Goal: Task Accomplishment & Management: Use online tool/utility

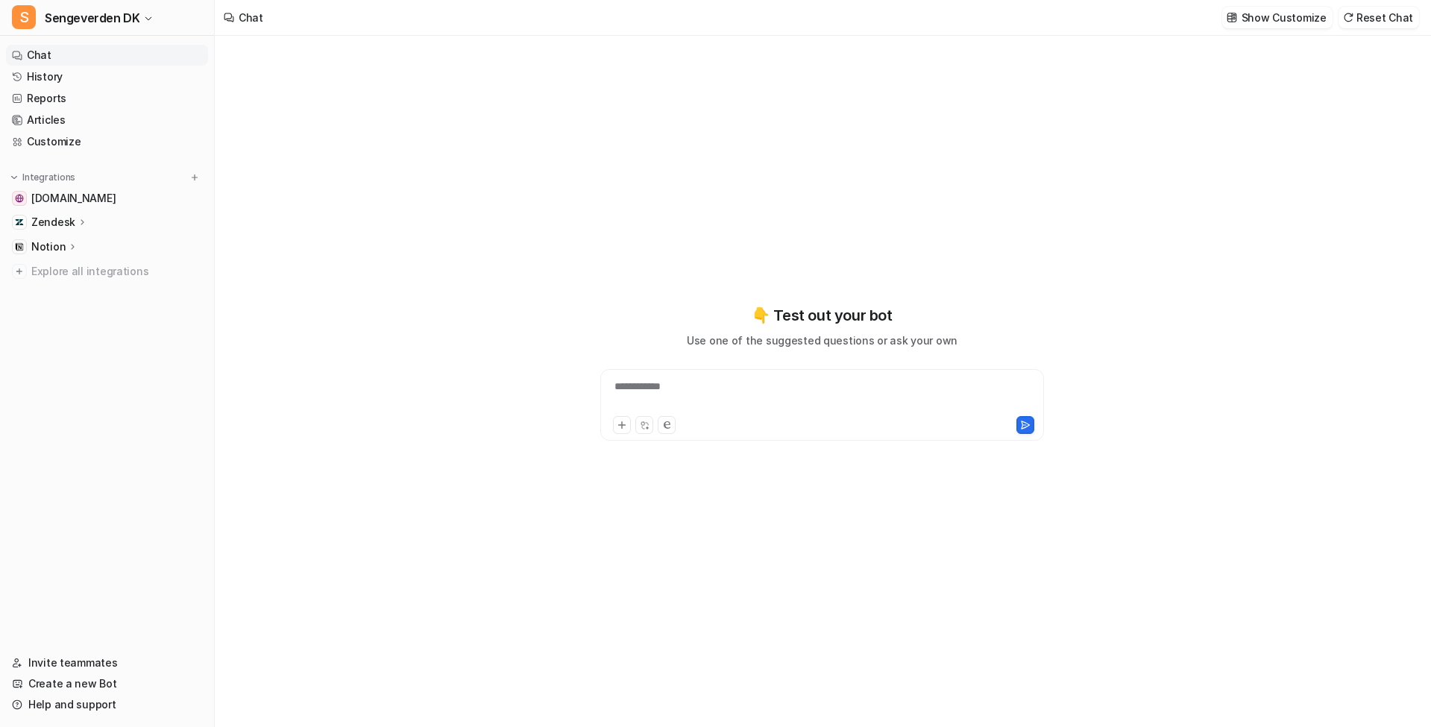
type textarea "**********"
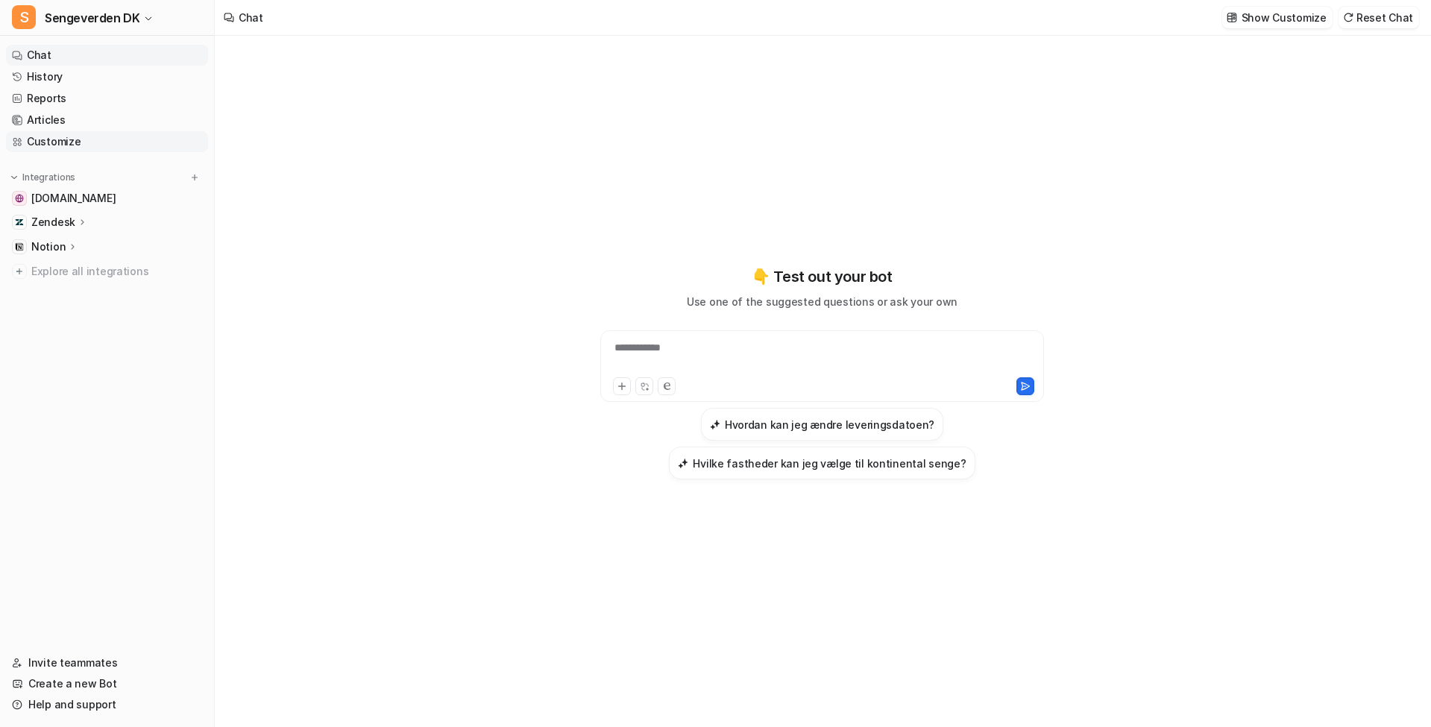
click at [92, 139] on link "Customize" at bounding box center [107, 141] width 202 height 21
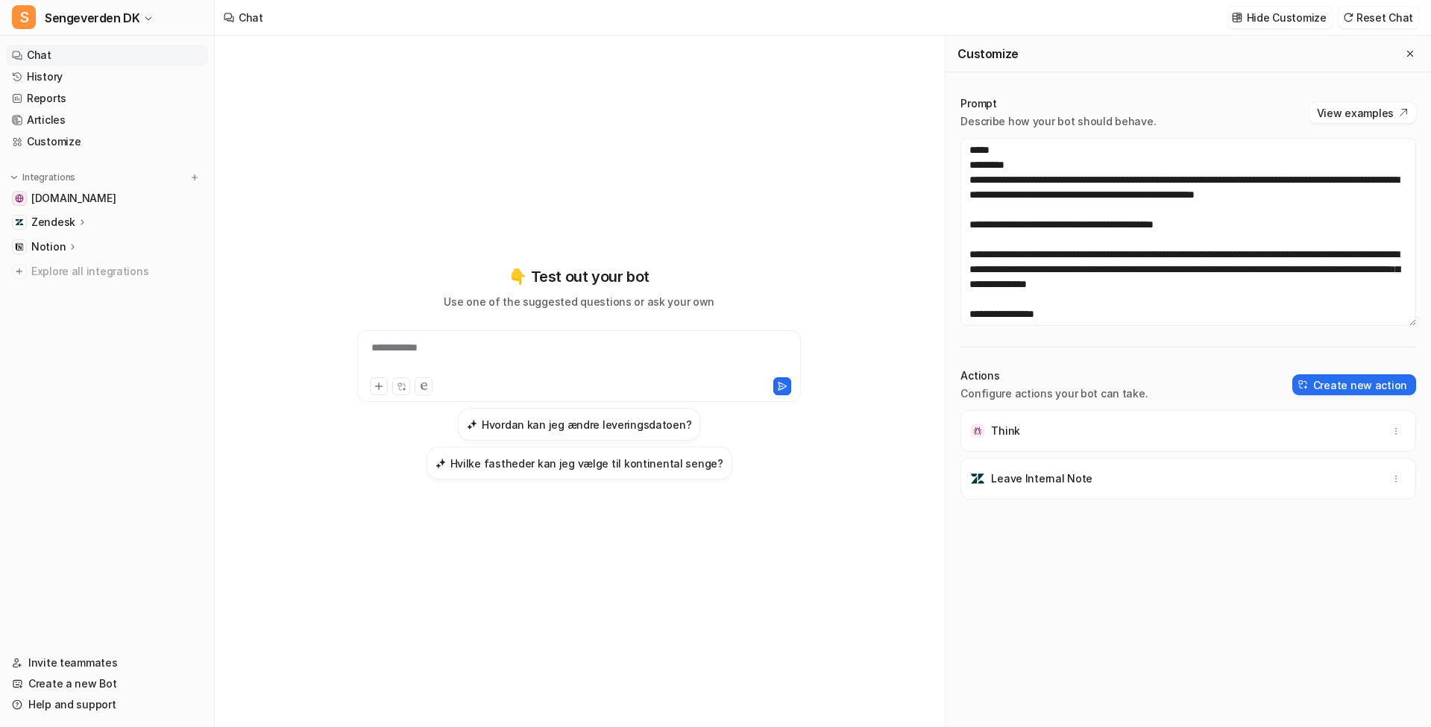
click at [98, 231] on div "Zendesk" at bounding box center [107, 222] width 202 height 21
click at [91, 287] on link "AI Agent" at bounding box center [115, 287] width 186 height 21
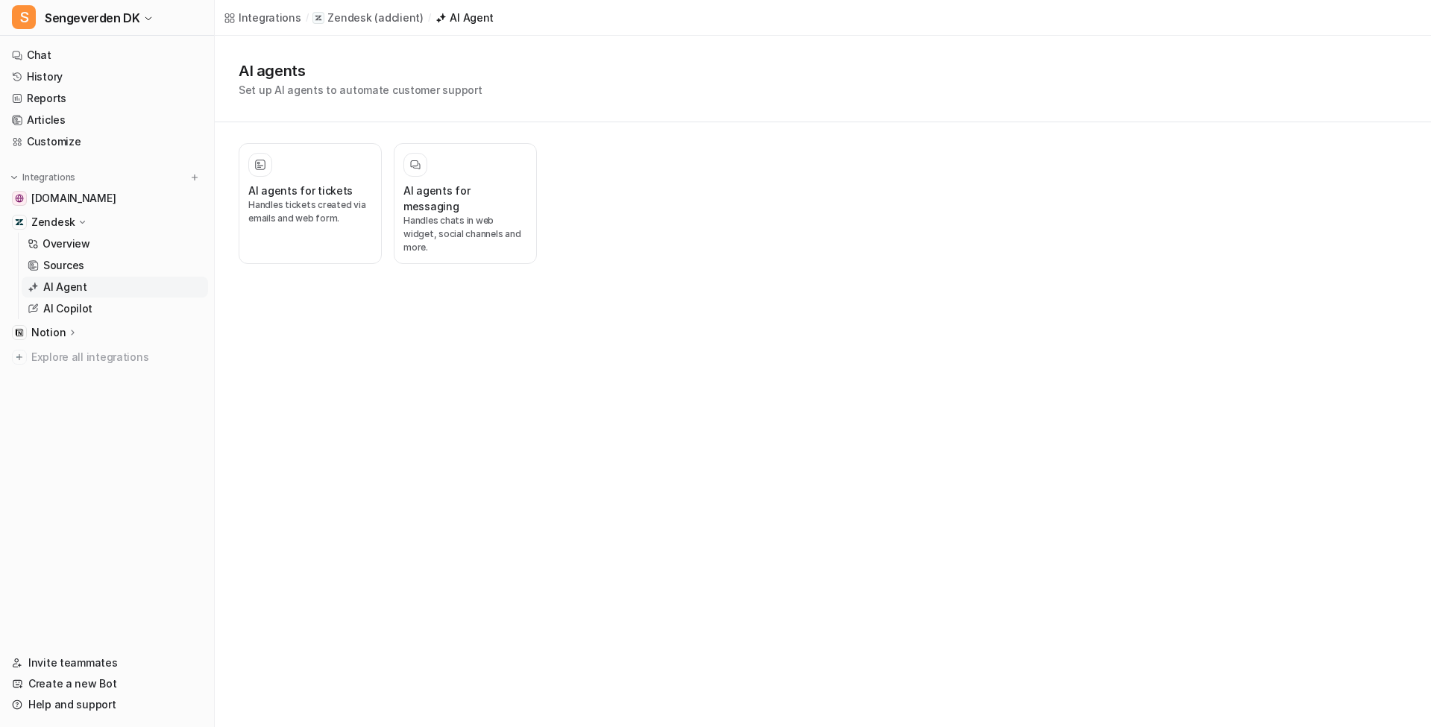
drag, startPoint x: 295, startPoint y: 221, endPoint x: 354, endPoint y: 240, distance: 61.8
click at [295, 221] on p "Handles tickets created via emails and web form." at bounding box center [310, 211] width 124 height 27
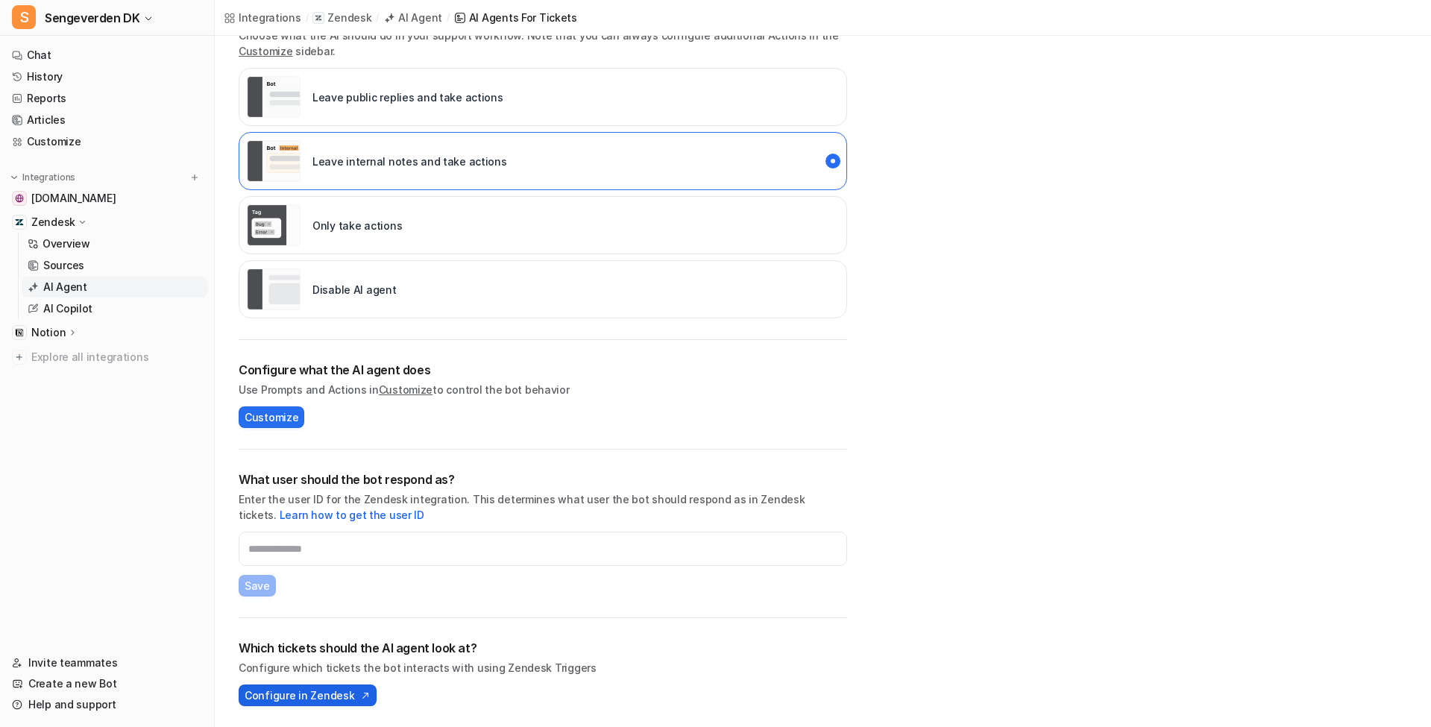
scroll to position [277, 0]
click at [345, 694] on span "Configure in Zendesk" at bounding box center [300, 695] width 110 height 16
click at [133, 27] on span "Sengeverden DK" at bounding box center [92, 17] width 95 height 21
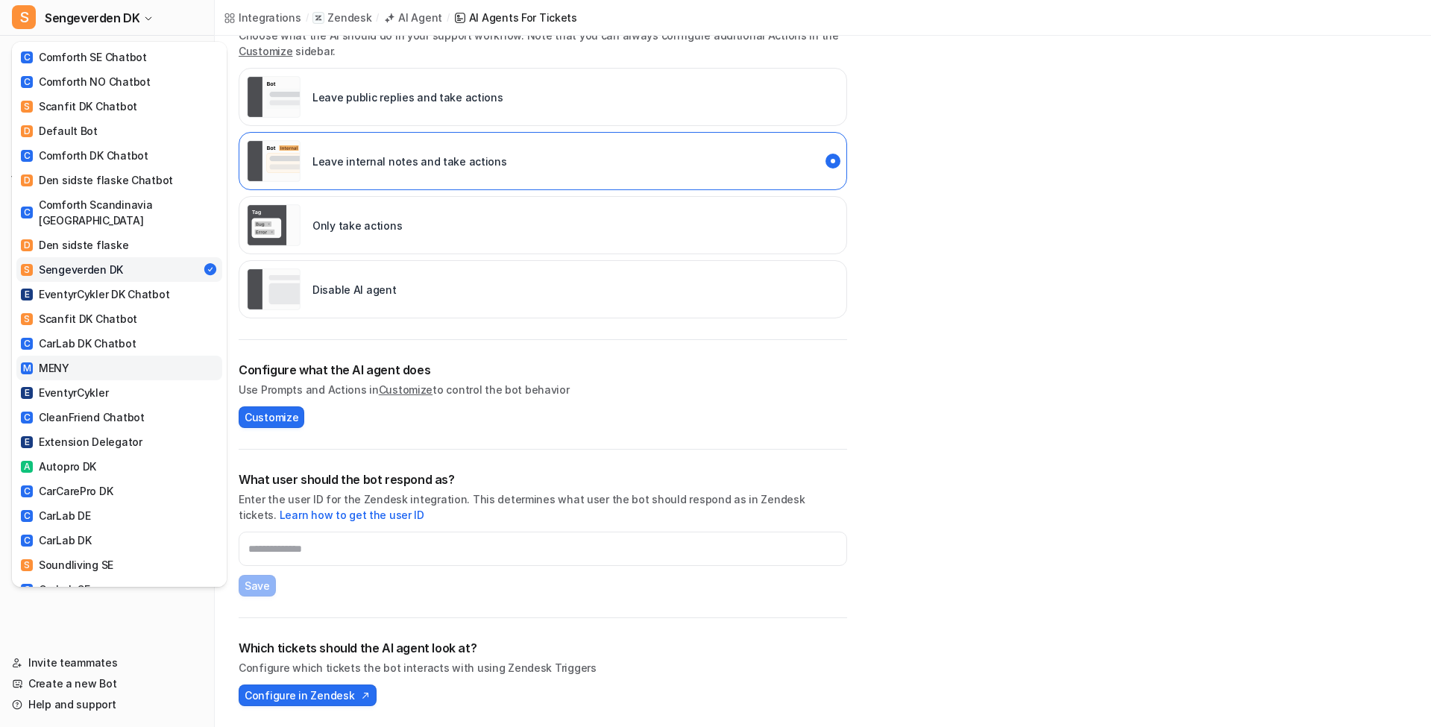
click at [101, 356] on link "M MENY" at bounding box center [119, 368] width 206 height 25
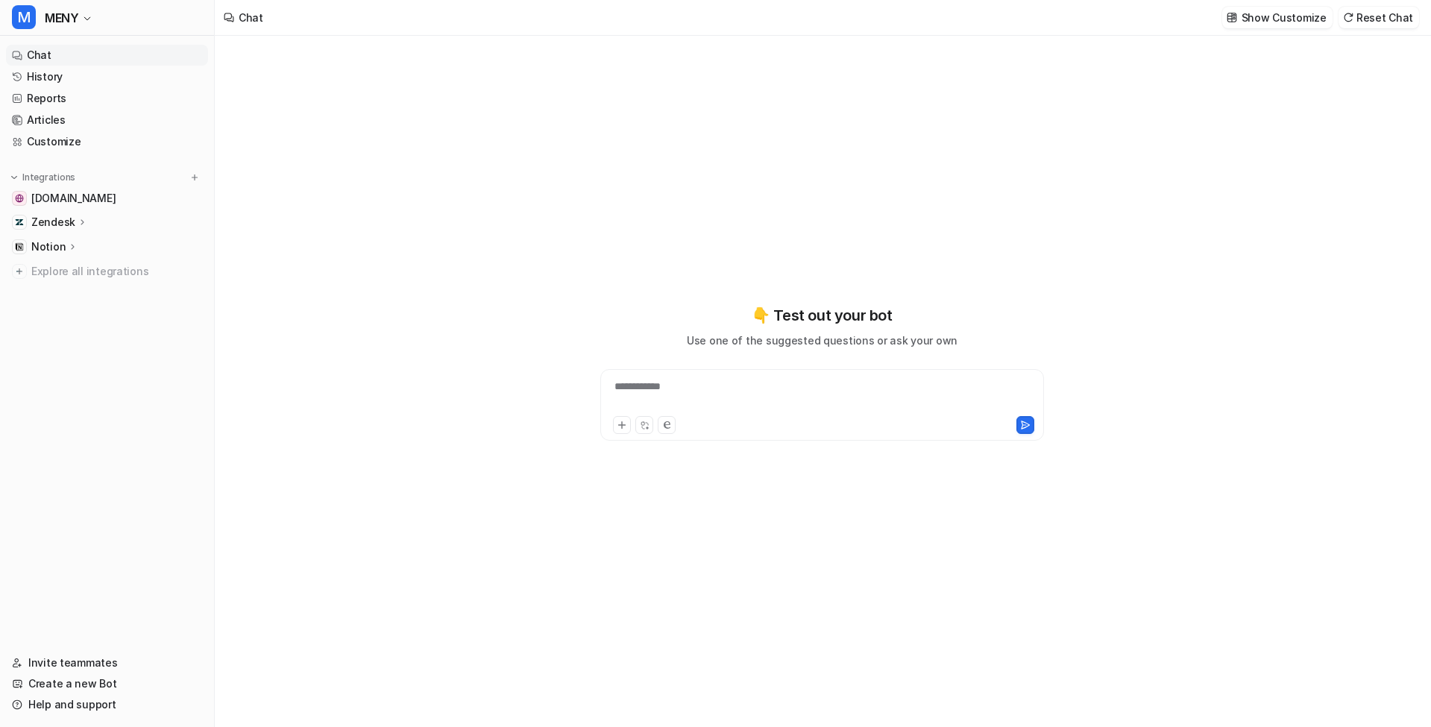
type textarea "**********"
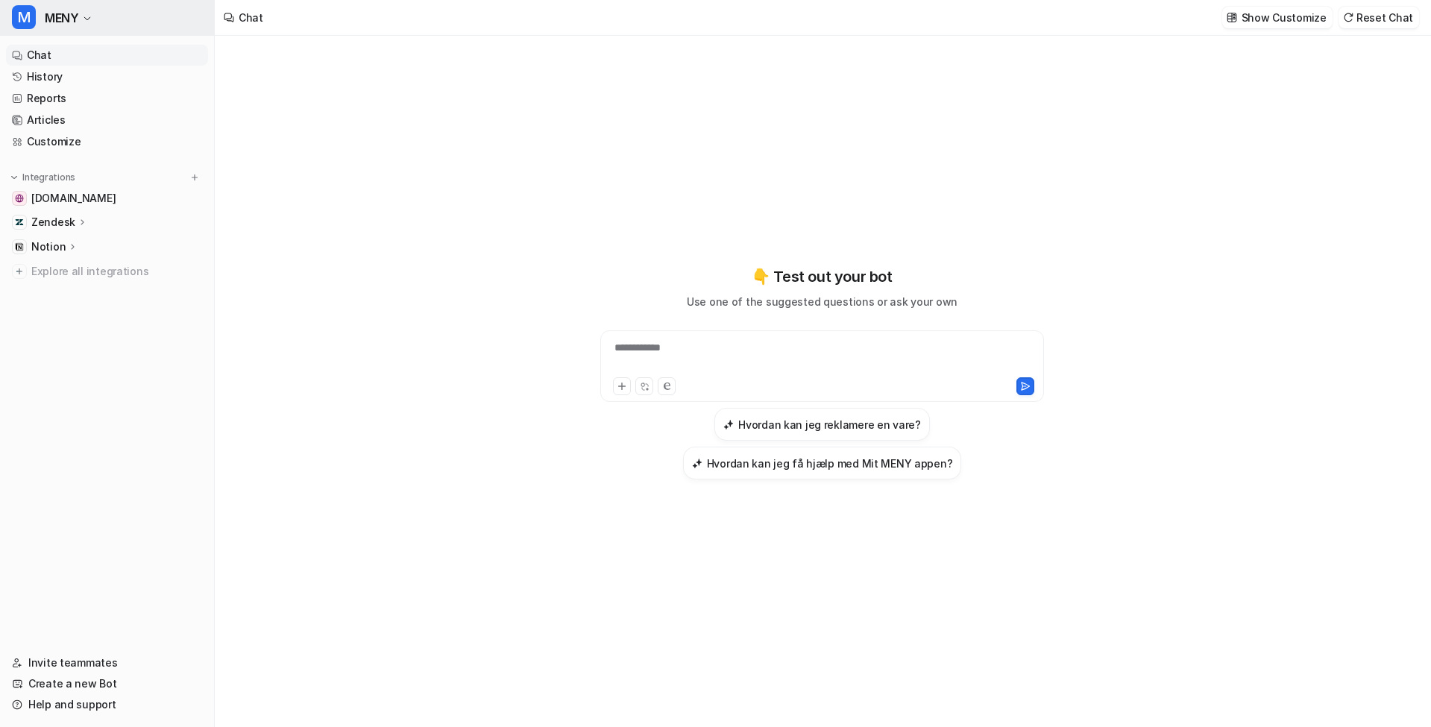
click at [67, 19] on span "MENY" at bounding box center [62, 17] width 34 height 21
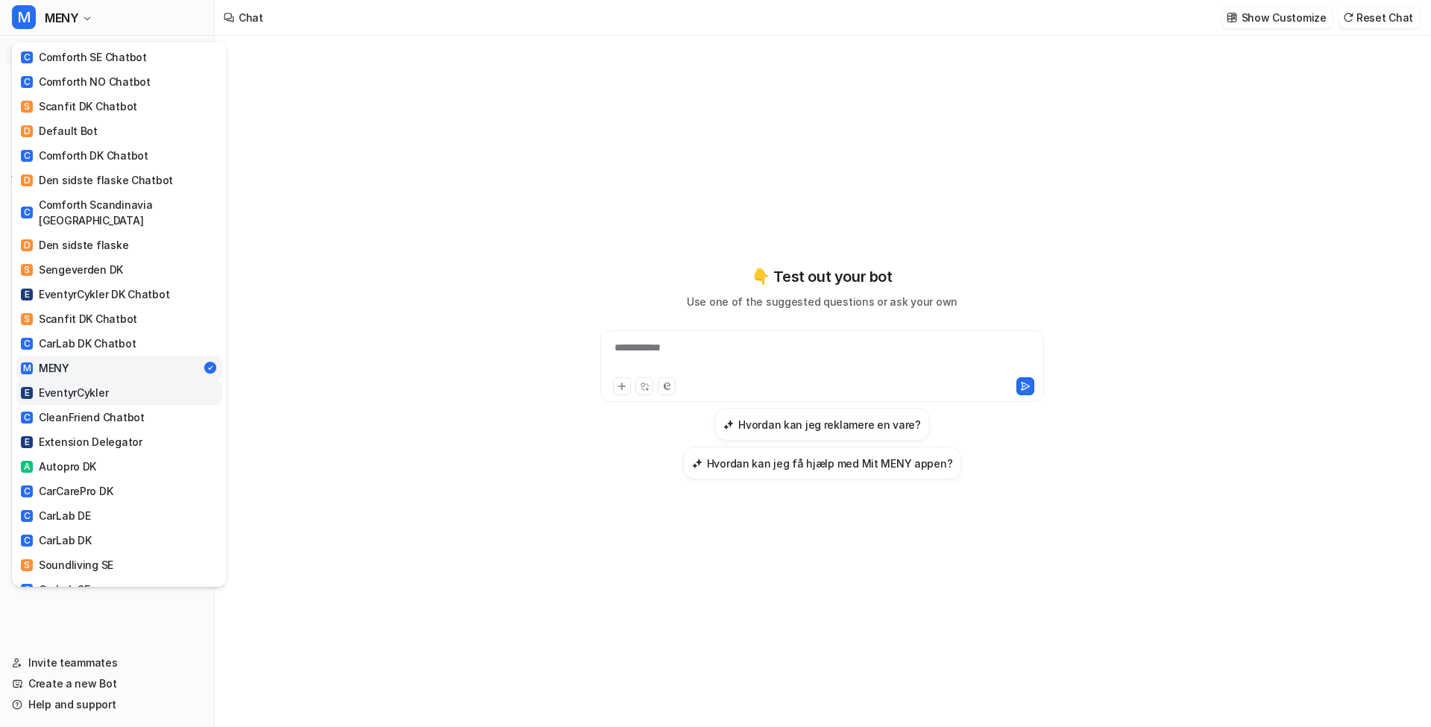
click at [88, 385] on div "E EventyrCykler" at bounding box center [64, 393] width 87 height 16
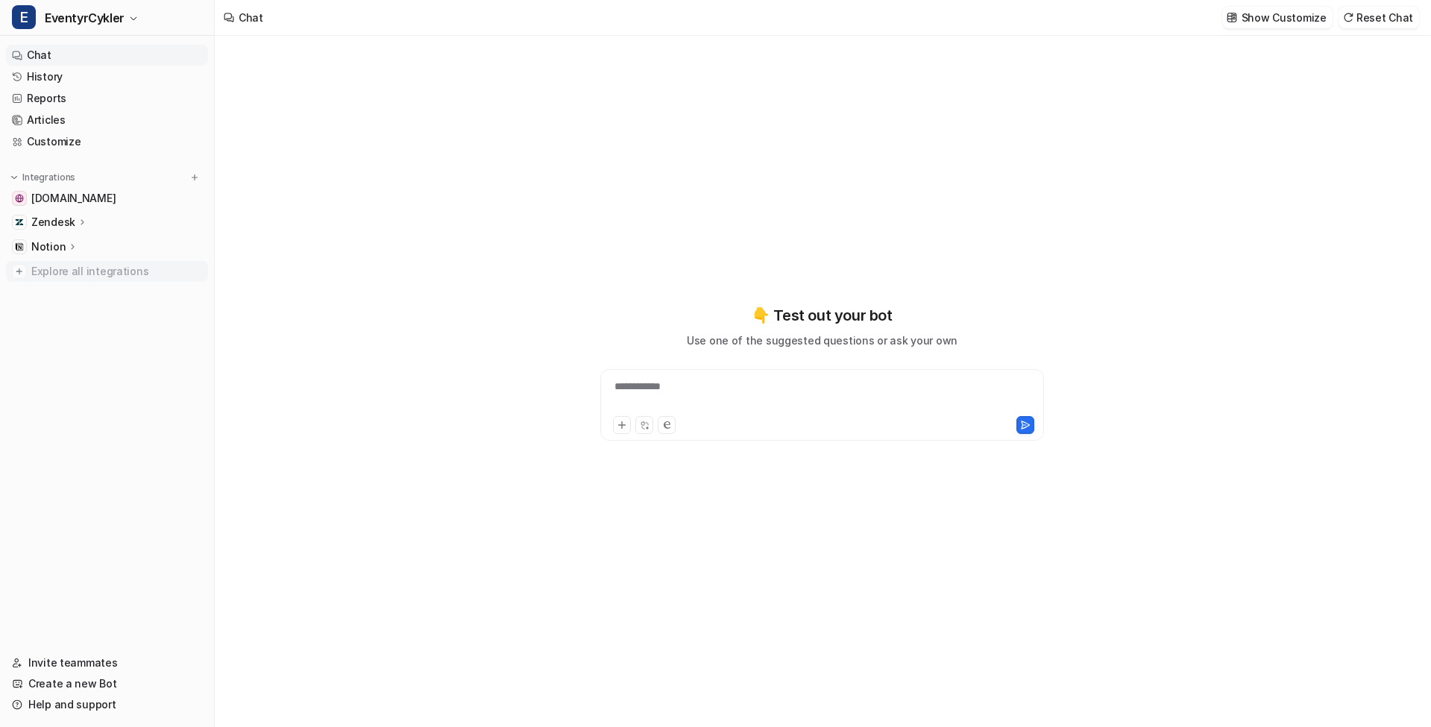
type textarea "**********"
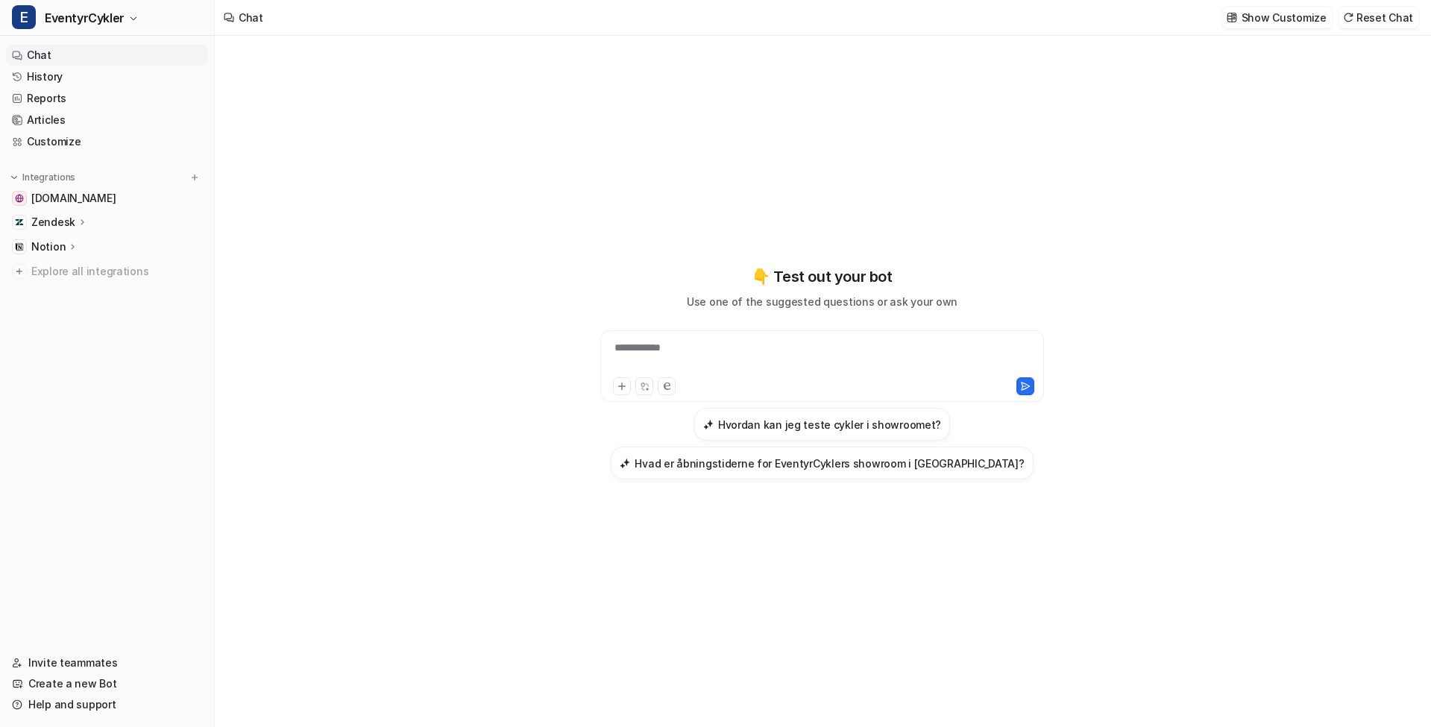
click at [56, 246] on p "Notion" at bounding box center [48, 246] width 34 height 15
click at [65, 206] on link "[DOMAIN_NAME]" at bounding box center [107, 198] width 202 height 21
click at [59, 221] on p "Zendesk" at bounding box center [53, 222] width 44 height 15
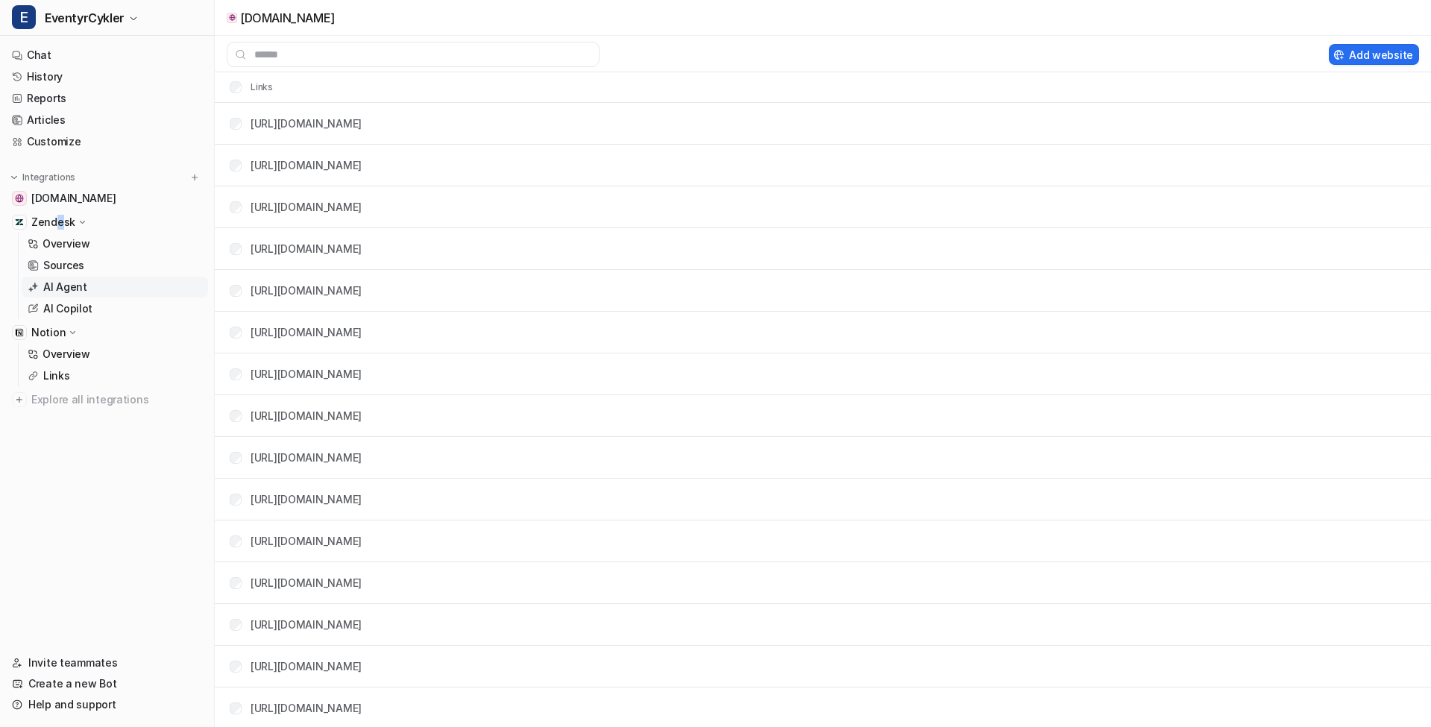
click at [77, 287] on p "AI Agent" at bounding box center [65, 287] width 44 height 15
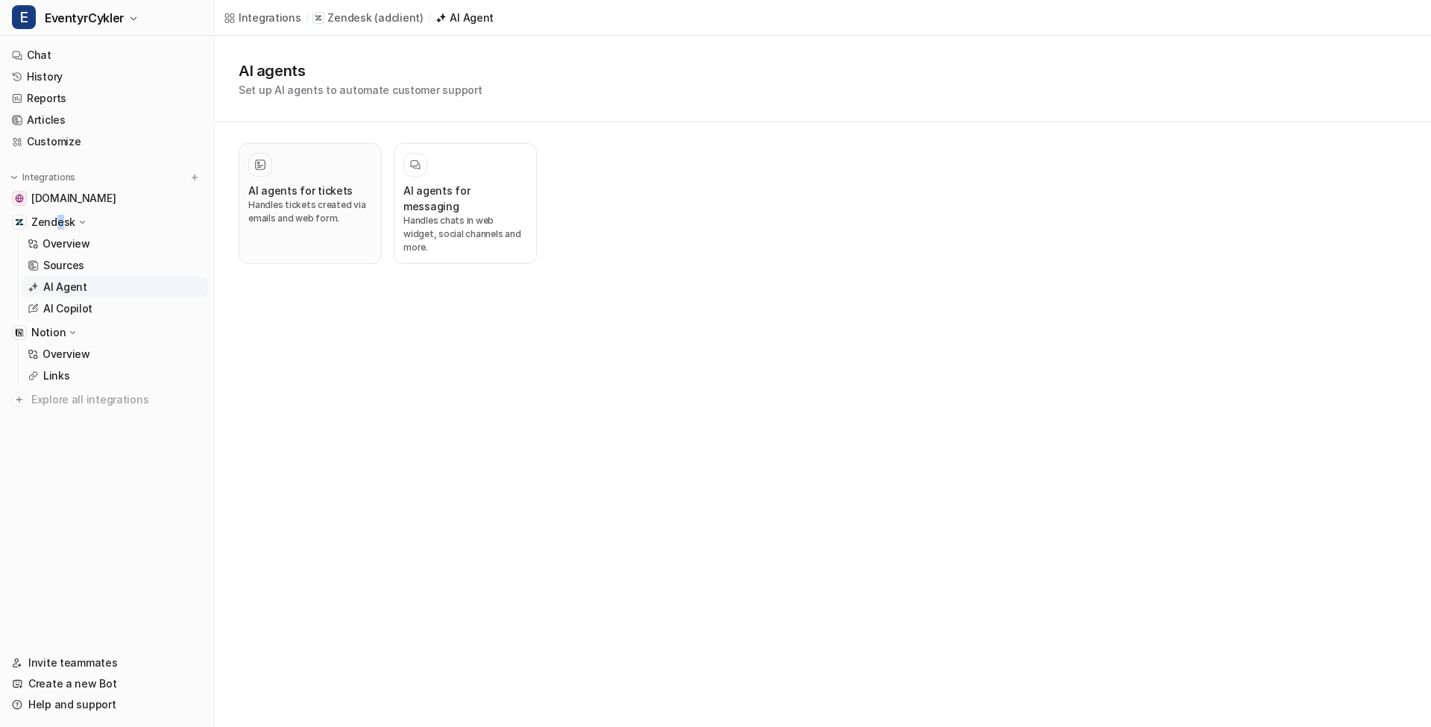
click at [327, 197] on h3 "AI agents for tickets" at bounding box center [300, 191] width 104 height 16
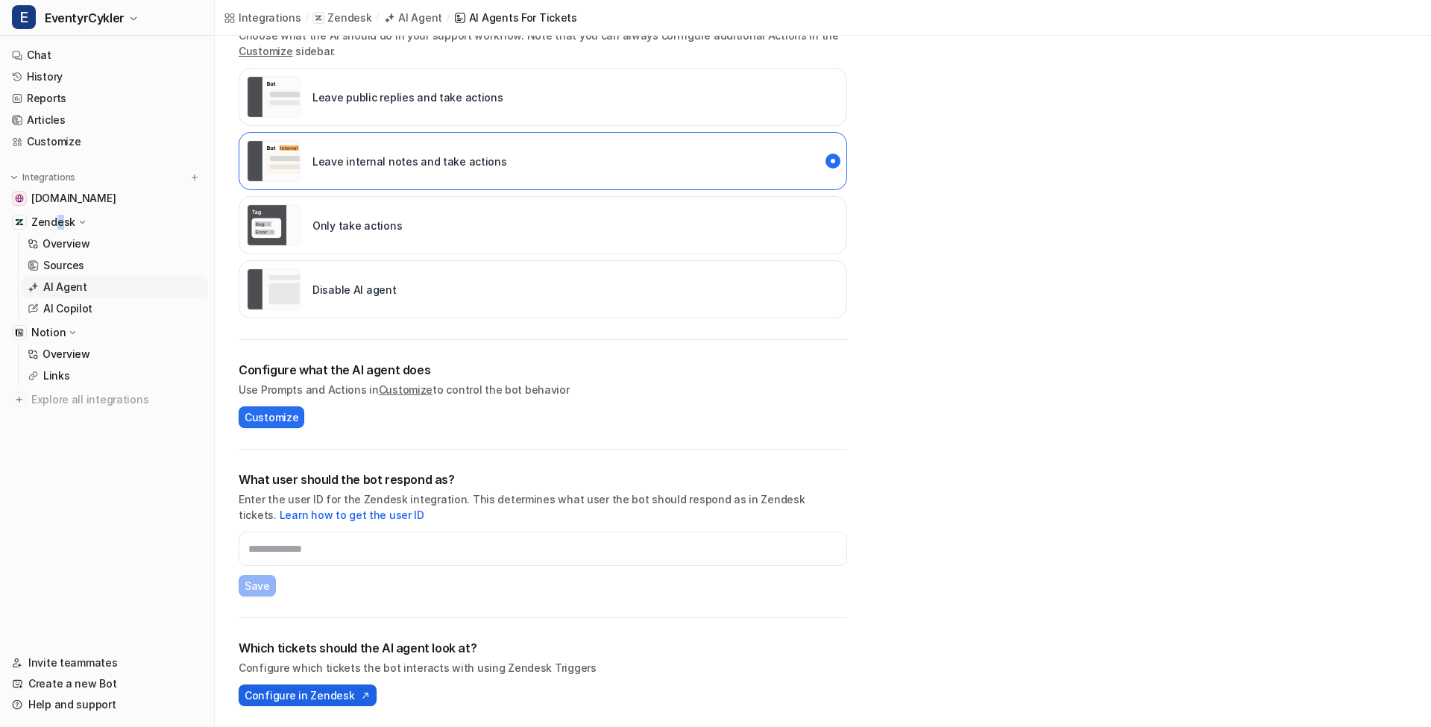
scroll to position [277, 0]
click at [300, 695] on span "Configure in Zendesk" at bounding box center [300, 695] width 110 height 16
click at [338, 694] on span "Configure in Zendesk" at bounding box center [300, 695] width 110 height 16
click at [126, 15] on button "E EventyrCykler" at bounding box center [107, 18] width 214 height 36
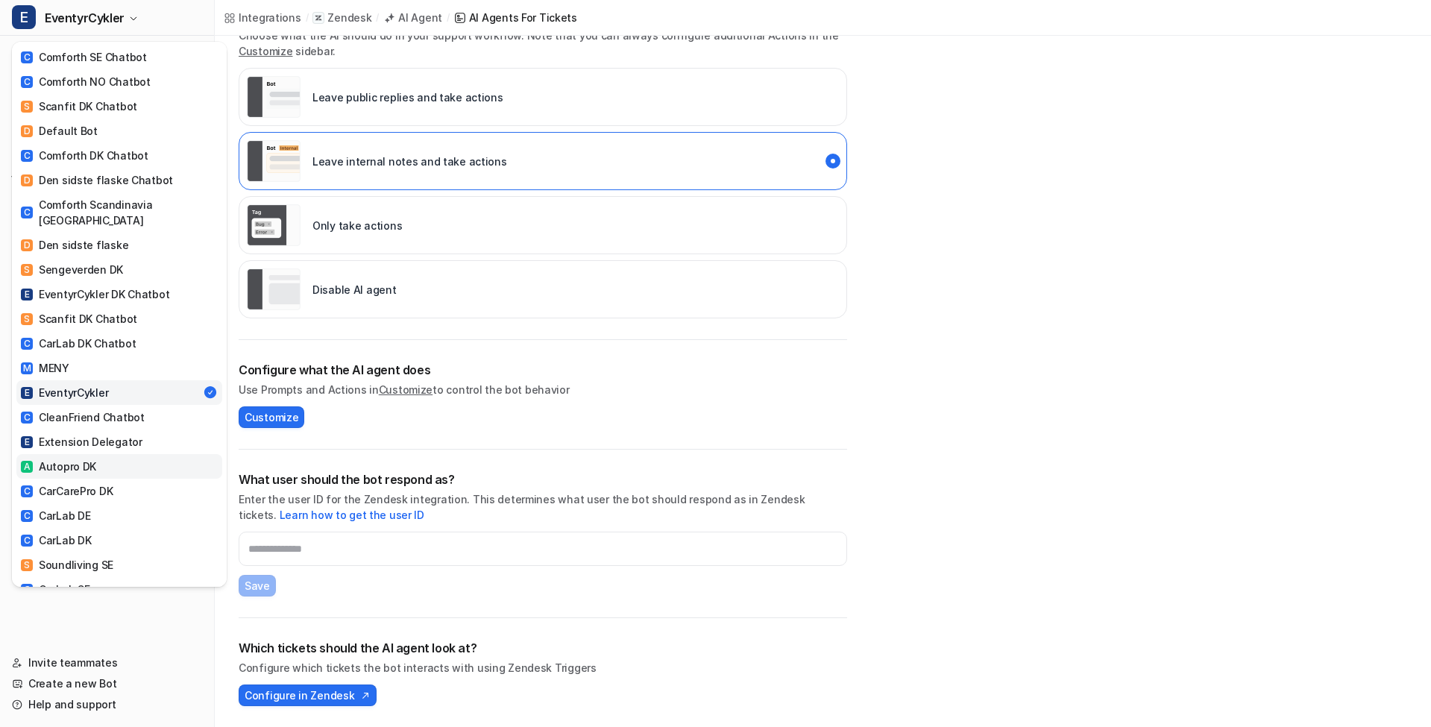
click at [100, 454] on link "A Autopro DK" at bounding box center [119, 466] width 206 height 25
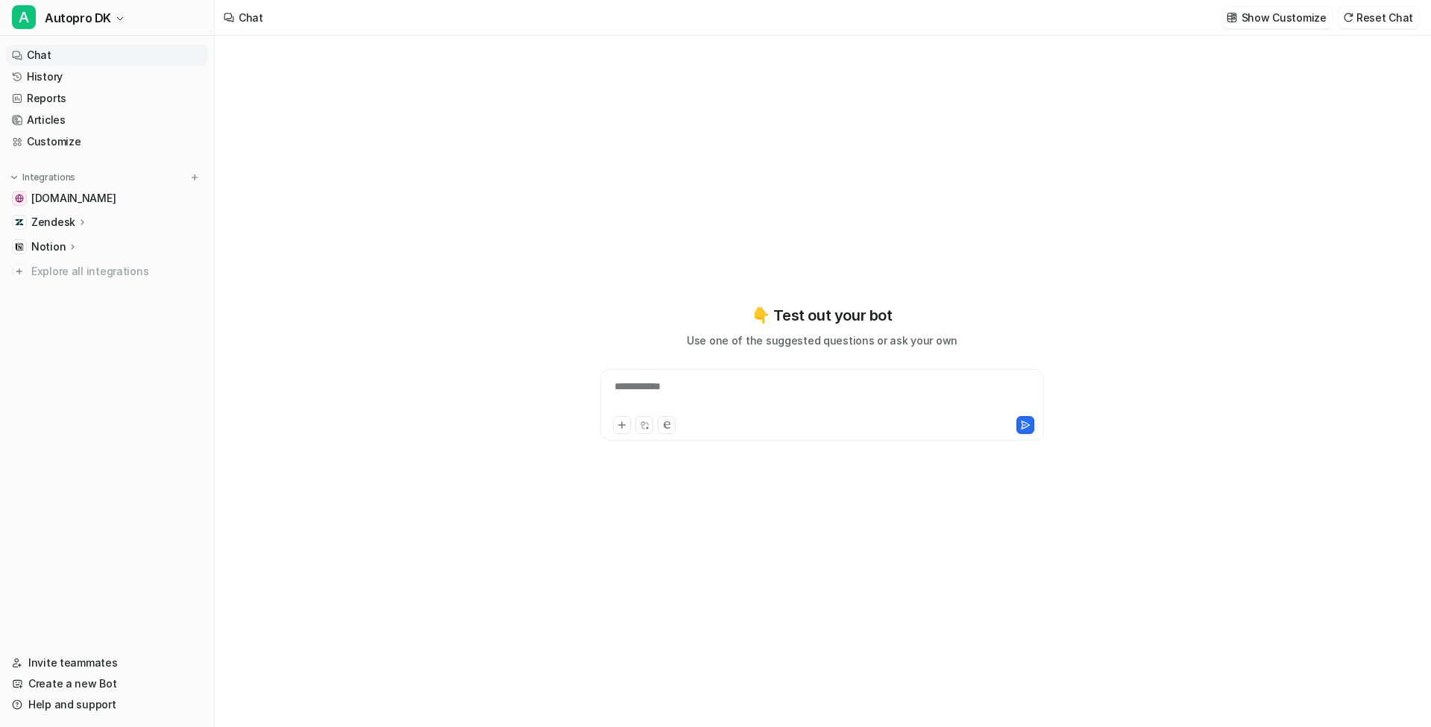
click at [60, 224] on p "Zendesk" at bounding box center [53, 222] width 44 height 15
type textarea "**********"
click at [69, 288] on p "AI Agent" at bounding box center [65, 287] width 44 height 15
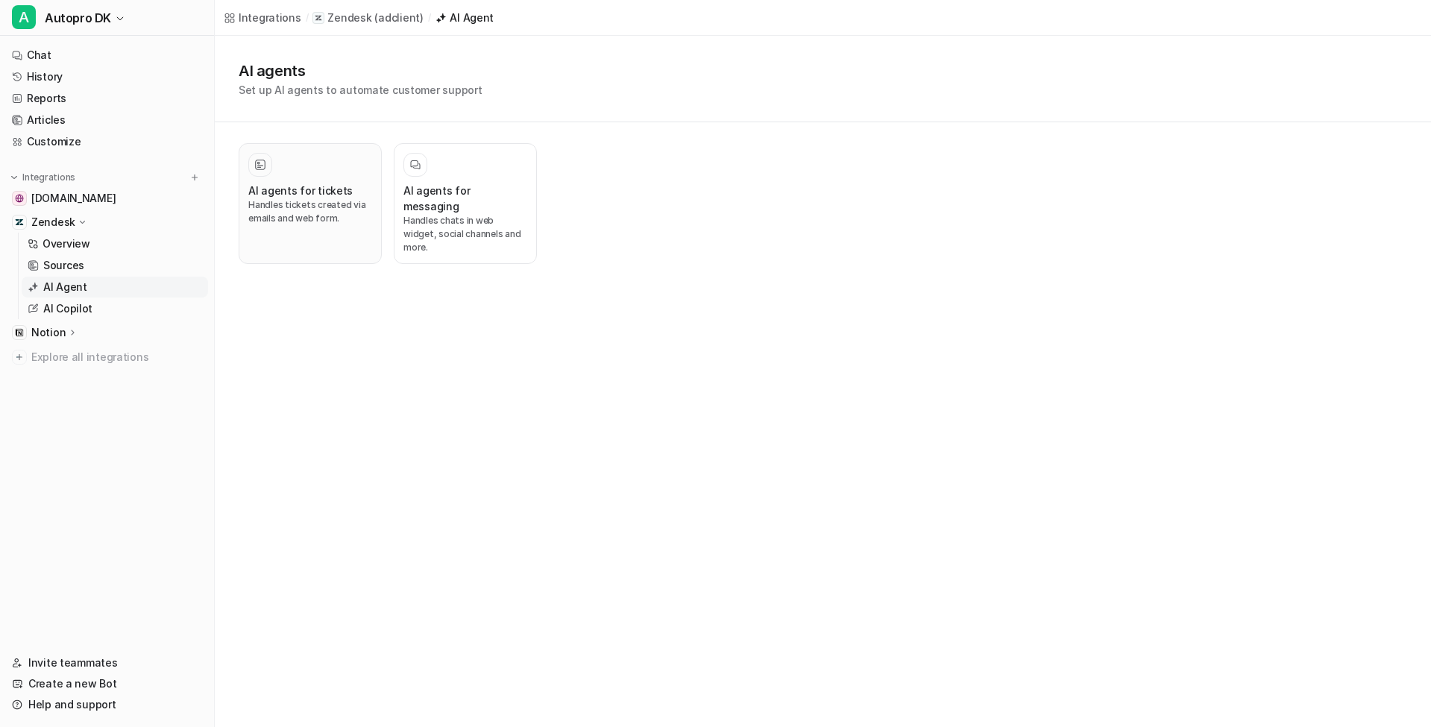
click at [318, 212] on p "Handles tickets created via emails and web form." at bounding box center [310, 211] width 124 height 27
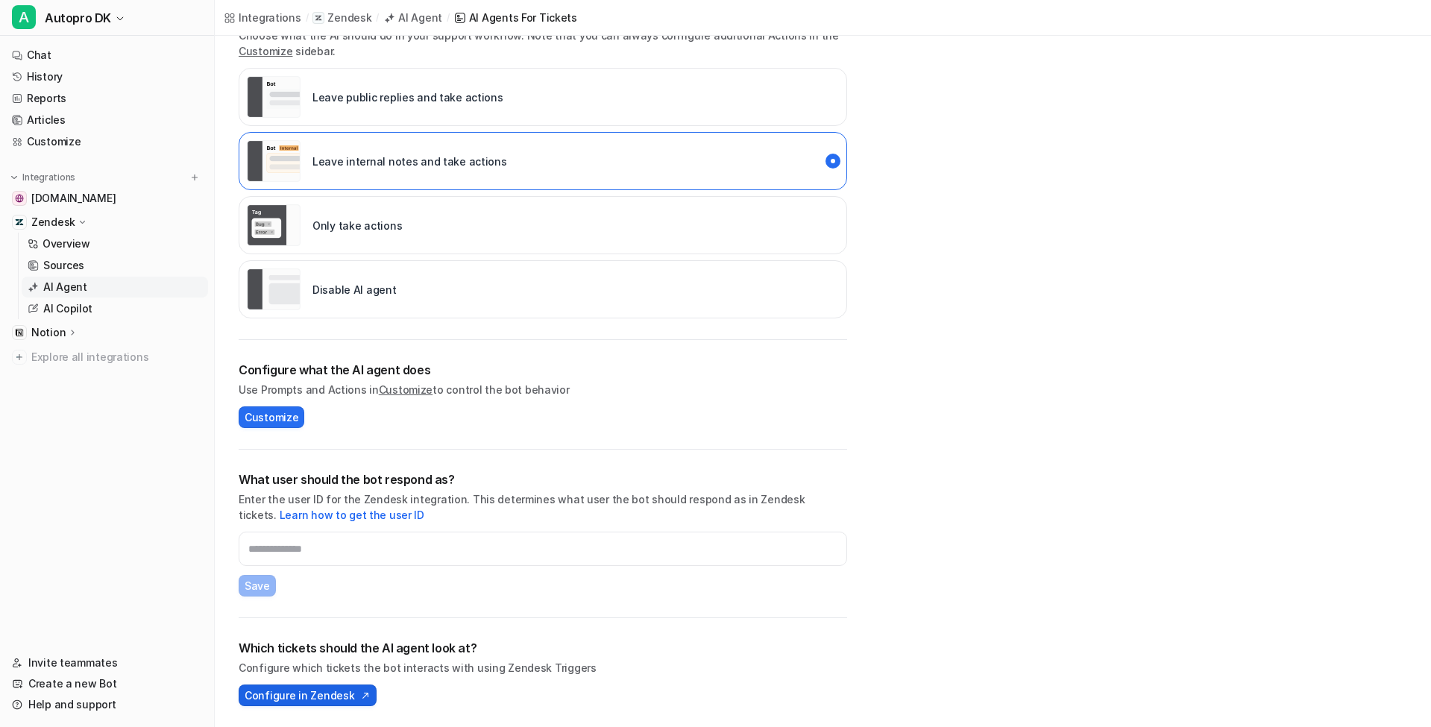
scroll to position [277, 0]
click at [310, 693] on span "Configure in Zendesk" at bounding box center [300, 695] width 110 height 16
click at [92, 10] on span "Autopro DK" at bounding box center [78, 17] width 66 height 21
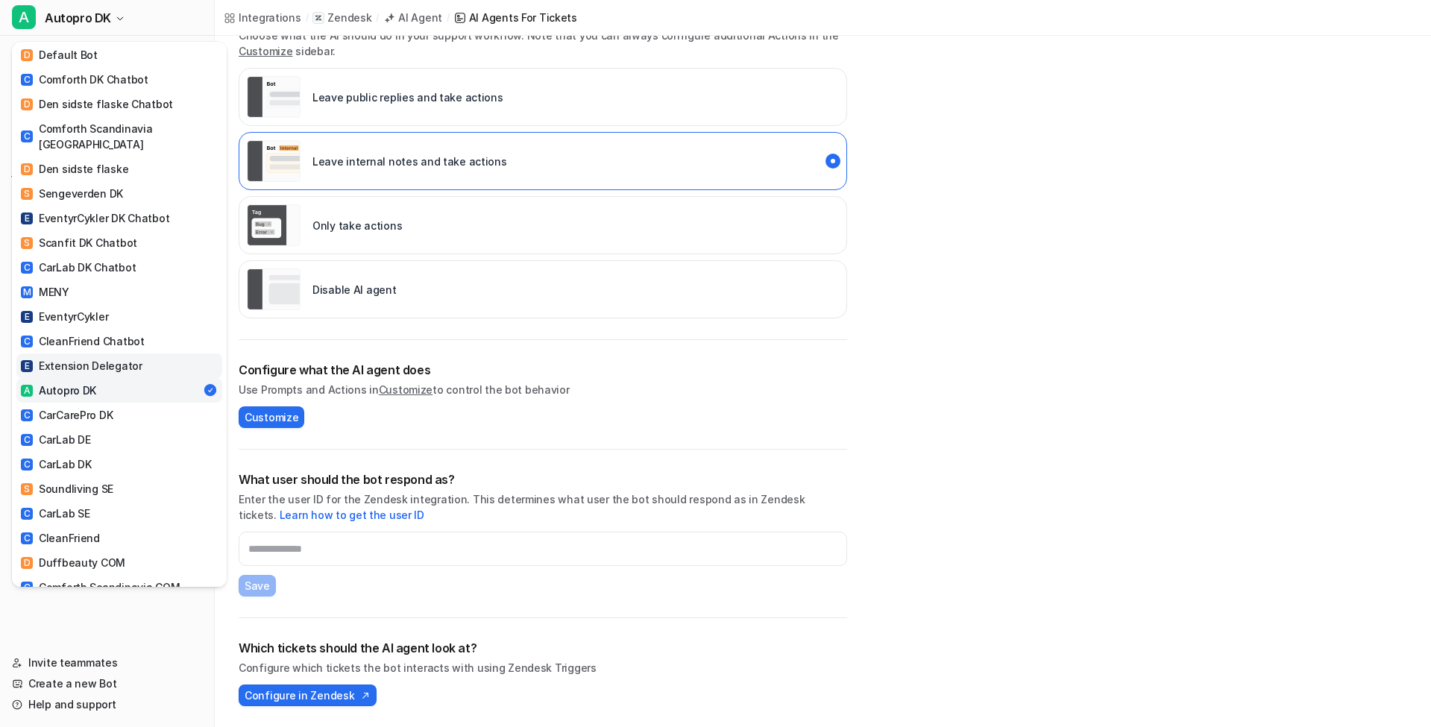
scroll to position [77, 0]
click at [132, 402] on link "C CarCarePro DK" at bounding box center [119, 414] width 206 height 25
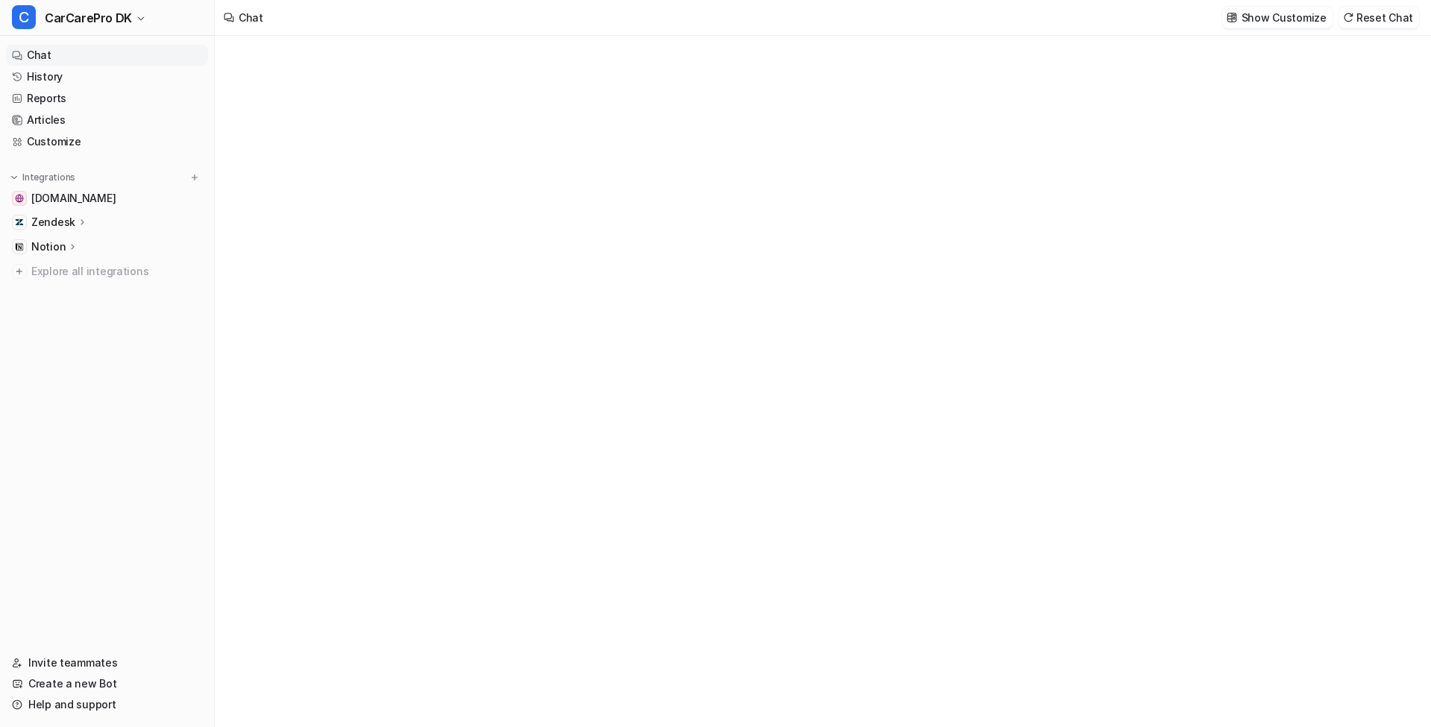
click at [63, 228] on p "Zendesk" at bounding box center [53, 222] width 44 height 15
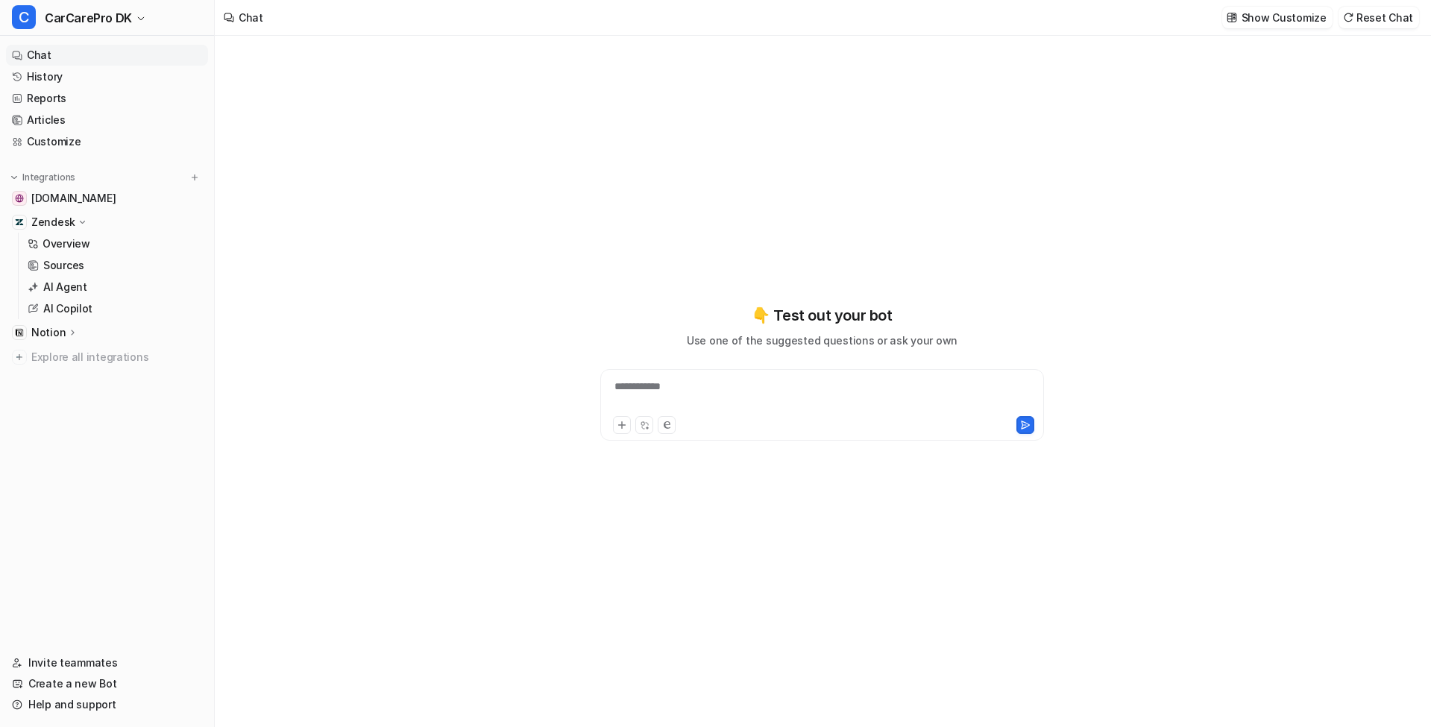
type textarea "**********"
click at [68, 289] on p "AI Agent" at bounding box center [65, 287] width 44 height 15
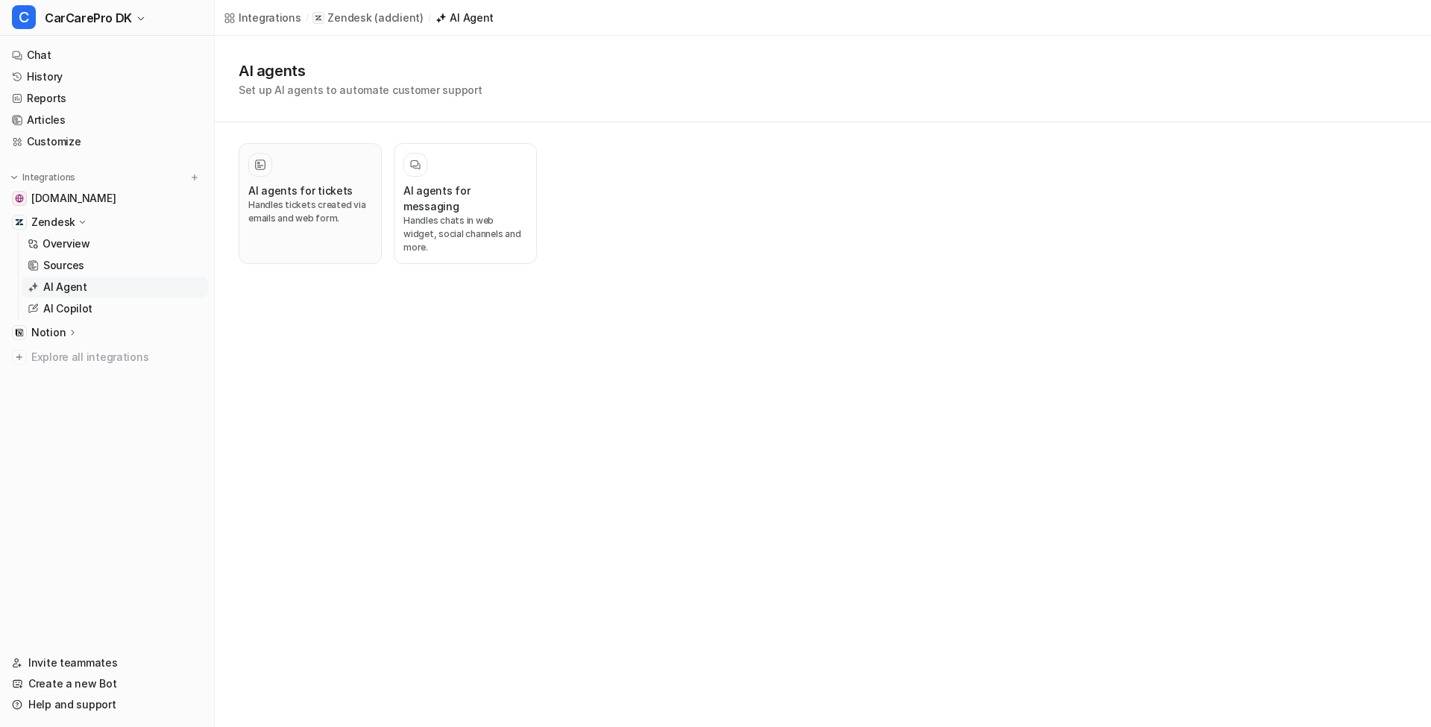
click at [330, 194] on h3 "AI agents for tickets" at bounding box center [300, 191] width 104 height 16
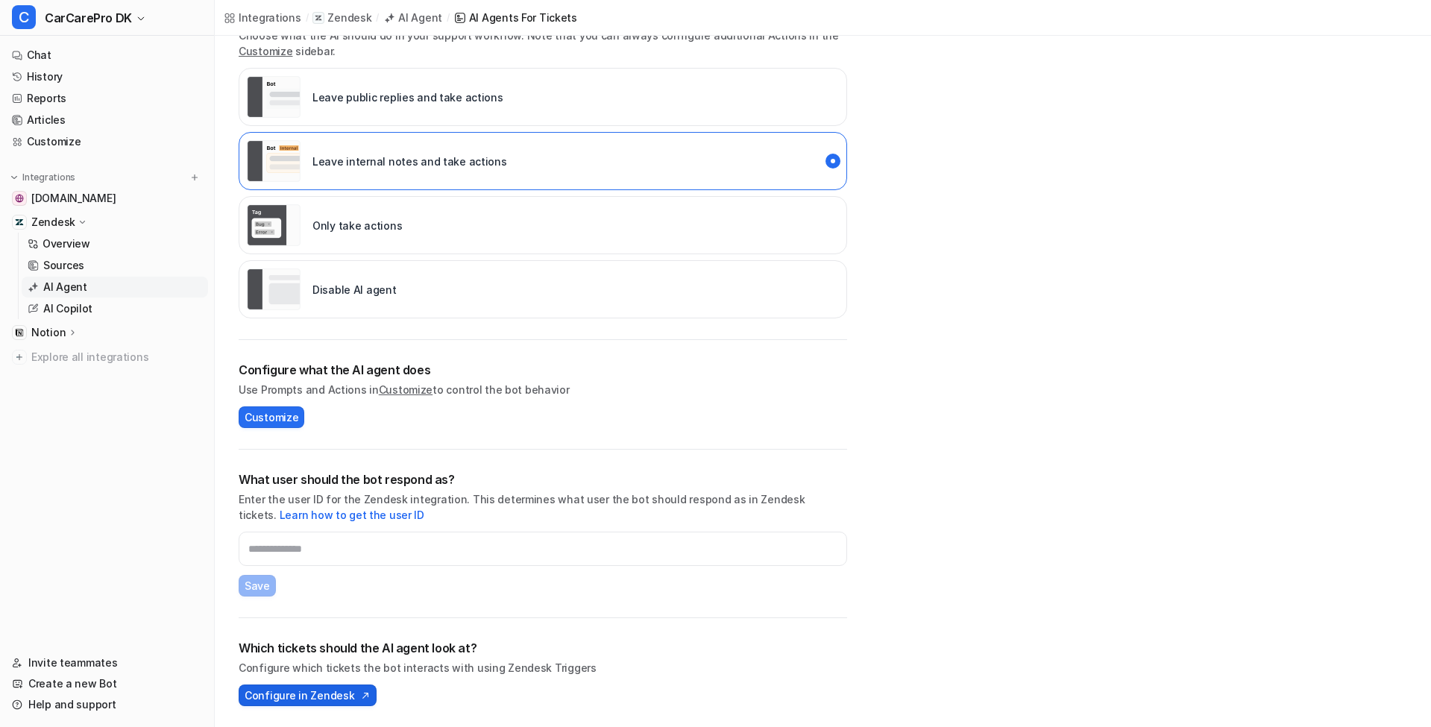
scroll to position [277, 0]
click at [295, 693] on span "Configure in Zendesk" at bounding box center [300, 695] width 110 height 16
click at [81, 14] on span "CarCarePro DK" at bounding box center [88, 17] width 87 height 21
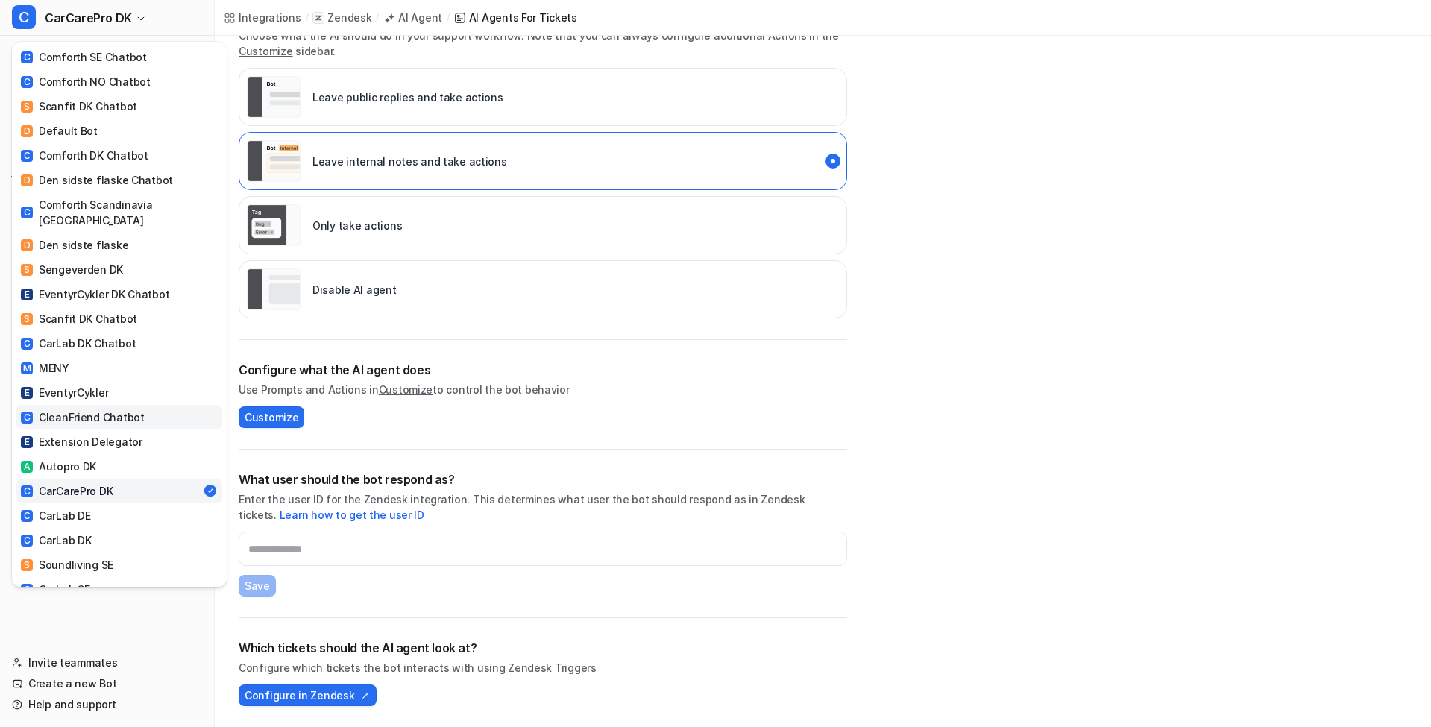
scroll to position [69, 0]
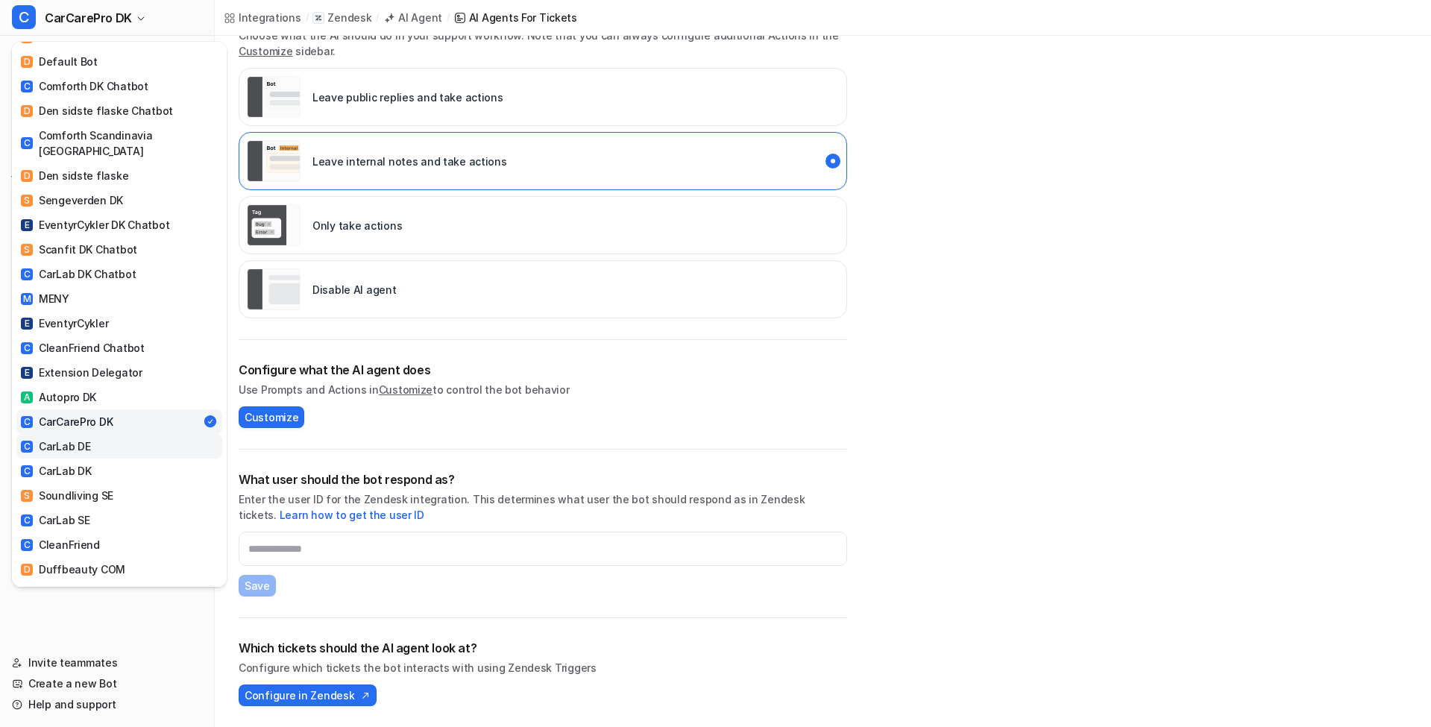
click at [90, 434] on link "C CarLab DE" at bounding box center [119, 446] width 206 height 25
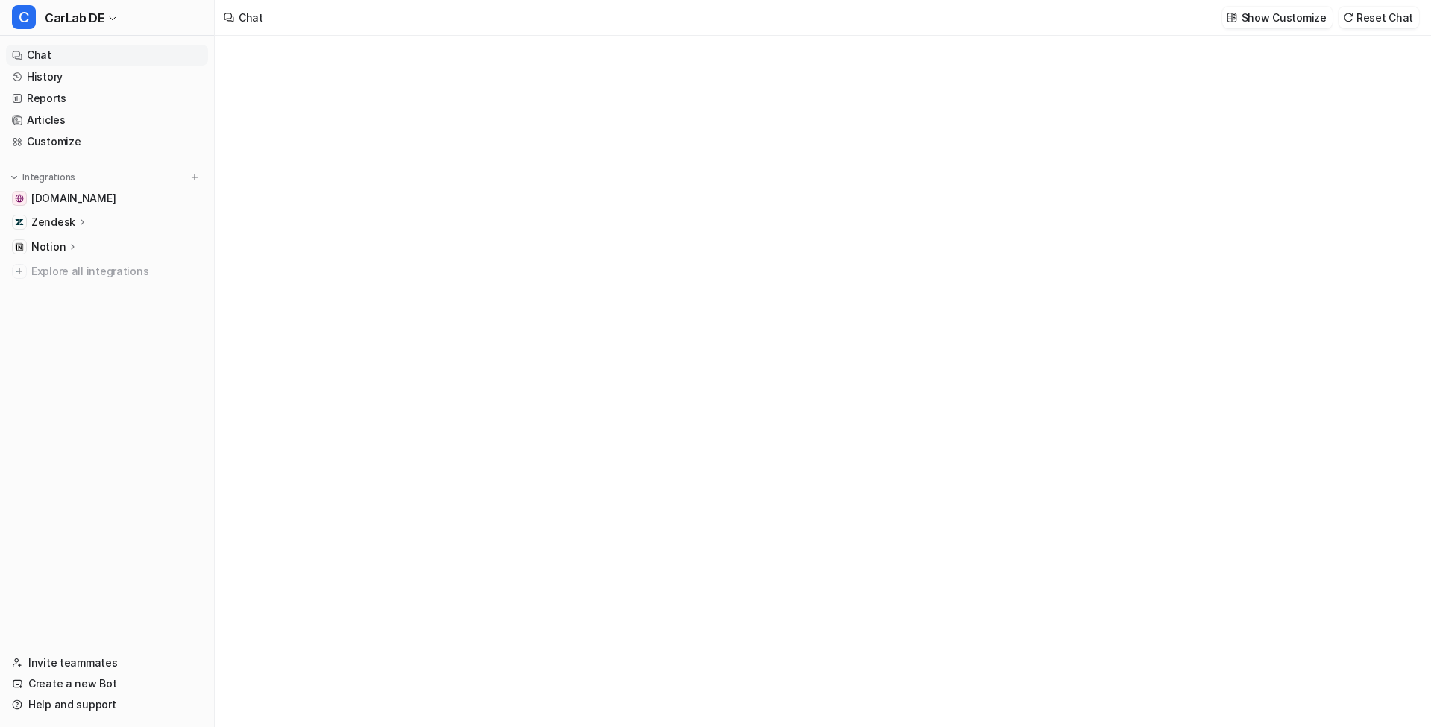
type textarea "**********"
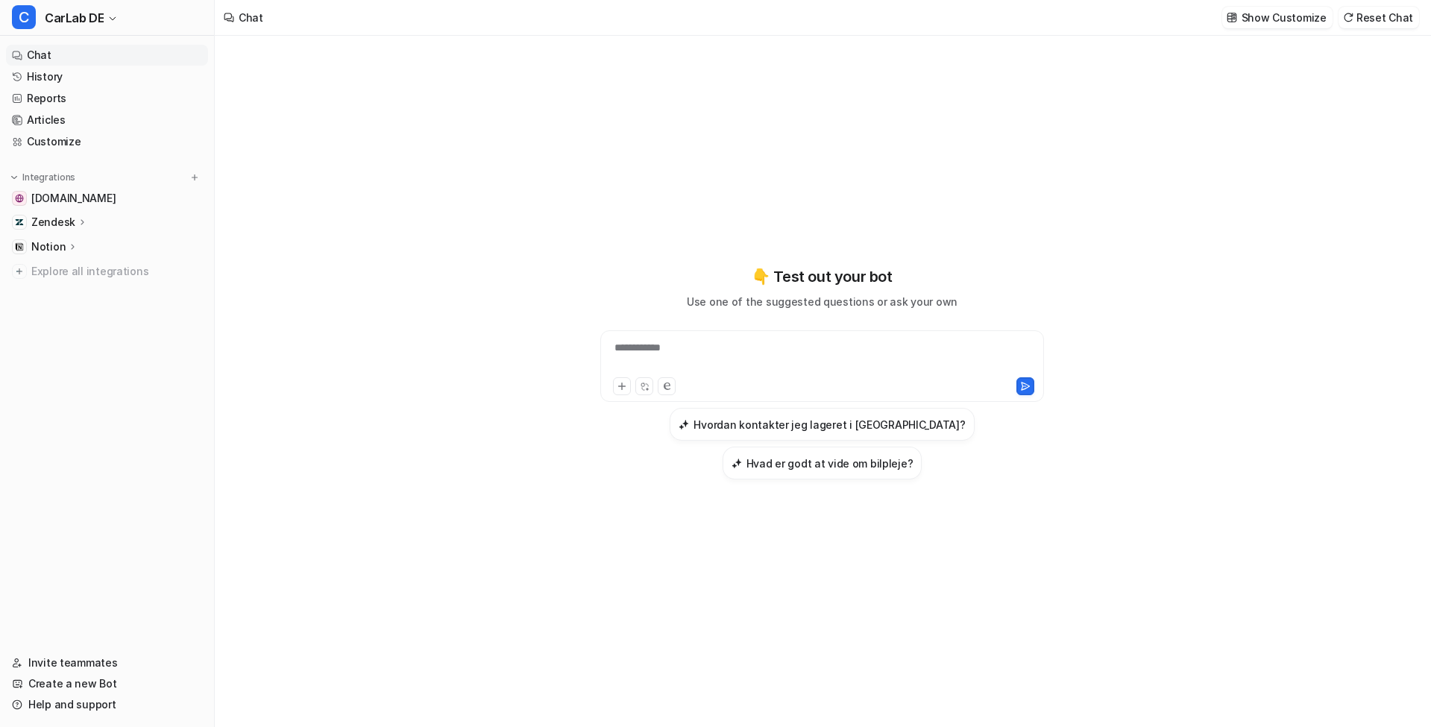
click at [116, 216] on div "Zendesk" at bounding box center [107, 222] width 202 height 21
click at [84, 292] on p "AI Agent" at bounding box center [65, 287] width 44 height 15
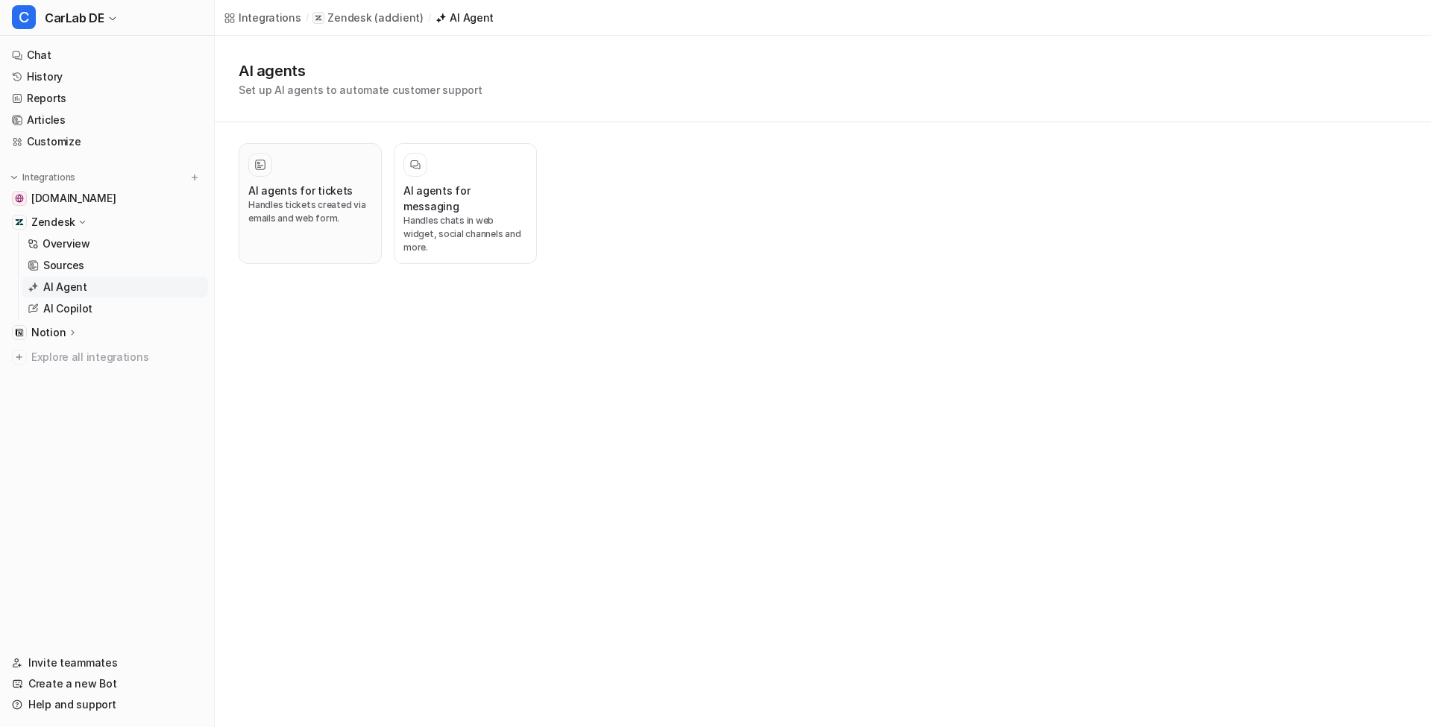
click at [300, 218] on p "Handles tickets created via emails and web form." at bounding box center [310, 211] width 124 height 27
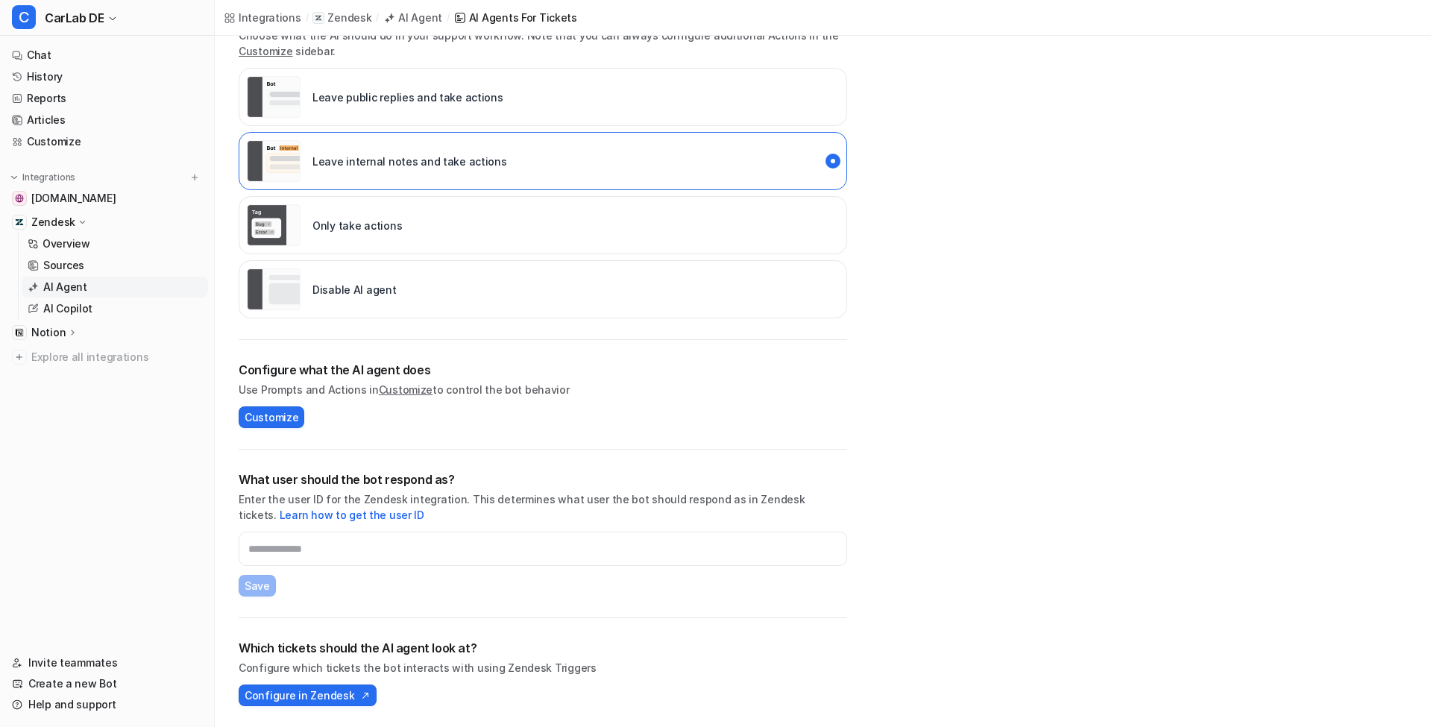
scroll to position [277, 0]
click at [324, 706] on div "Which tickets should the AI agent look at? Configure which tickets the bot inte…" at bounding box center [543, 672] width 608 height 109
click at [329, 696] on span "Configure in Zendesk" at bounding box center [300, 695] width 110 height 16
click at [89, 22] on span "CarLab DE" at bounding box center [74, 17] width 59 height 21
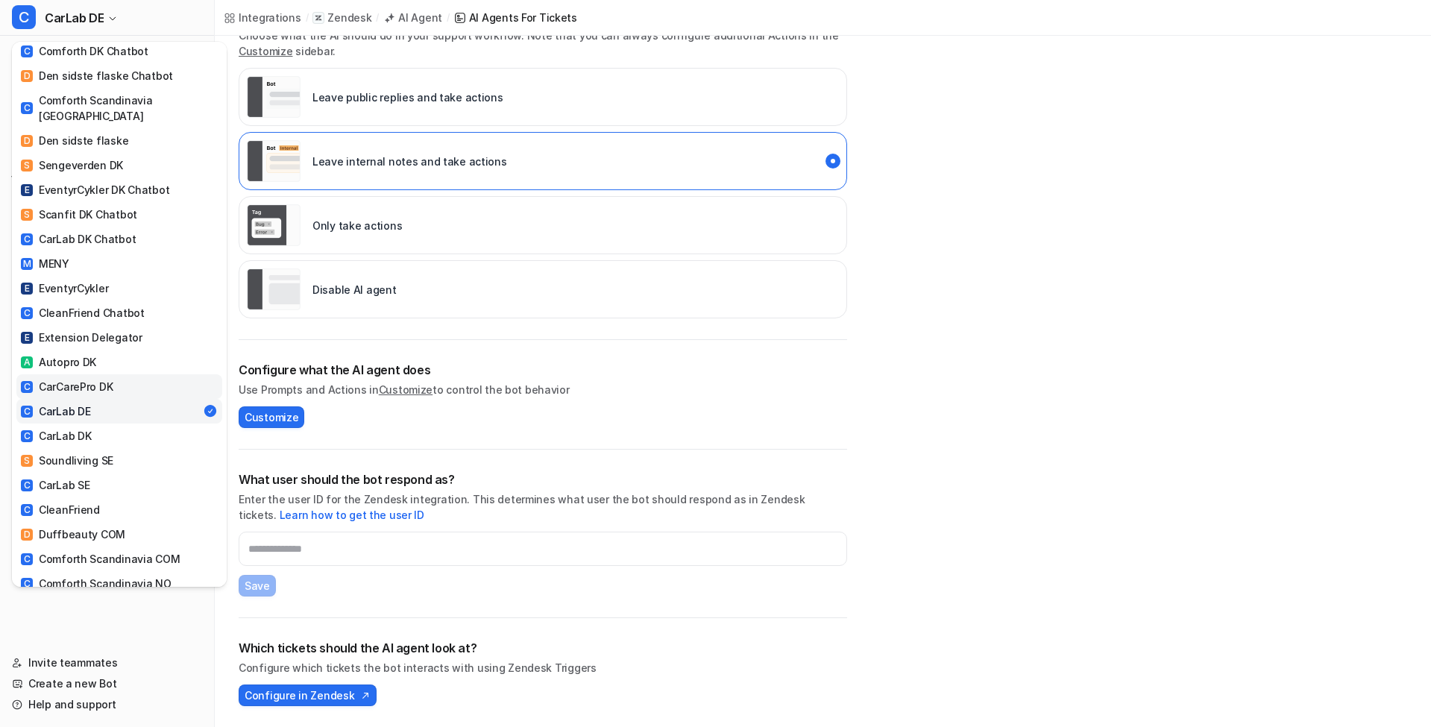
scroll to position [105, 0]
click at [116, 423] on link "C CarLab DK" at bounding box center [119, 435] width 206 height 25
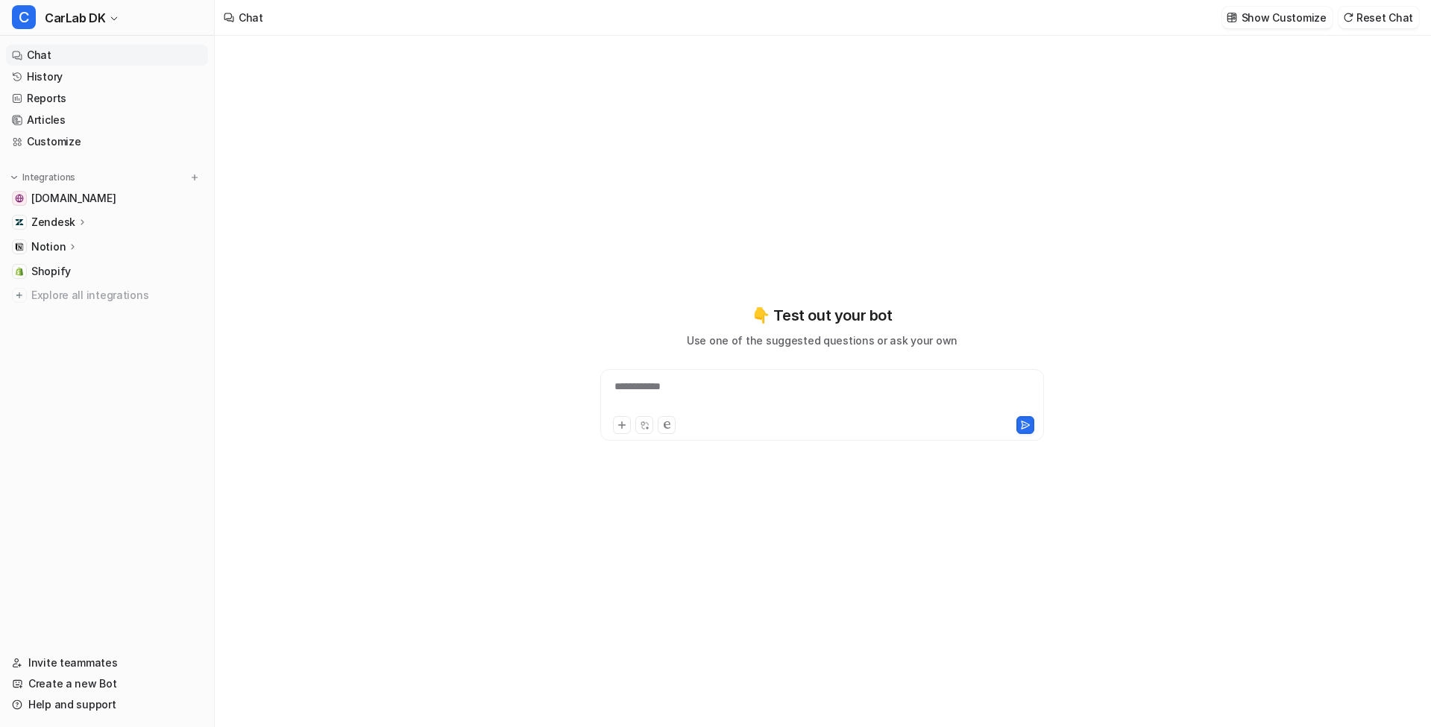
type textarea "**********"
drag, startPoint x: 85, startPoint y: 220, endPoint x: 115, endPoint y: 224, distance: 30.1
click at [85, 220] on icon at bounding box center [83, 221] width 10 height 11
click at [86, 282] on link "AI Agent" at bounding box center [115, 287] width 186 height 21
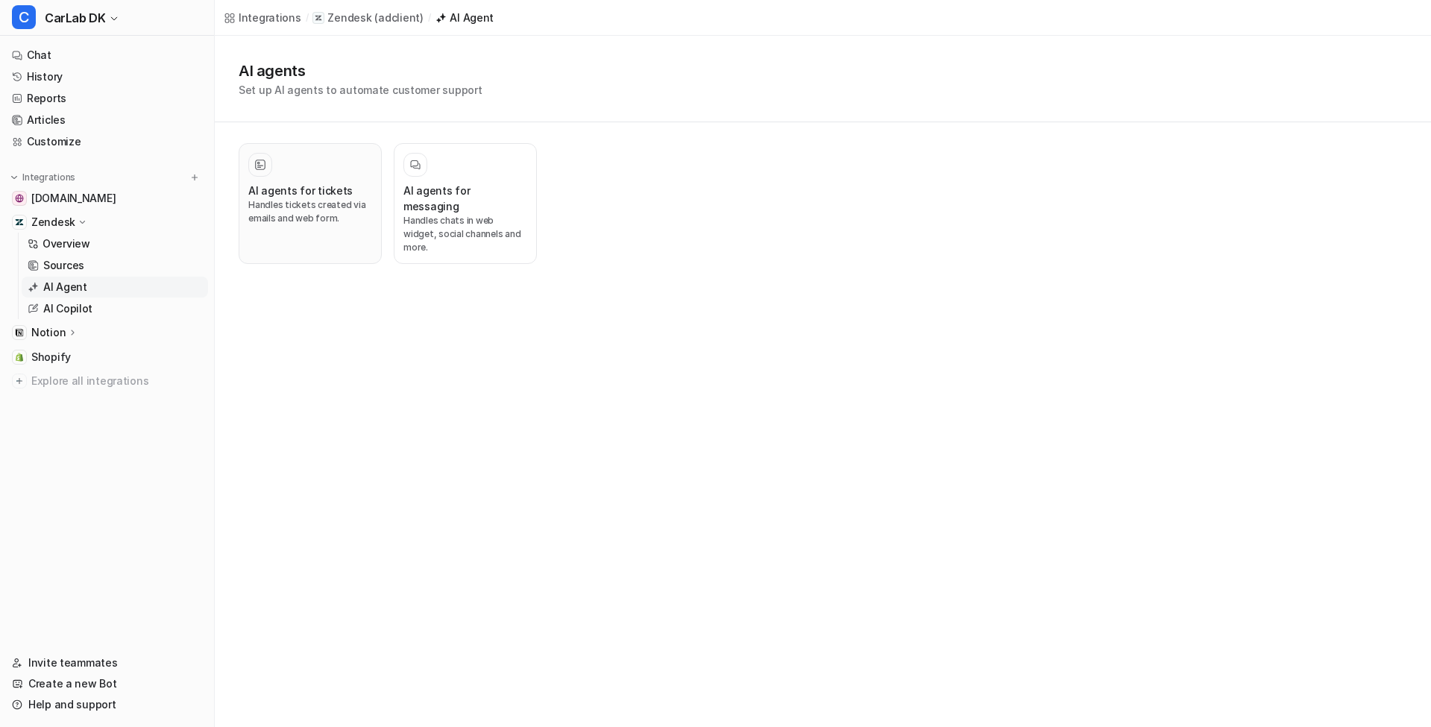
click at [330, 209] on p "Handles tickets created via emails and web form." at bounding box center [310, 211] width 124 height 27
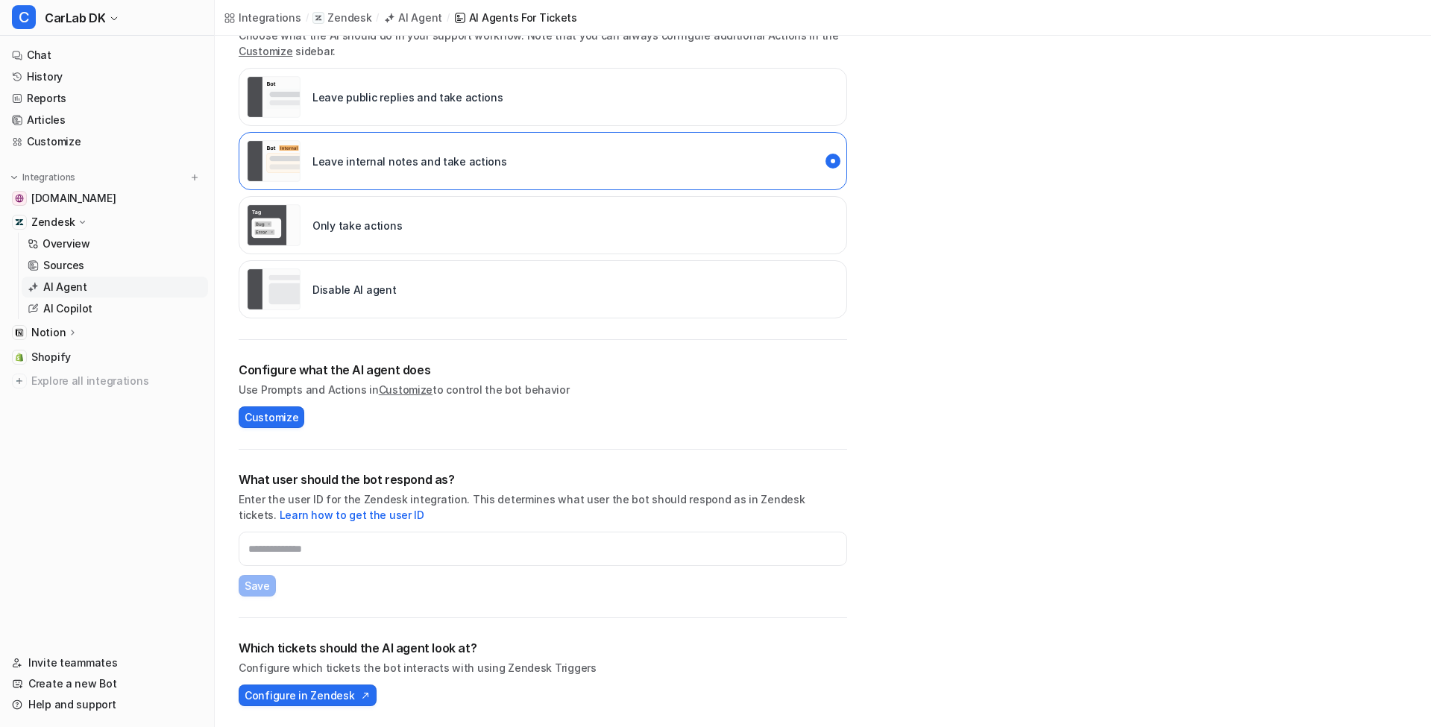
scroll to position [277, 0]
click at [300, 696] on span "Configure in Zendesk" at bounding box center [300, 695] width 110 height 16
click at [89, 14] on span "CarLab DK" at bounding box center [75, 17] width 60 height 21
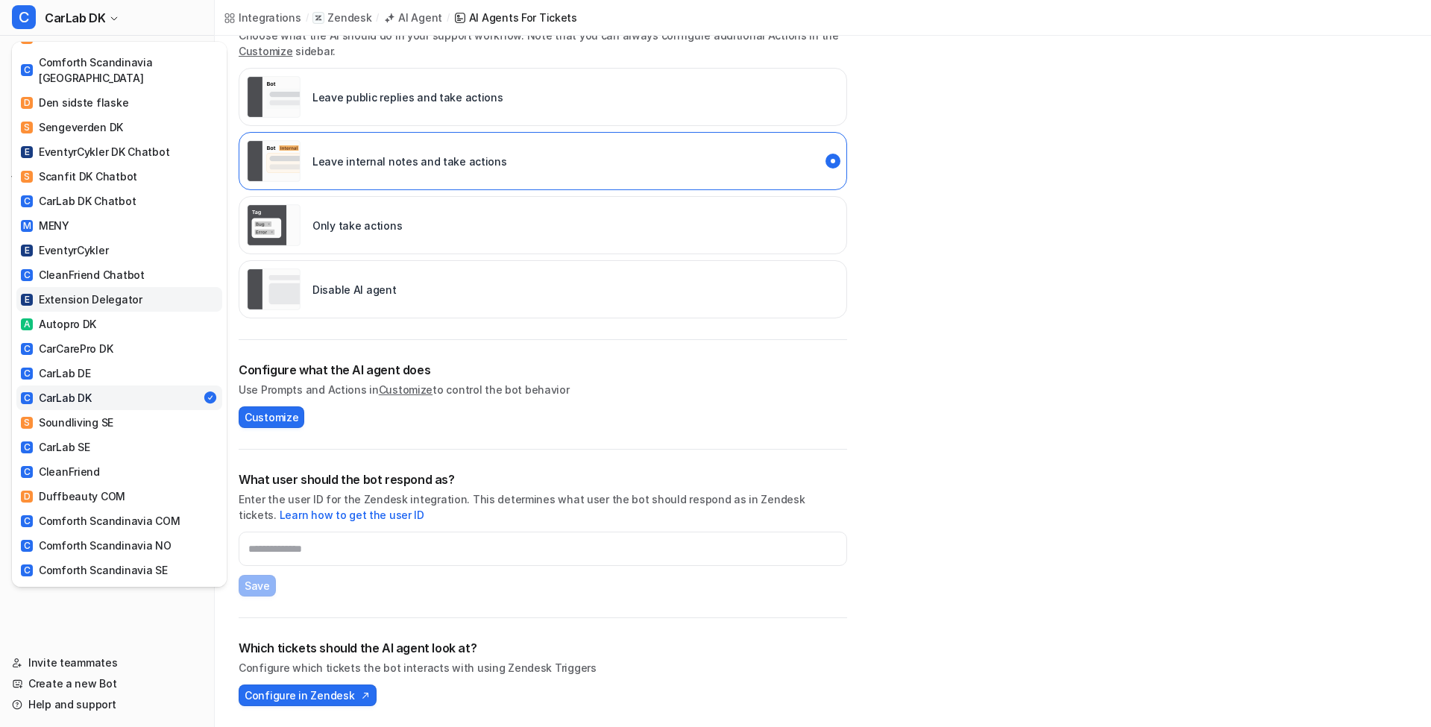
scroll to position [198, 0]
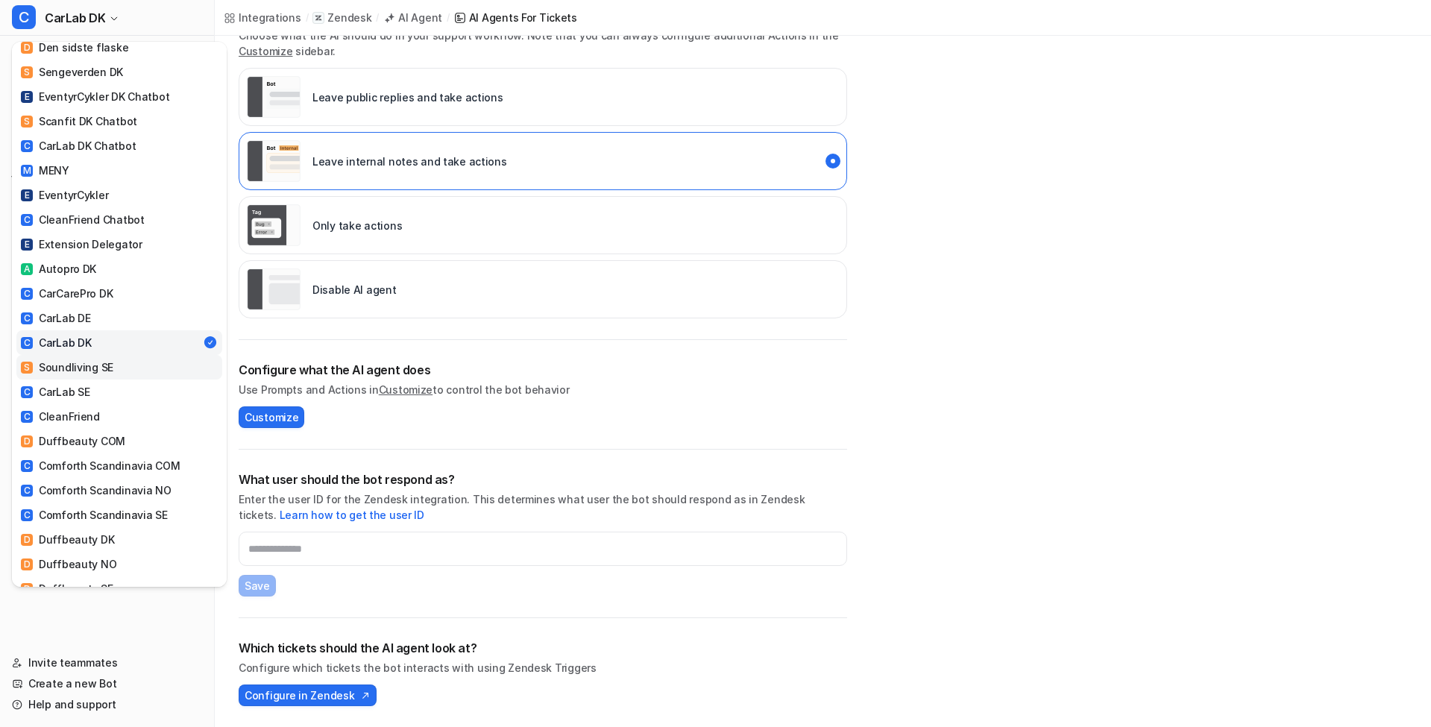
click at [119, 355] on link "S Soundliving SE" at bounding box center [119, 367] width 206 height 25
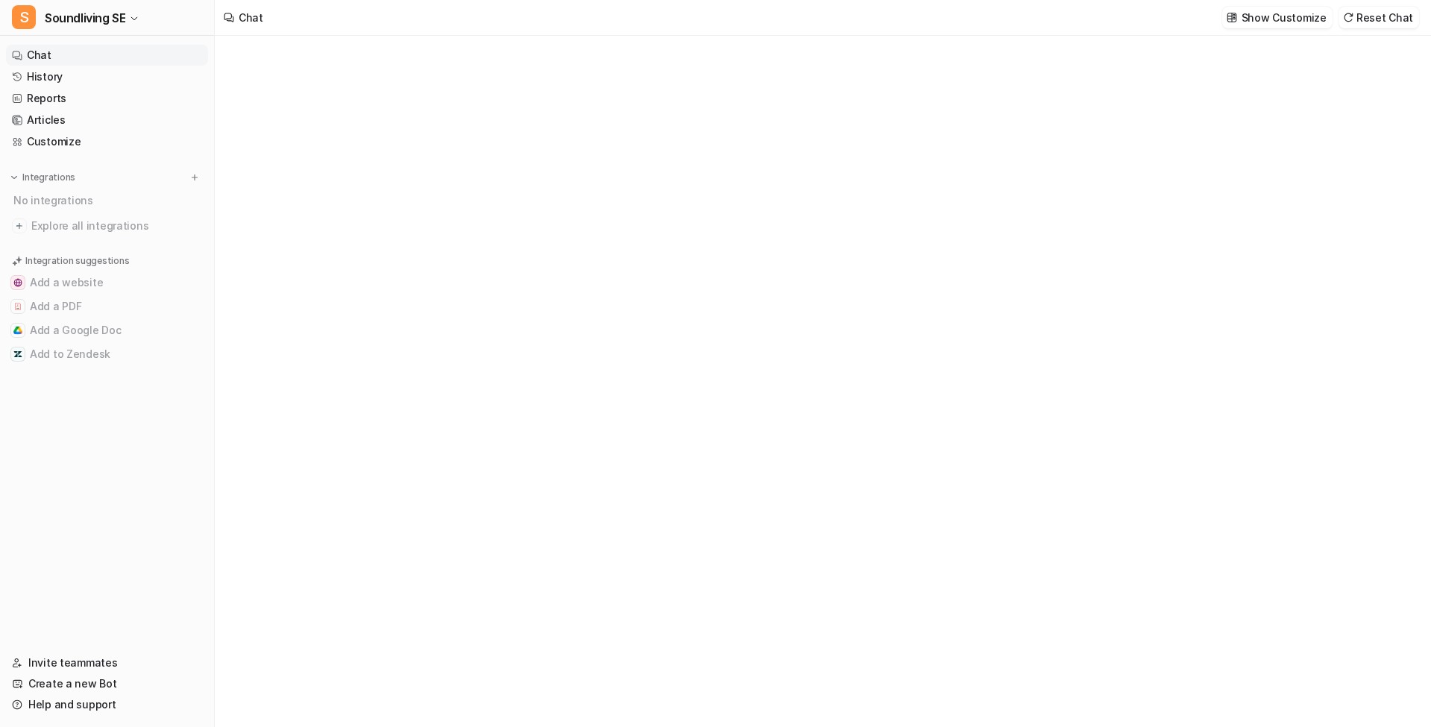
type textarea "**********"
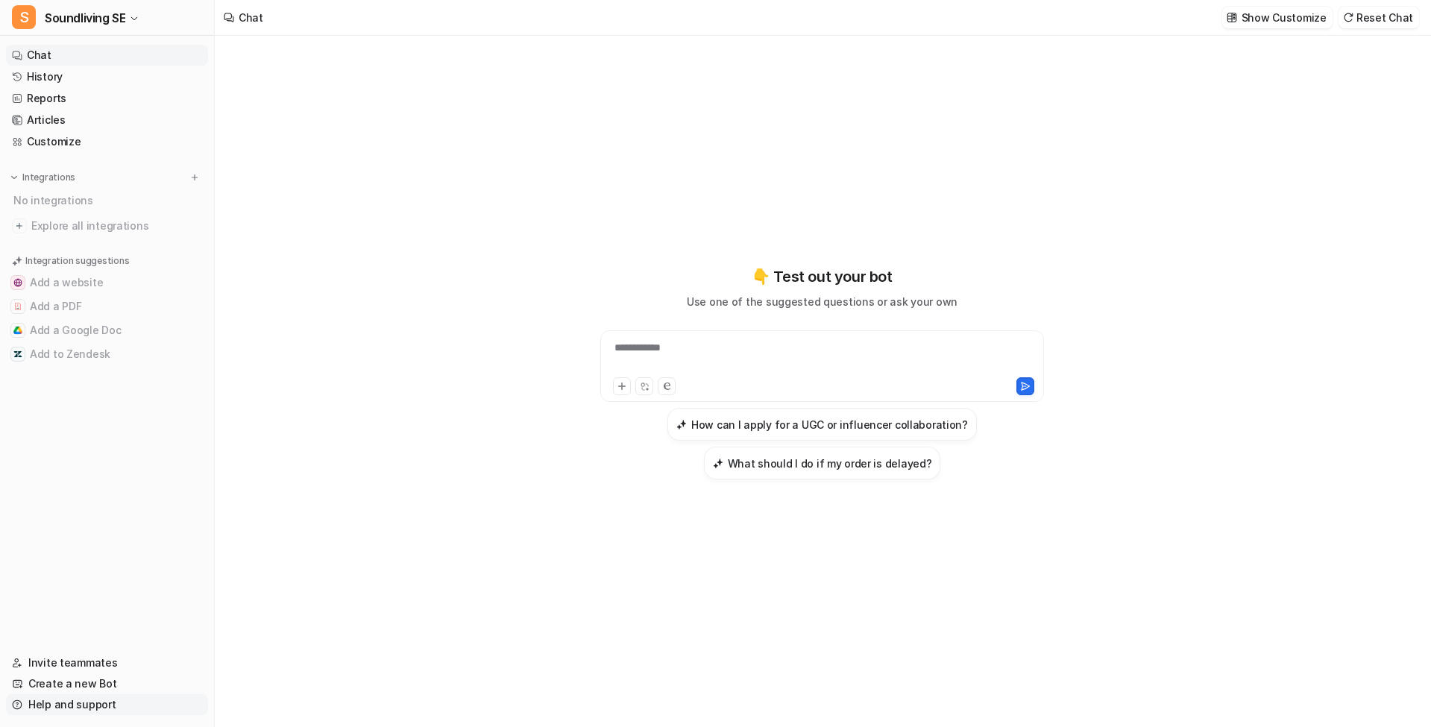
click at [66, 705] on link "Help and support" at bounding box center [107, 704] width 202 height 21
drag, startPoint x: 477, startPoint y: 453, endPoint x: 464, endPoint y: 444, distance: 15.7
click at [477, 453] on div "**********" at bounding box center [822, 381] width 1215 height 691
click at [109, 11] on span "Soundliving SE" at bounding box center [85, 17] width 81 height 21
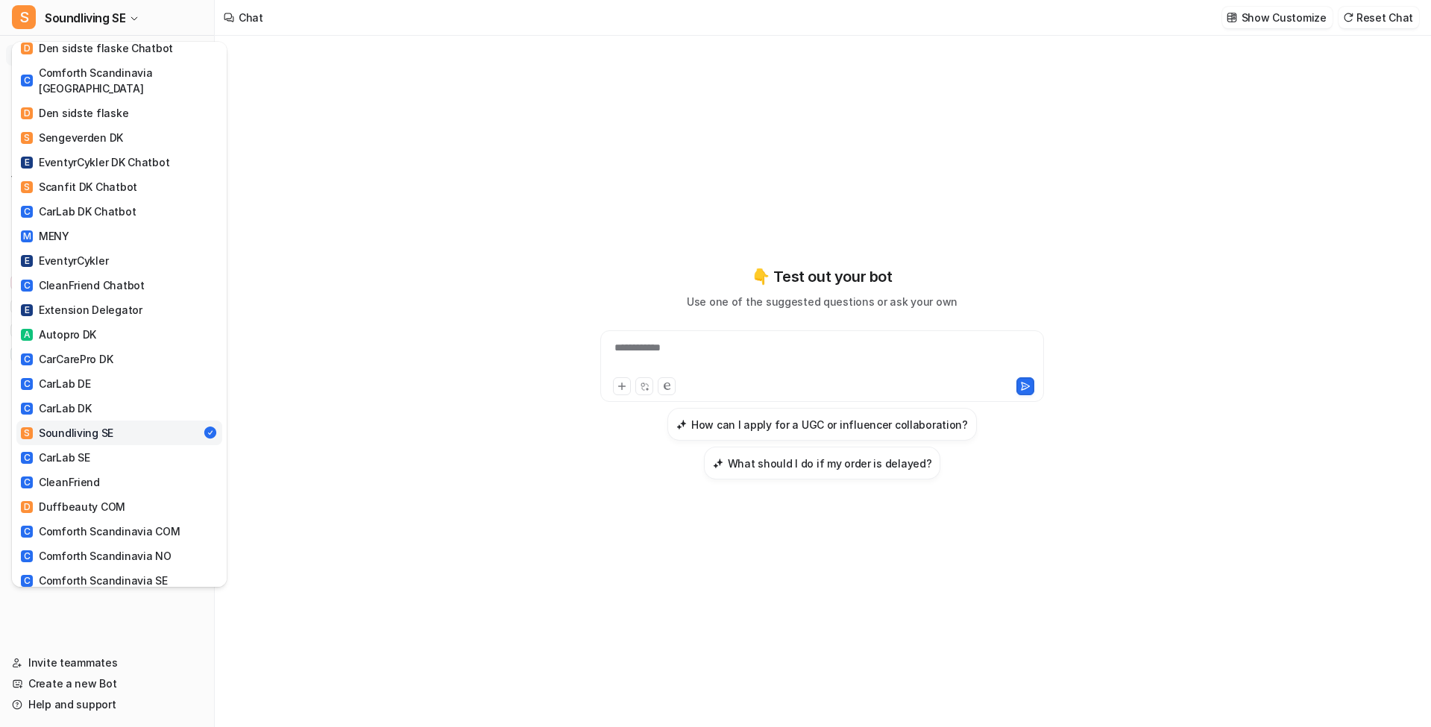
scroll to position [136, 0]
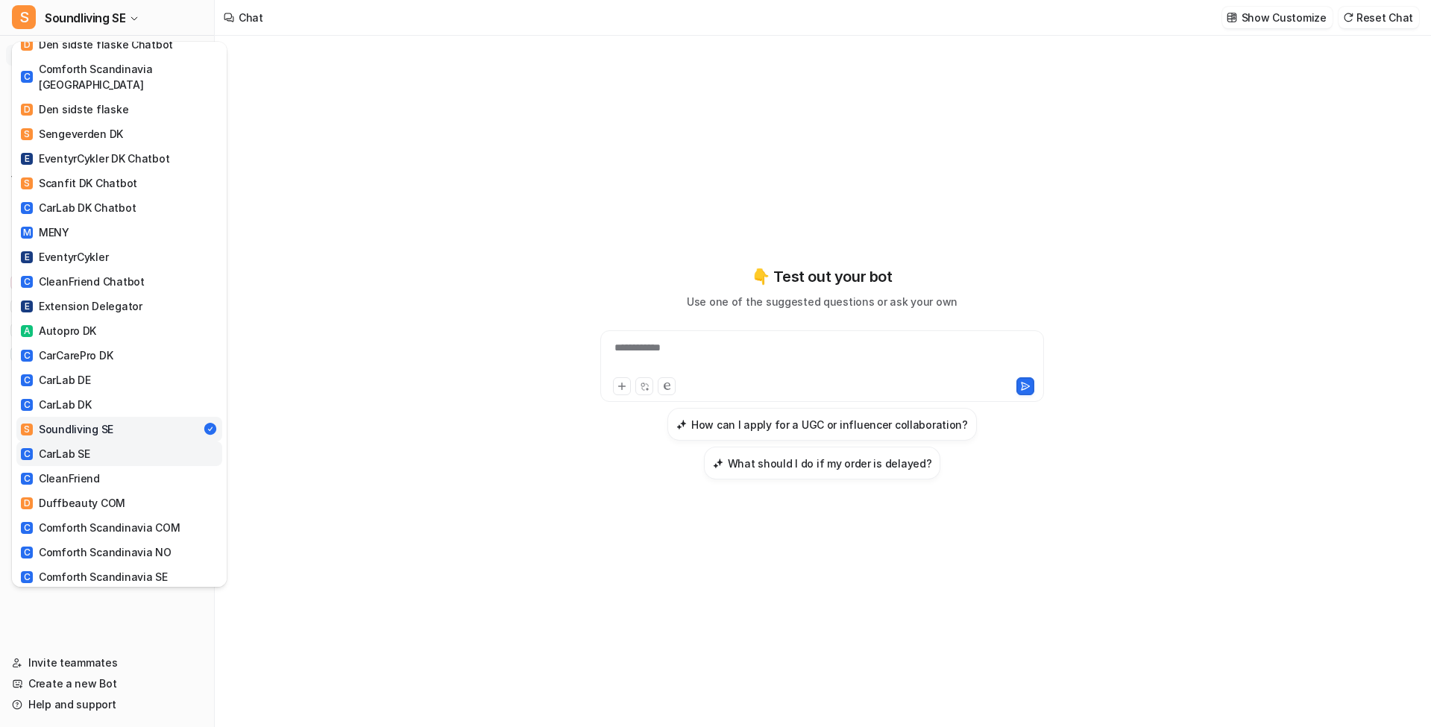
click at [95, 441] on link "C CarLab SE" at bounding box center [119, 453] width 206 height 25
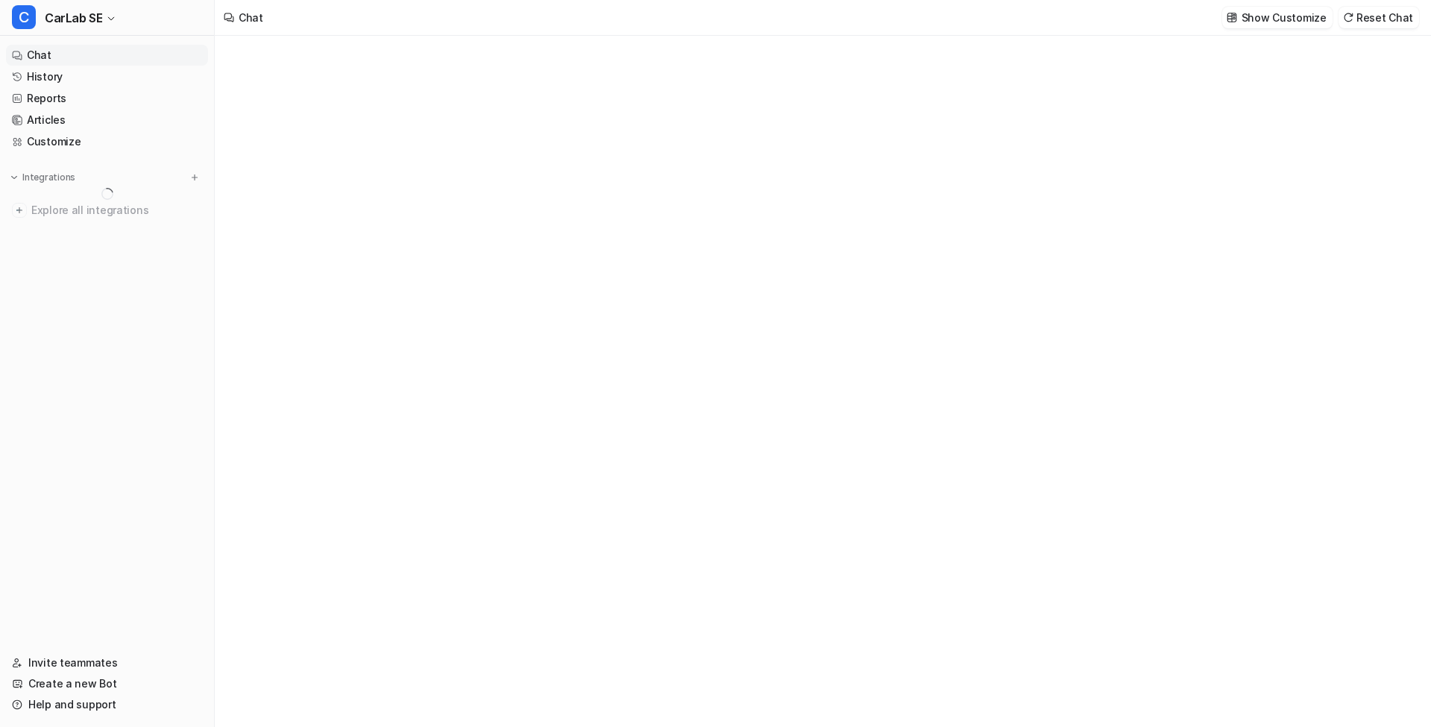
type textarea "**********"
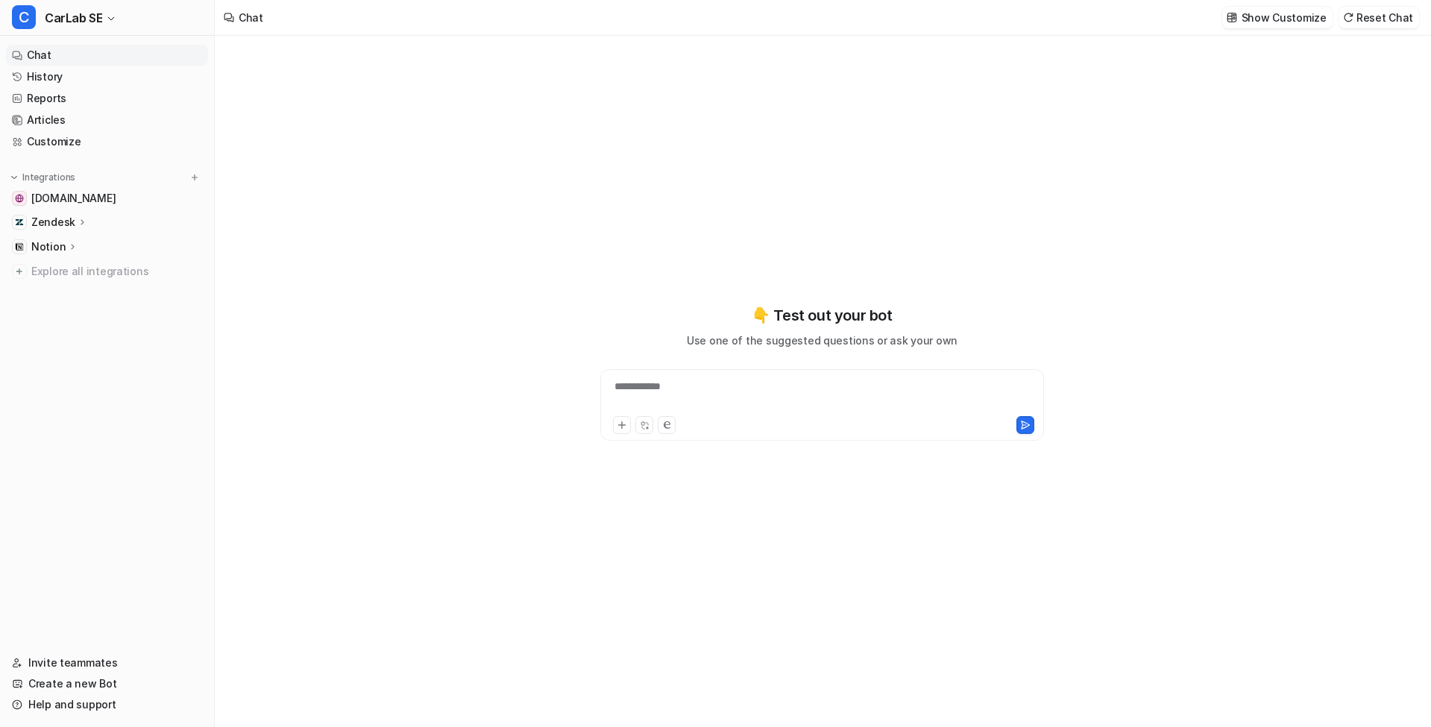
click at [43, 224] on p "Zendesk" at bounding box center [53, 222] width 44 height 15
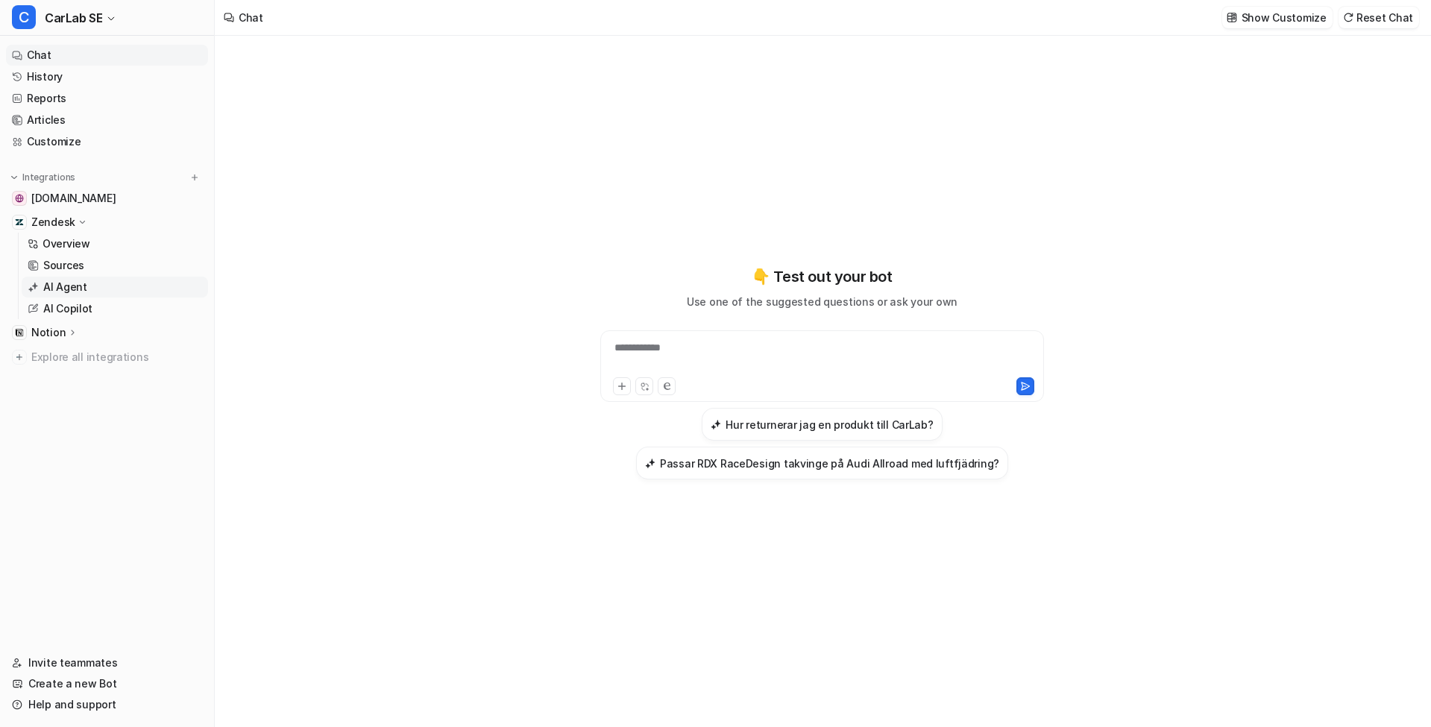
click at [84, 293] on p "AI Agent" at bounding box center [65, 287] width 44 height 15
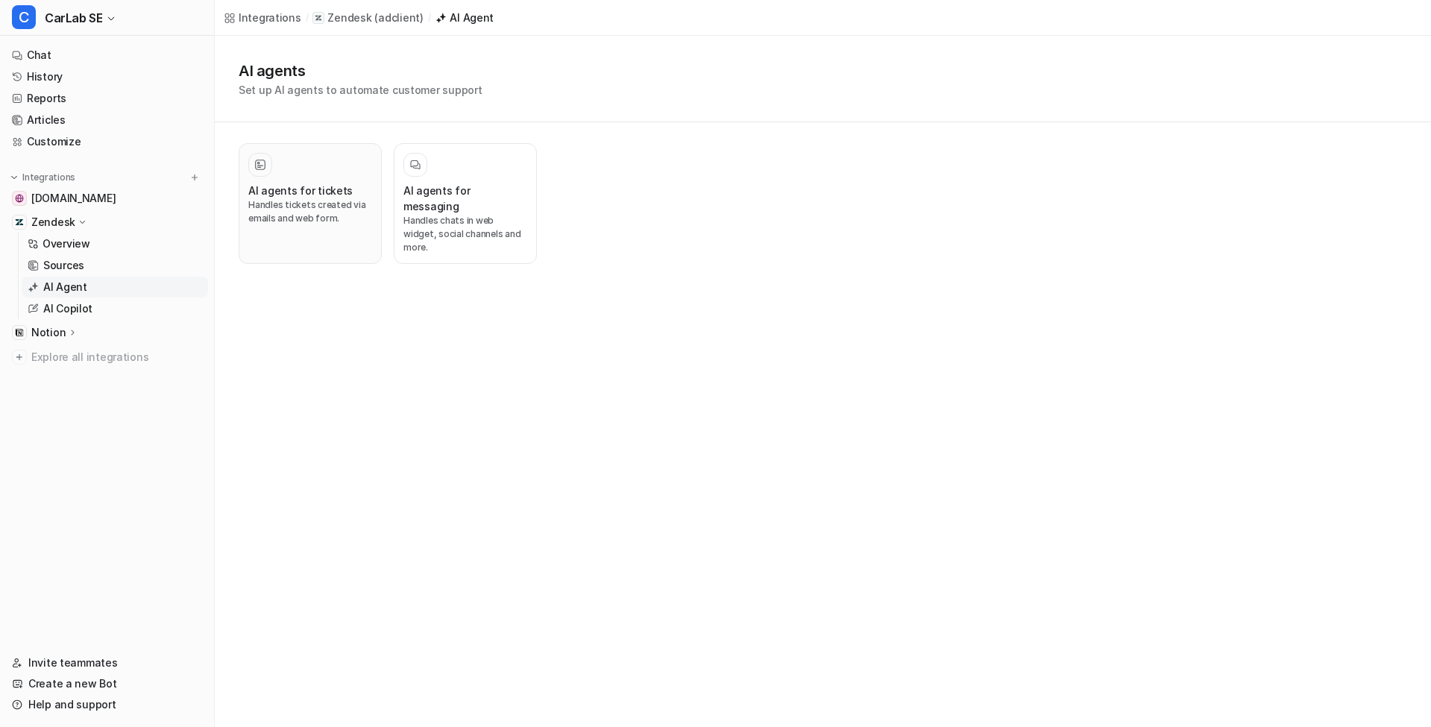
click at [341, 205] on p "Handles tickets created via emails and web form." at bounding box center [310, 211] width 124 height 27
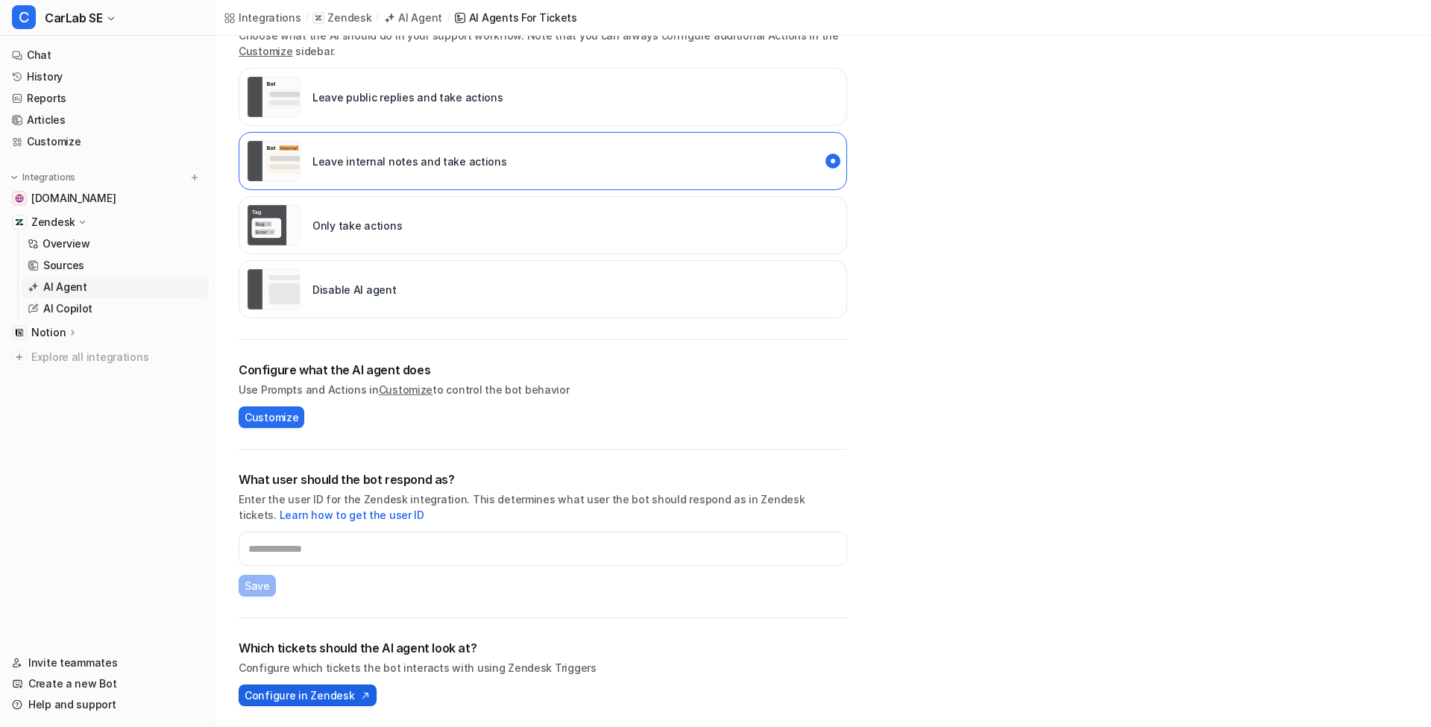
scroll to position [277, 0]
click at [334, 698] on span "Configure in Zendesk" at bounding box center [300, 695] width 110 height 16
click at [98, 20] on span "CarLab SE" at bounding box center [73, 17] width 57 height 21
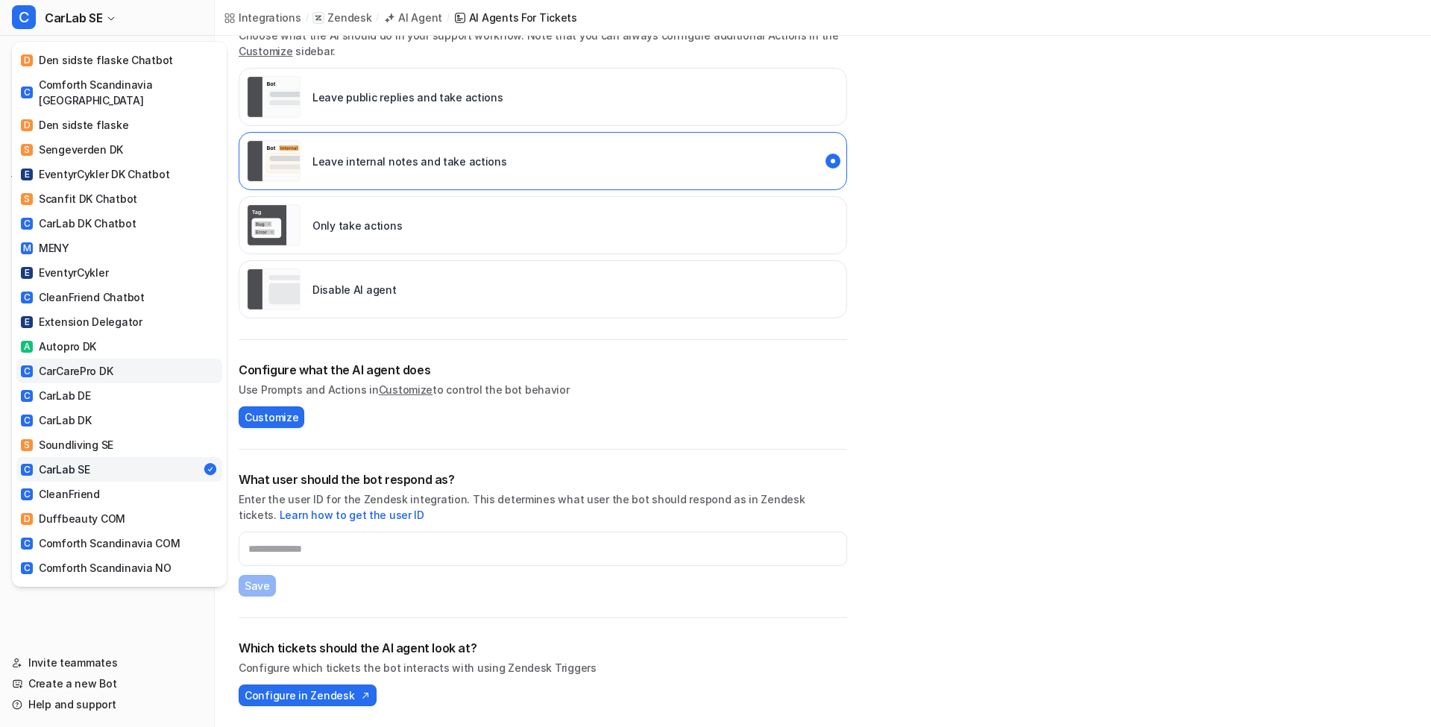
scroll to position [228, 0]
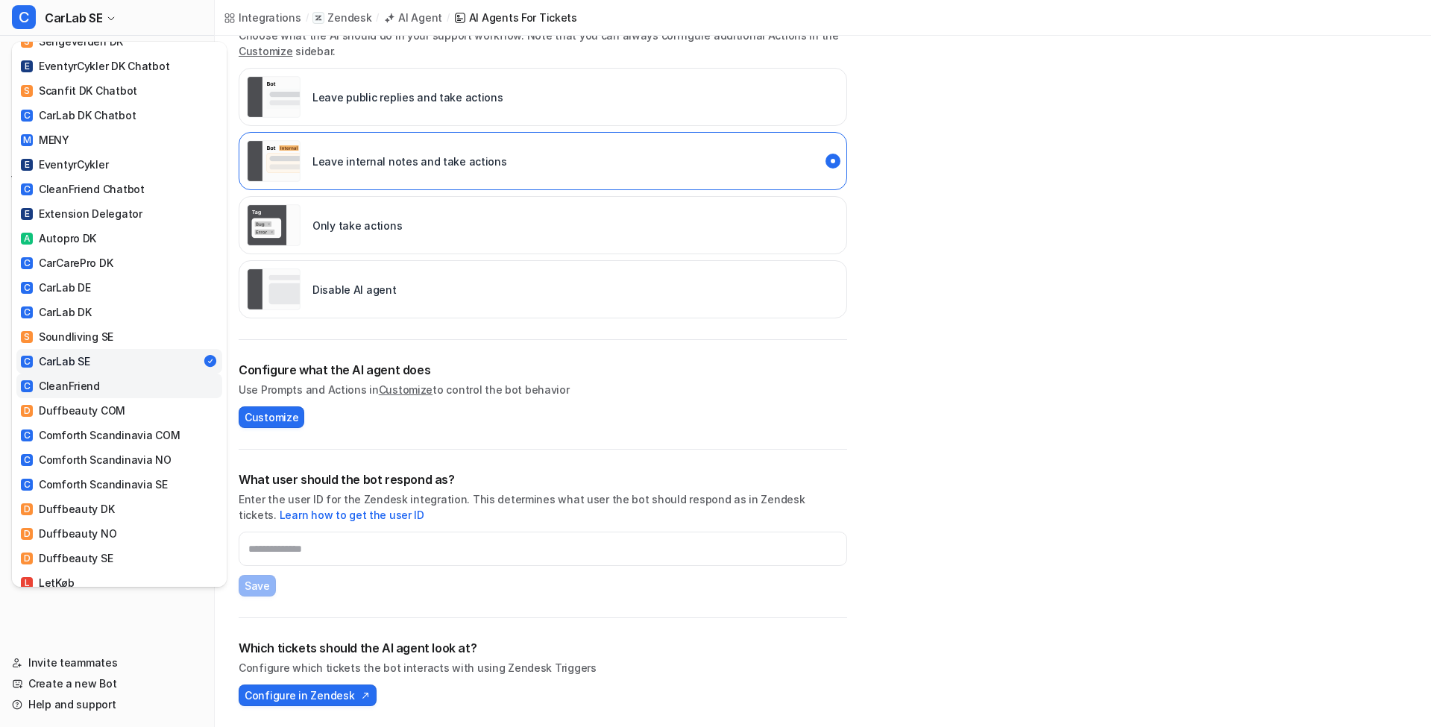
click at [92, 378] on div "C CleanFriend" at bounding box center [60, 386] width 79 height 16
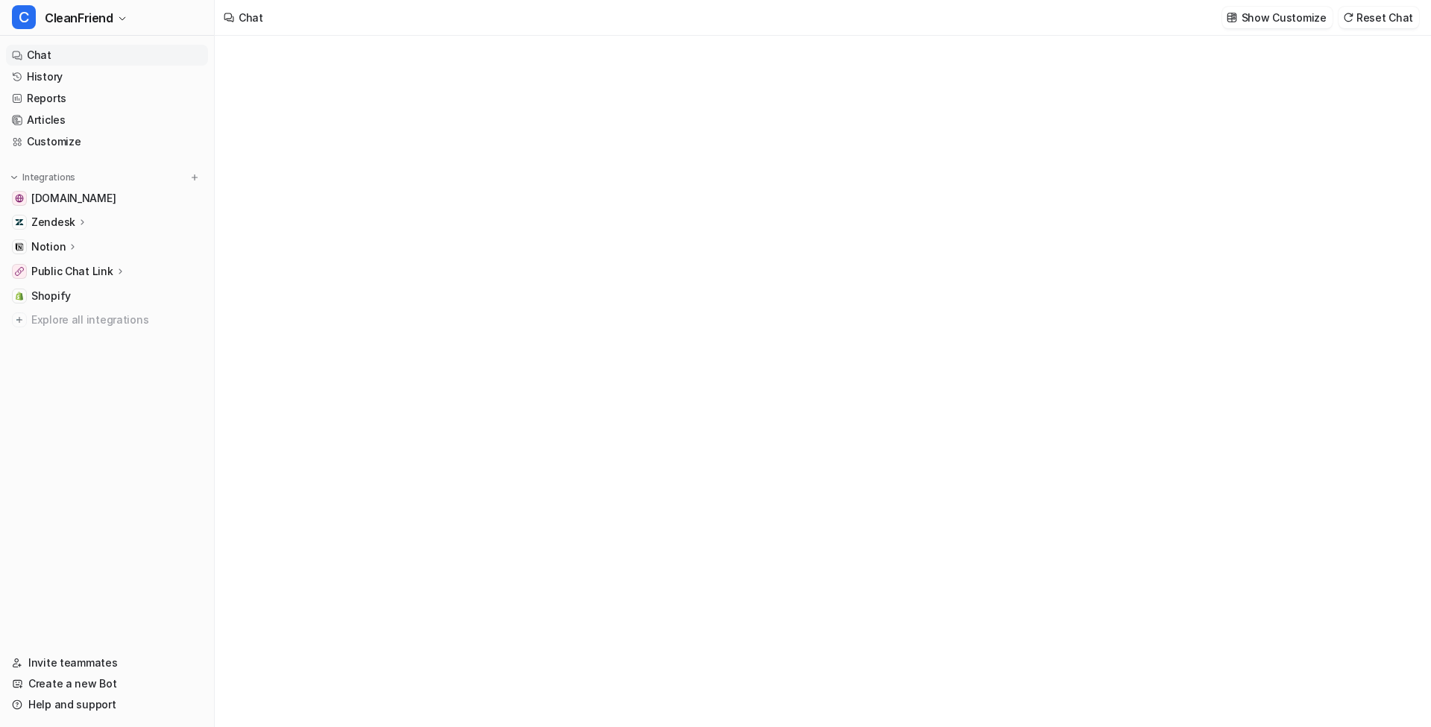
type textarea "**********"
click at [92, 228] on div "Zendesk" at bounding box center [107, 222] width 202 height 21
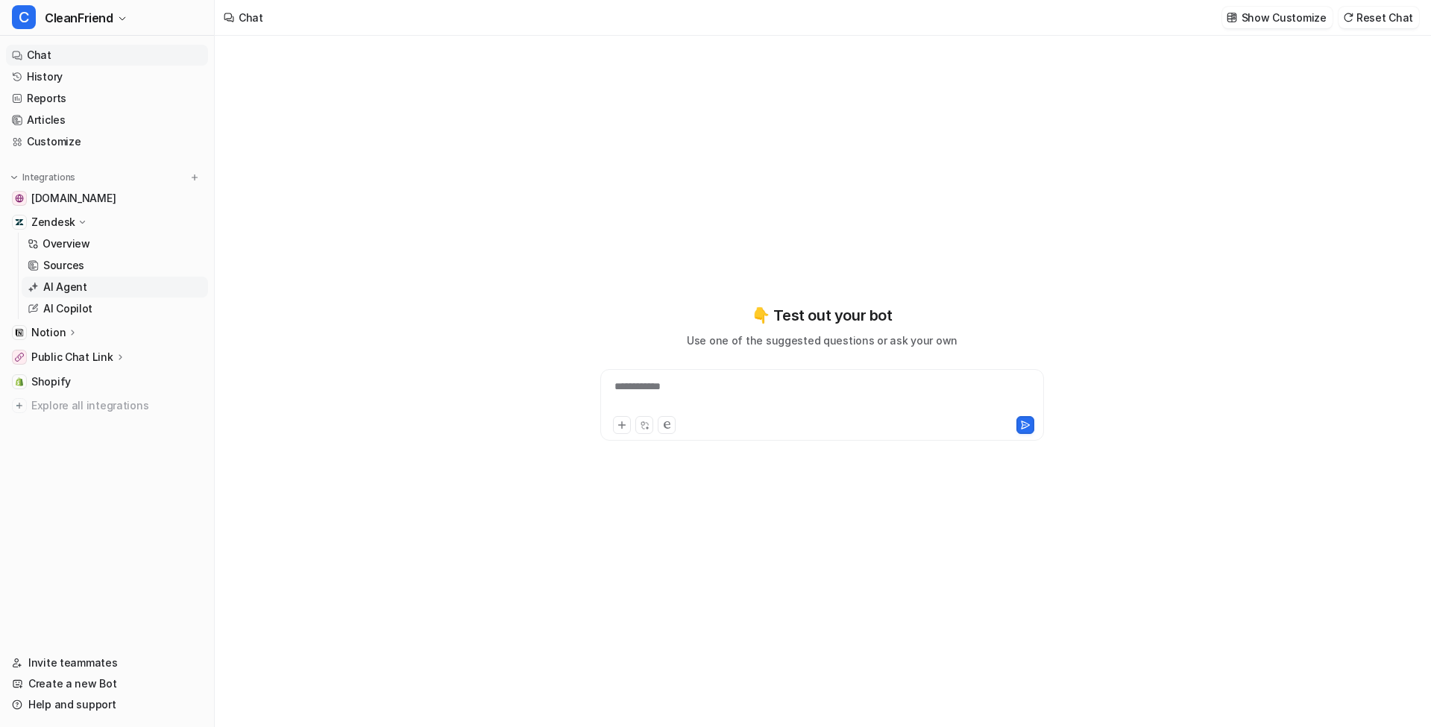
click at [84, 292] on p "AI Agent" at bounding box center [65, 287] width 44 height 15
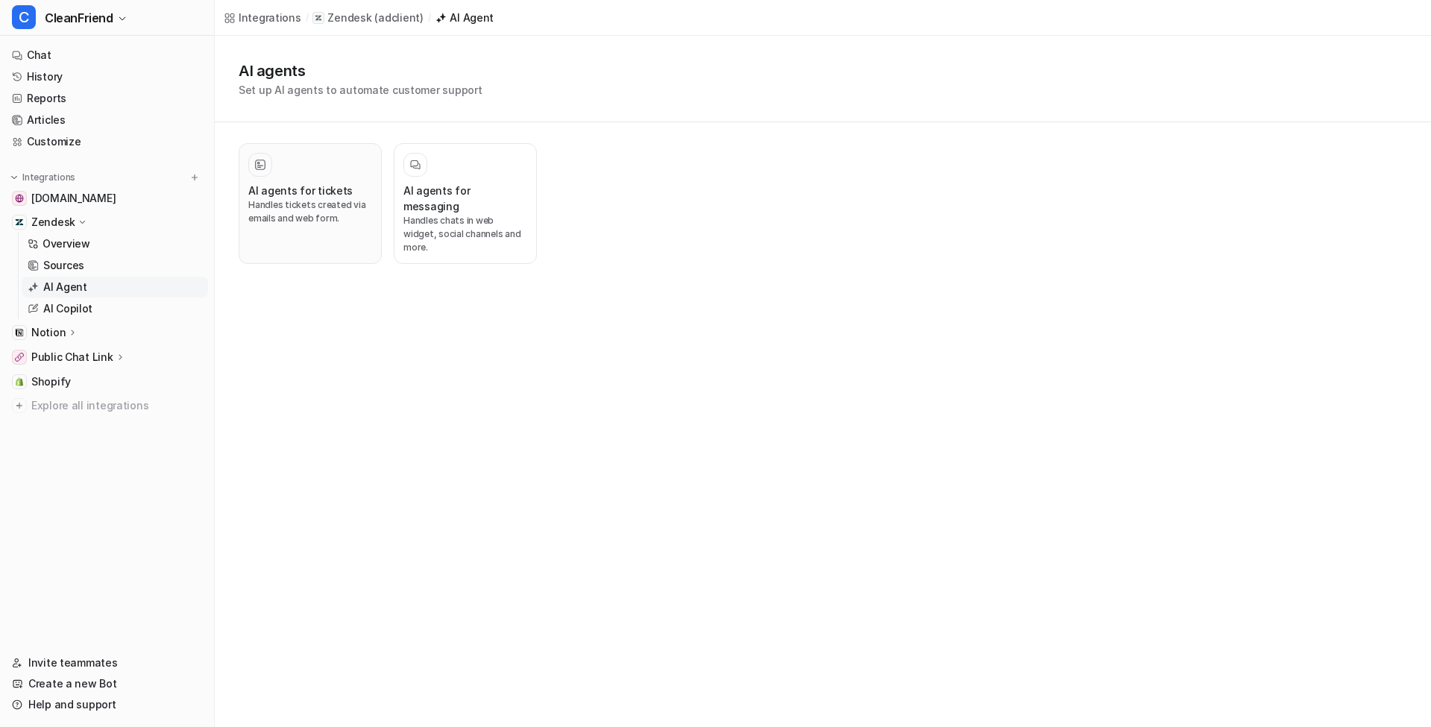
click at [317, 204] on p "Handles tickets created via emails and web form." at bounding box center [310, 211] width 124 height 27
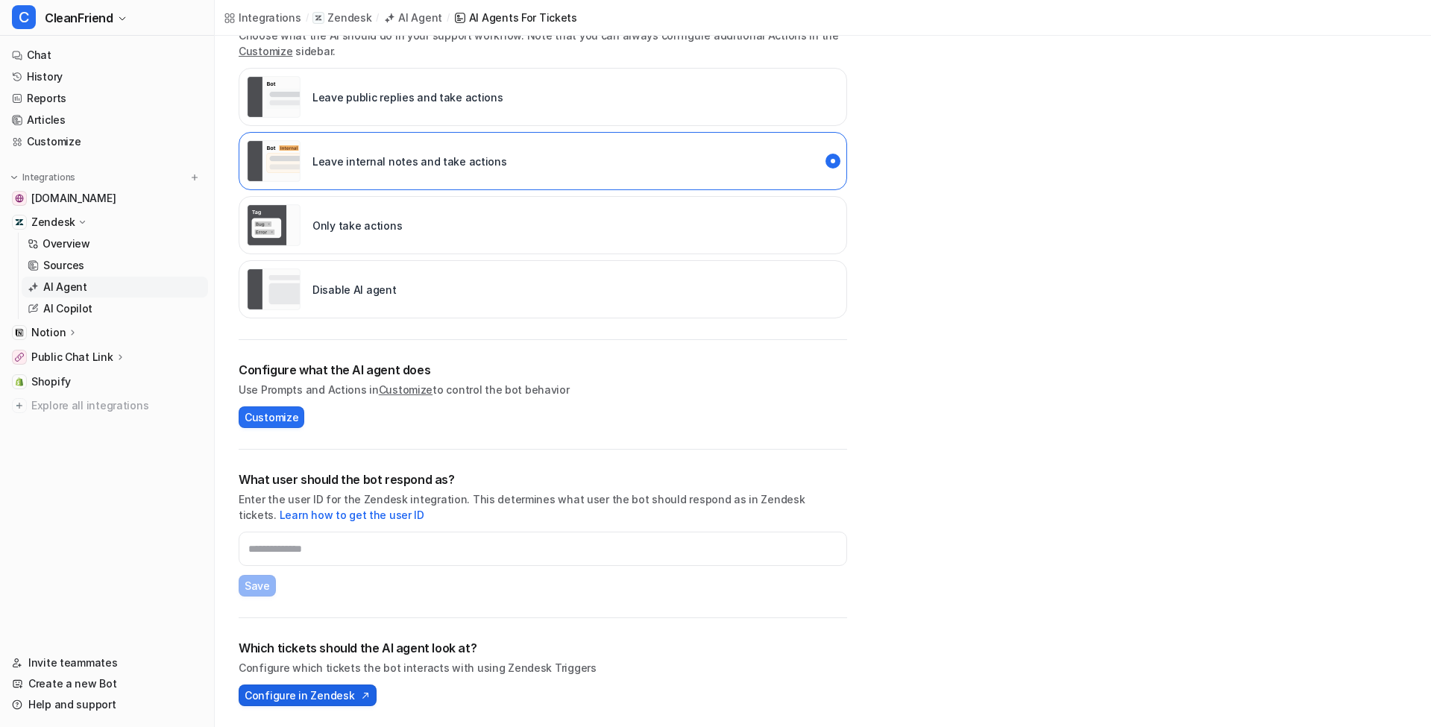
scroll to position [277, 0]
click at [356, 688] on button "Configure in Zendesk" at bounding box center [308, 695] width 138 height 22
click at [91, 17] on span "CleanFriend" at bounding box center [79, 17] width 69 height 21
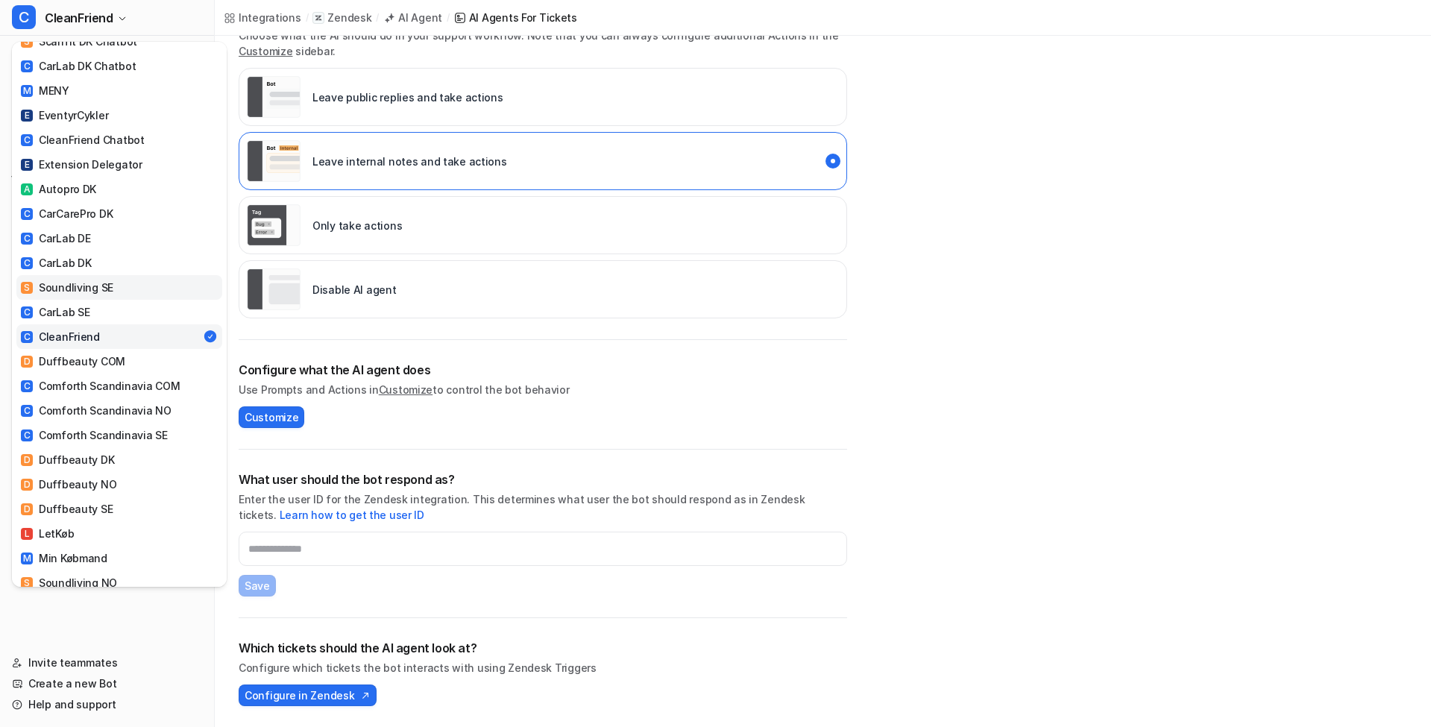
scroll to position [293, 0]
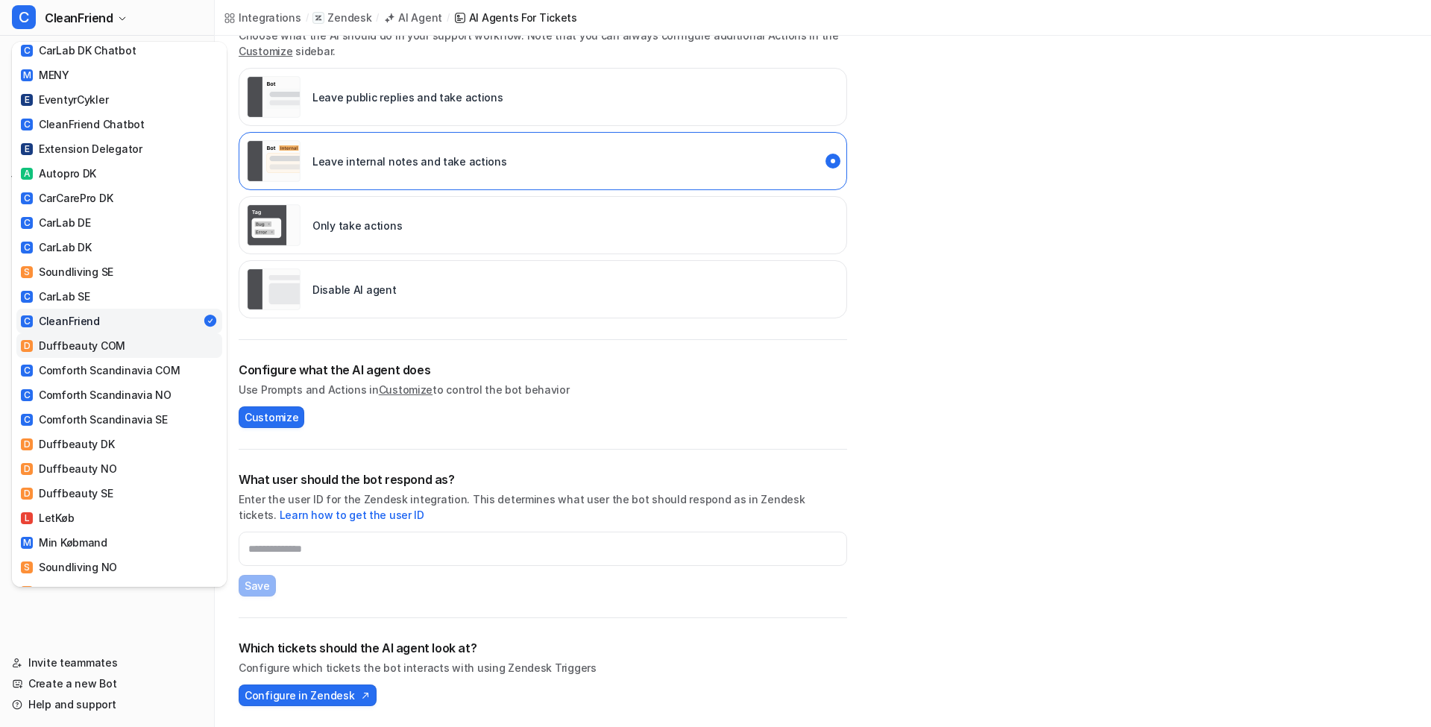
click at [118, 338] on div "D Duffbeauty COM" at bounding box center [73, 346] width 104 height 16
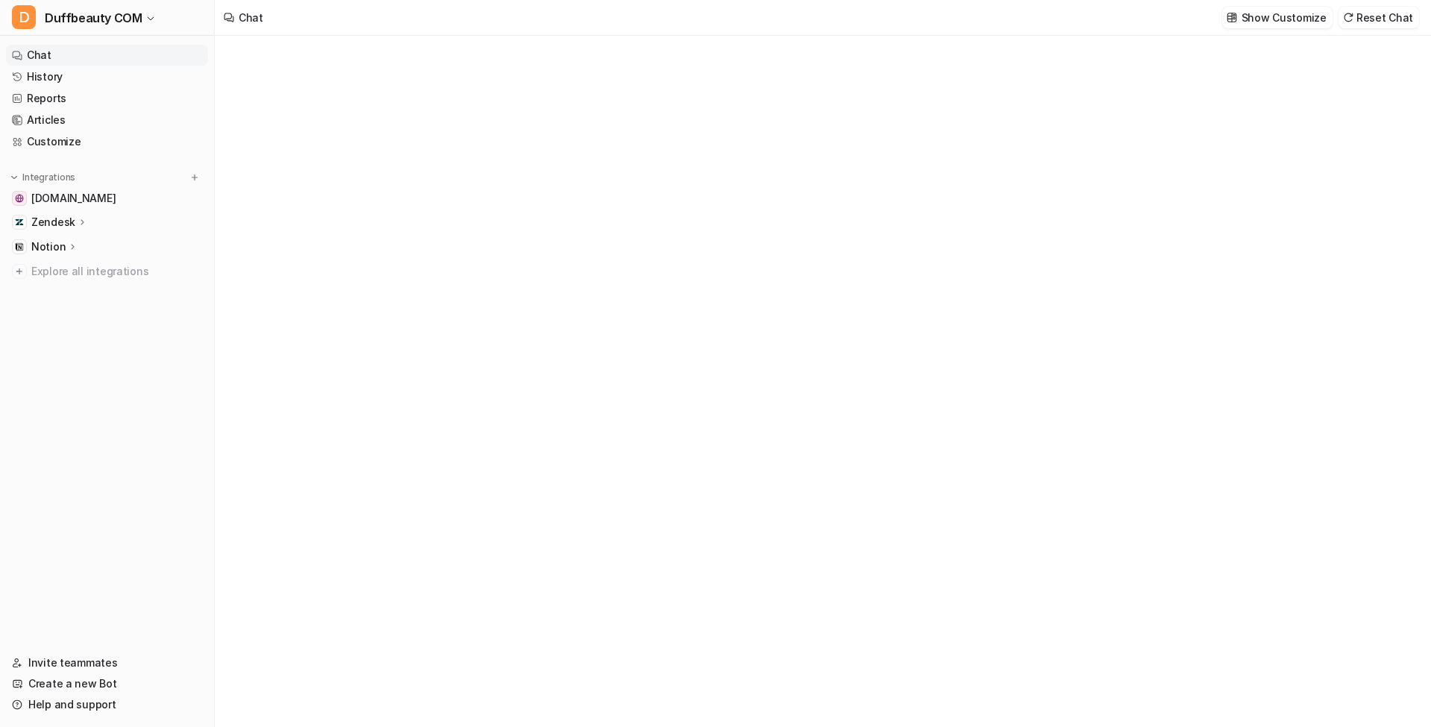
type textarea "**********"
click at [70, 220] on p "Zendesk" at bounding box center [53, 222] width 44 height 15
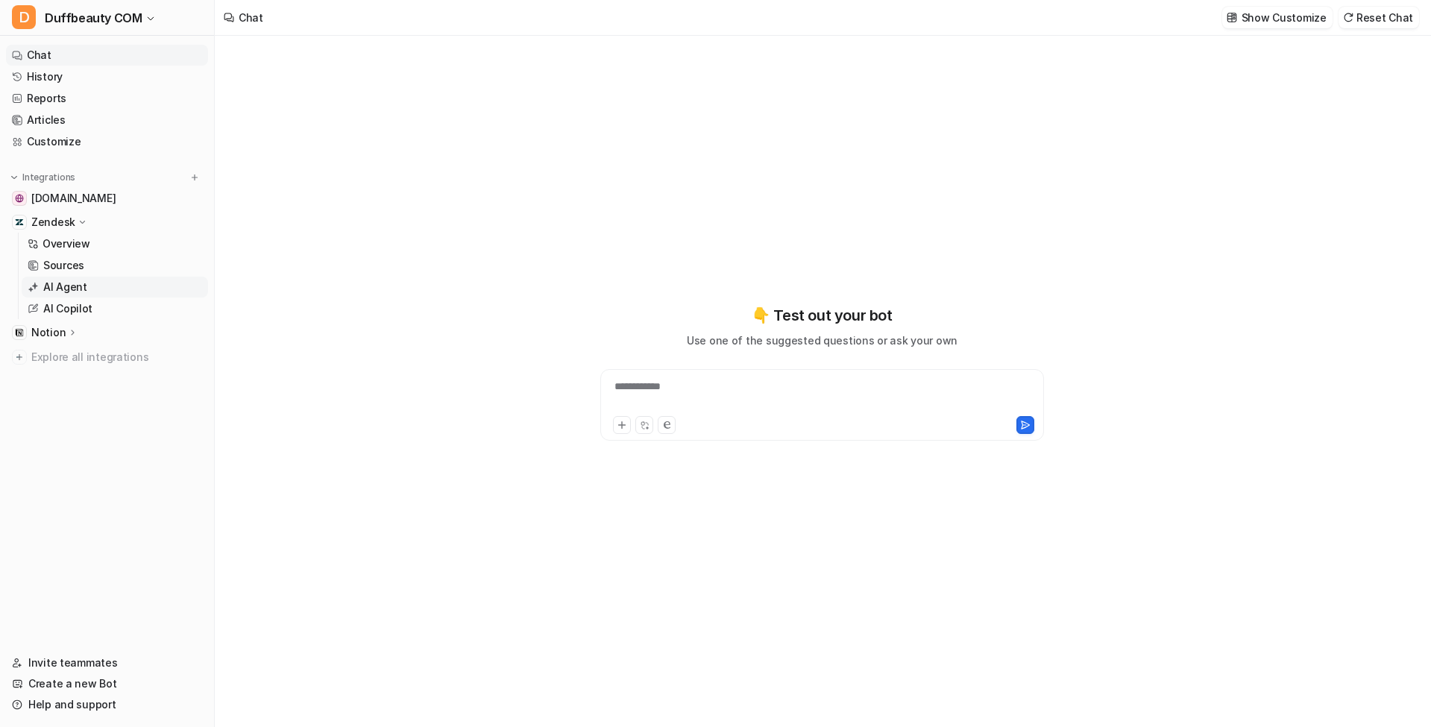
click at [79, 288] on p "AI Agent" at bounding box center [65, 287] width 44 height 15
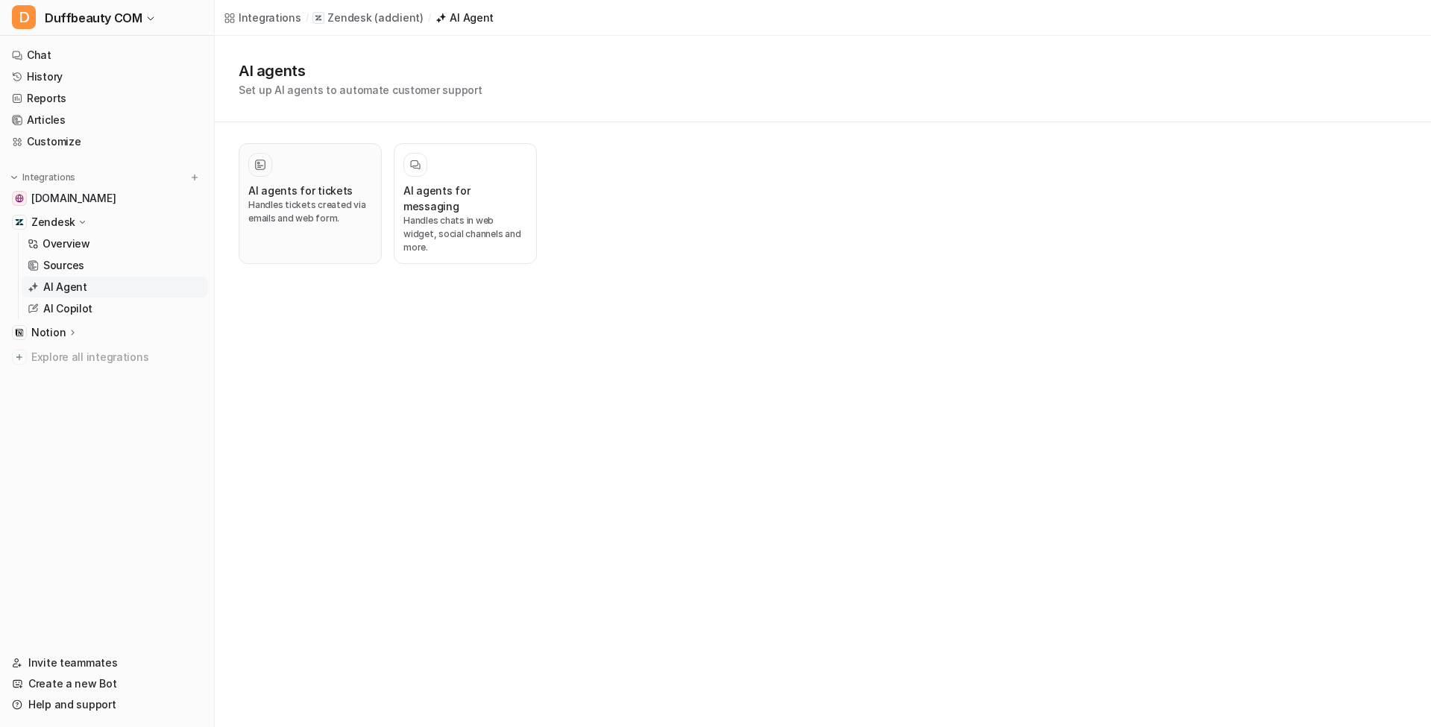
click at [336, 189] on h3 "AI agents for tickets" at bounding box center [300, 191] width 104 height 16
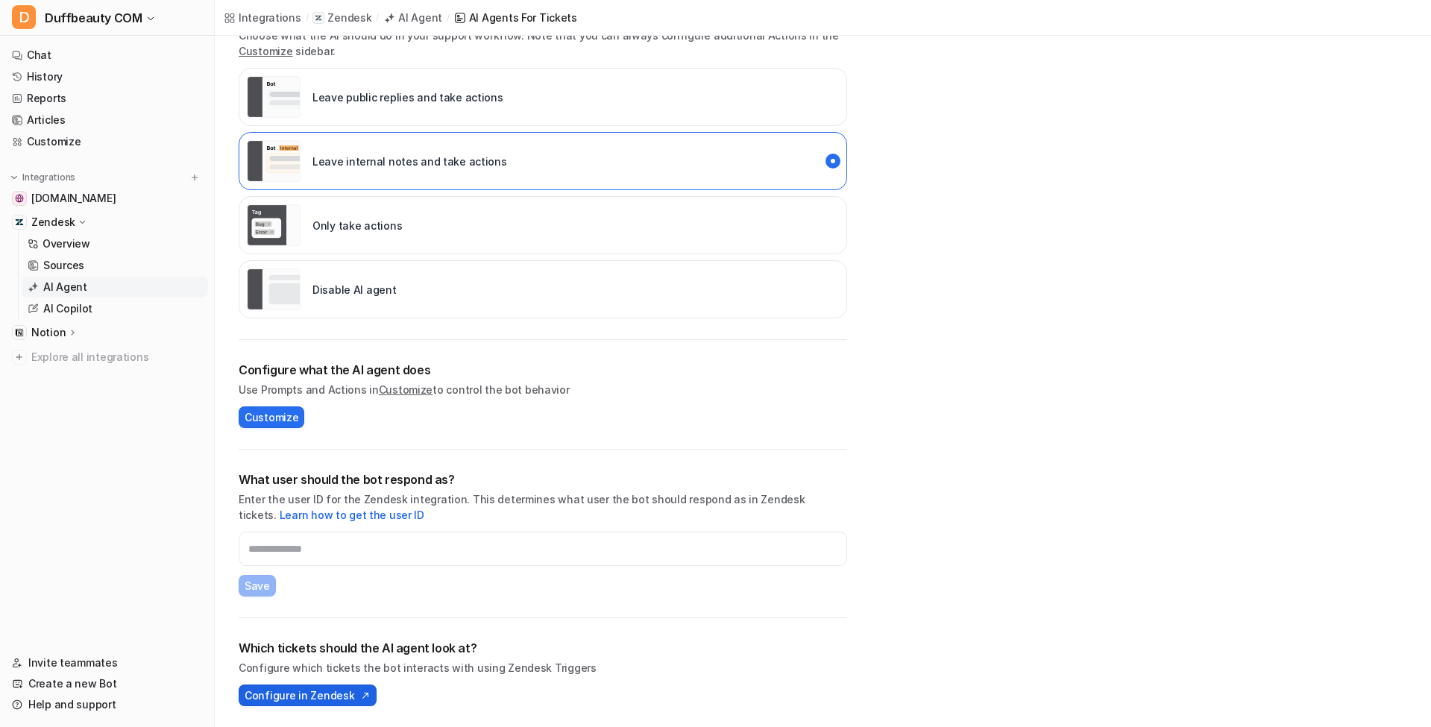
scroll to position [277, 0]
click at [339, 690] on span "Configure in Zendesk" at bounding box center [300, 695] width 110 height 16
drag, startPoint x: 92, startPoint y: 21, endPoint x: 95, endPoint y: 37, distance: 15.8
click at [92, 21] on span "Duffbeauty COM" at bounding box center [93, 17] width 97 height 21
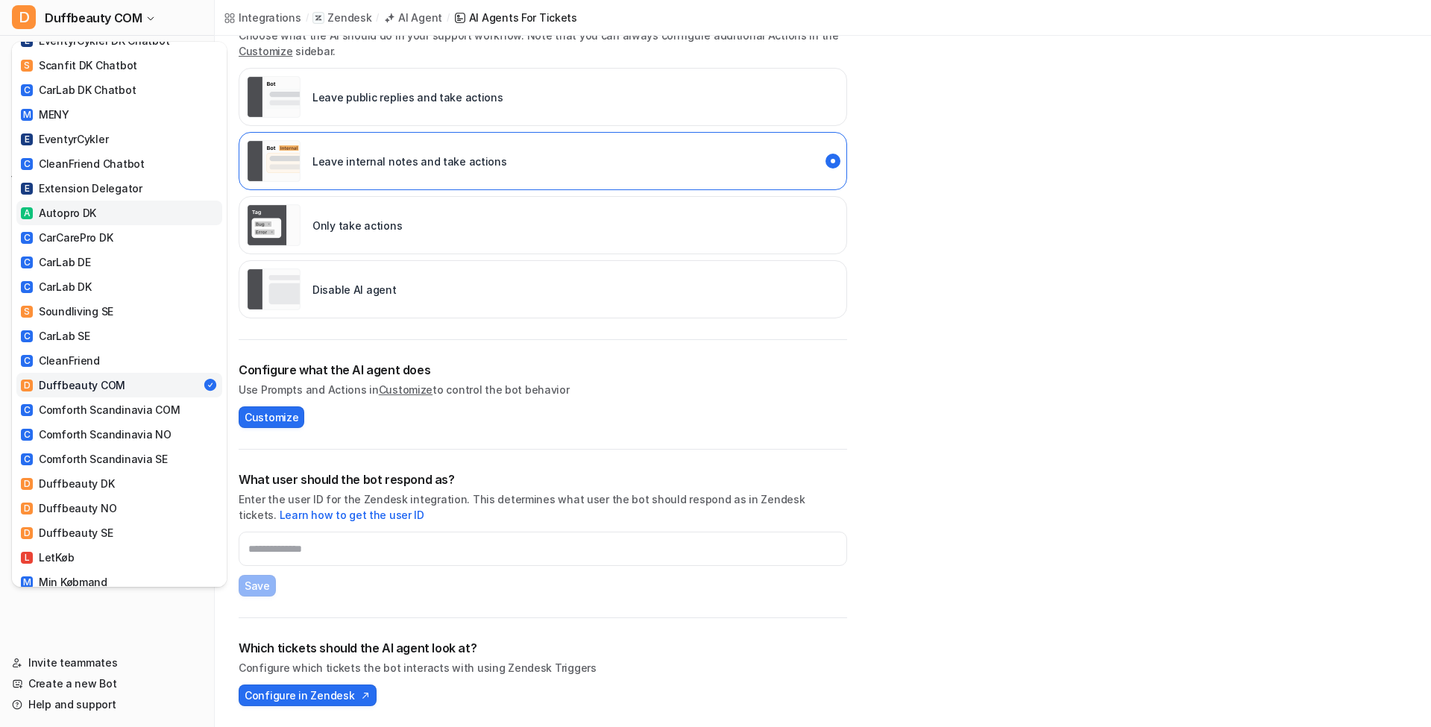
scroll to position [289, 0]
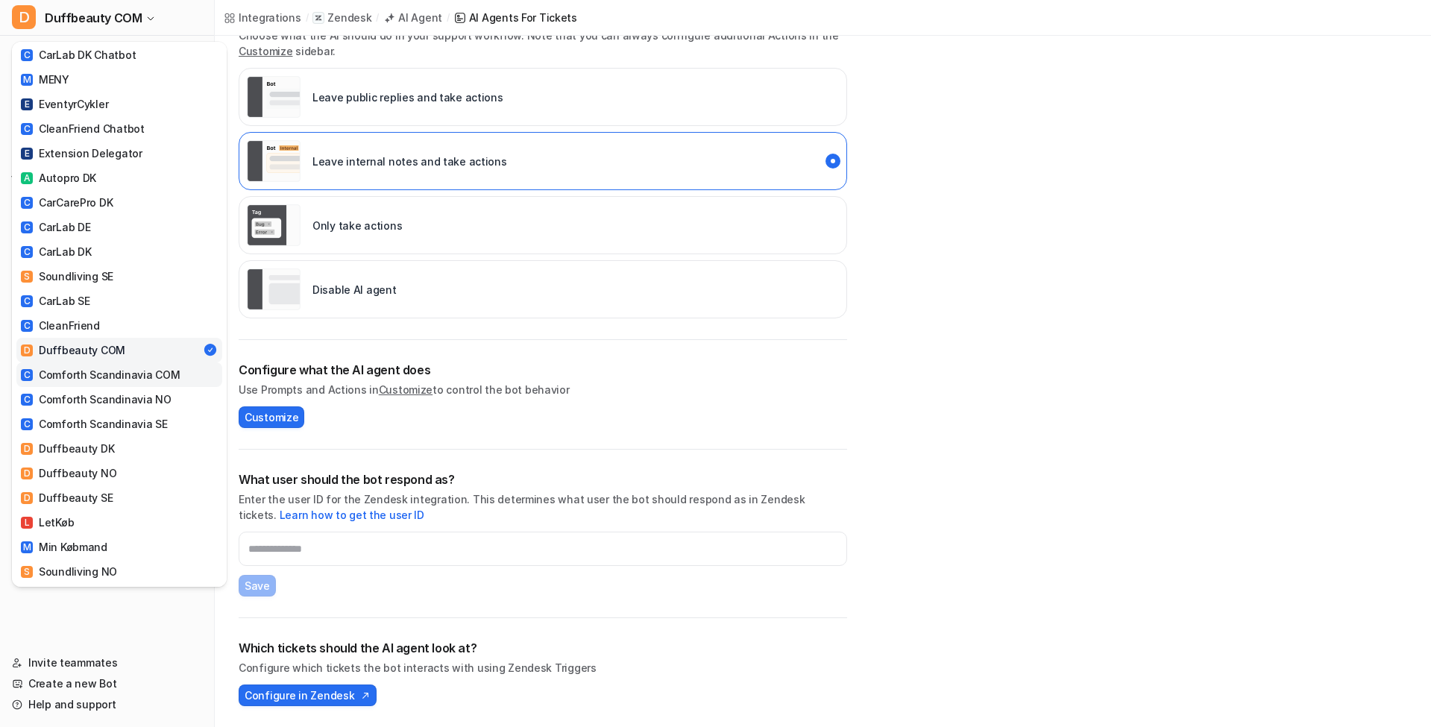
click at [136, 367] on div "C Comforth Scandinavia COM" at bounding box center [100, 375] width 159 height 16
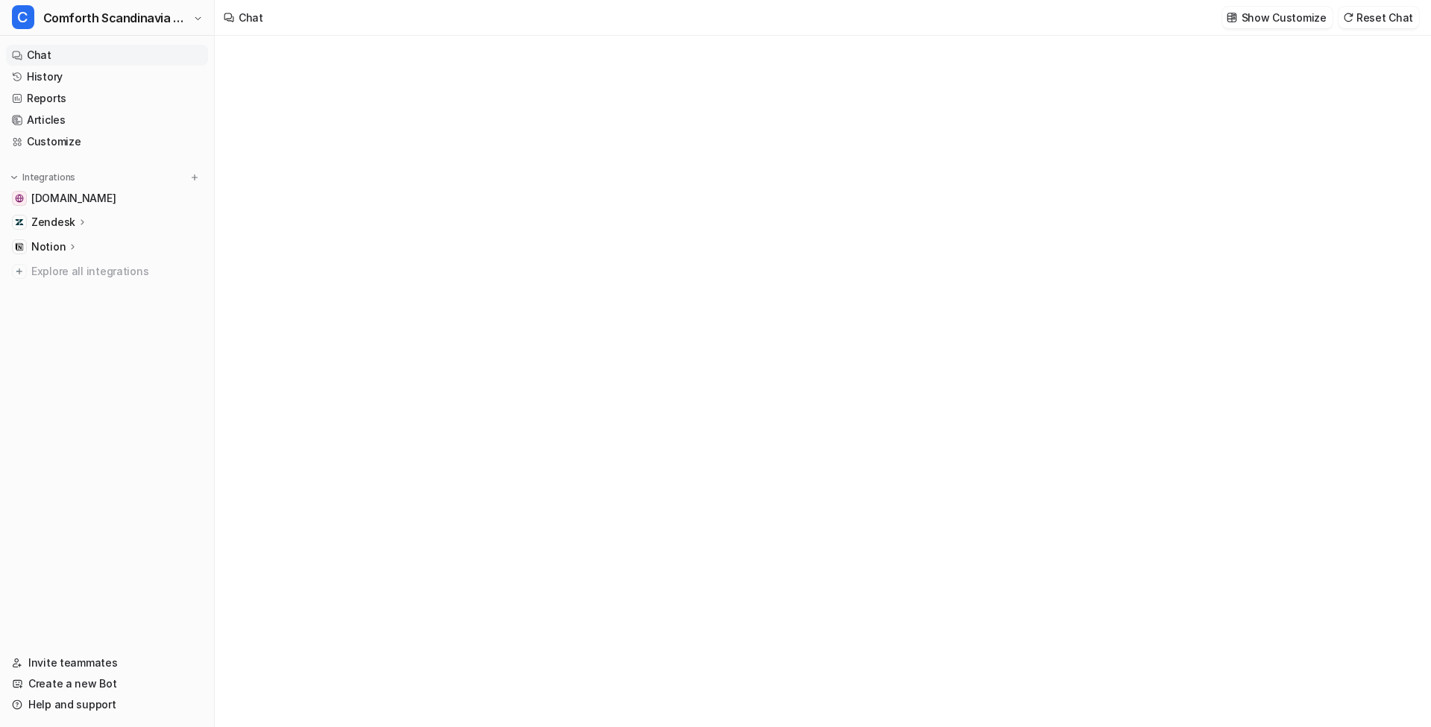
type textarea "**********"
click at [64, 219] on p "Zendesk" at bounding box center [53, 222] width 44 height 15
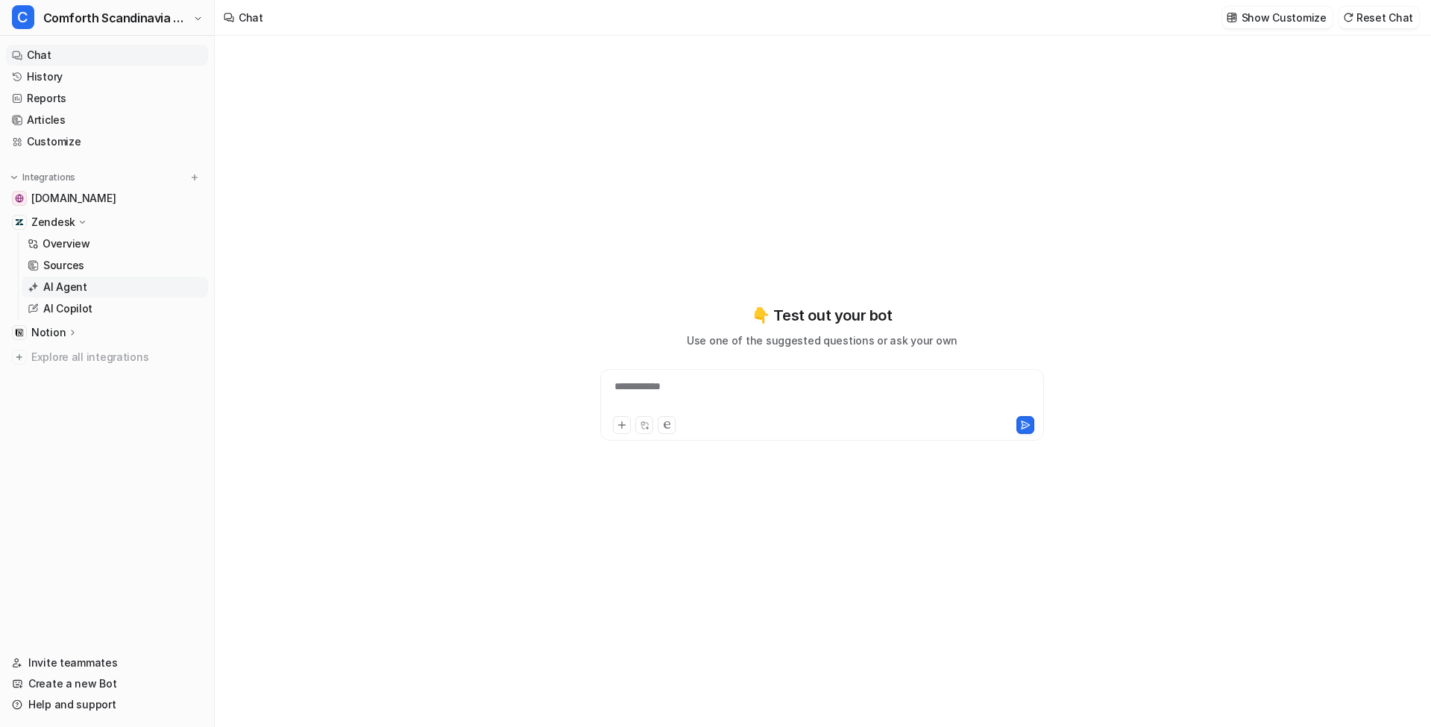
click at [73, 285] on p "AI Agent" at bounding box center [65, 287] width 44 height 15
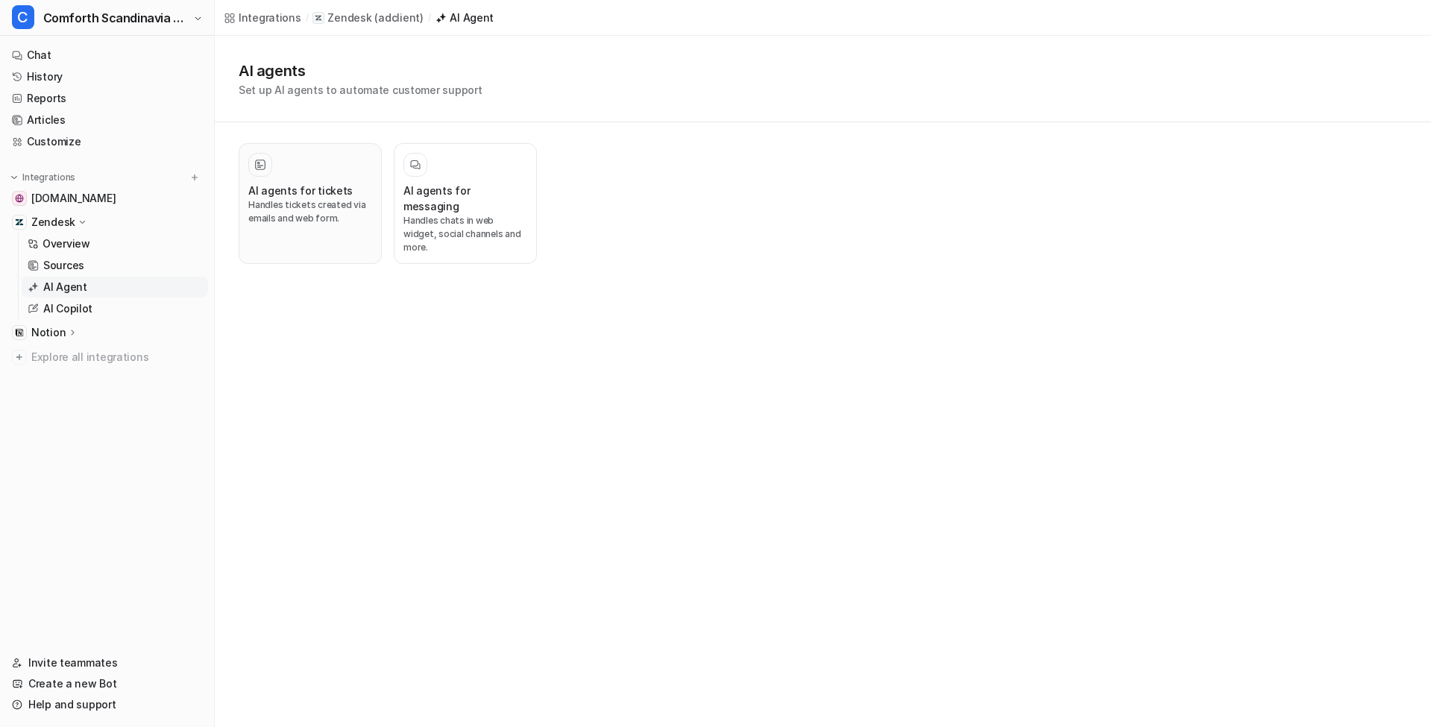
click at [325, 183] on h3 "AI agents for tickets" at bounding box center [300, 191] width 104 height 16
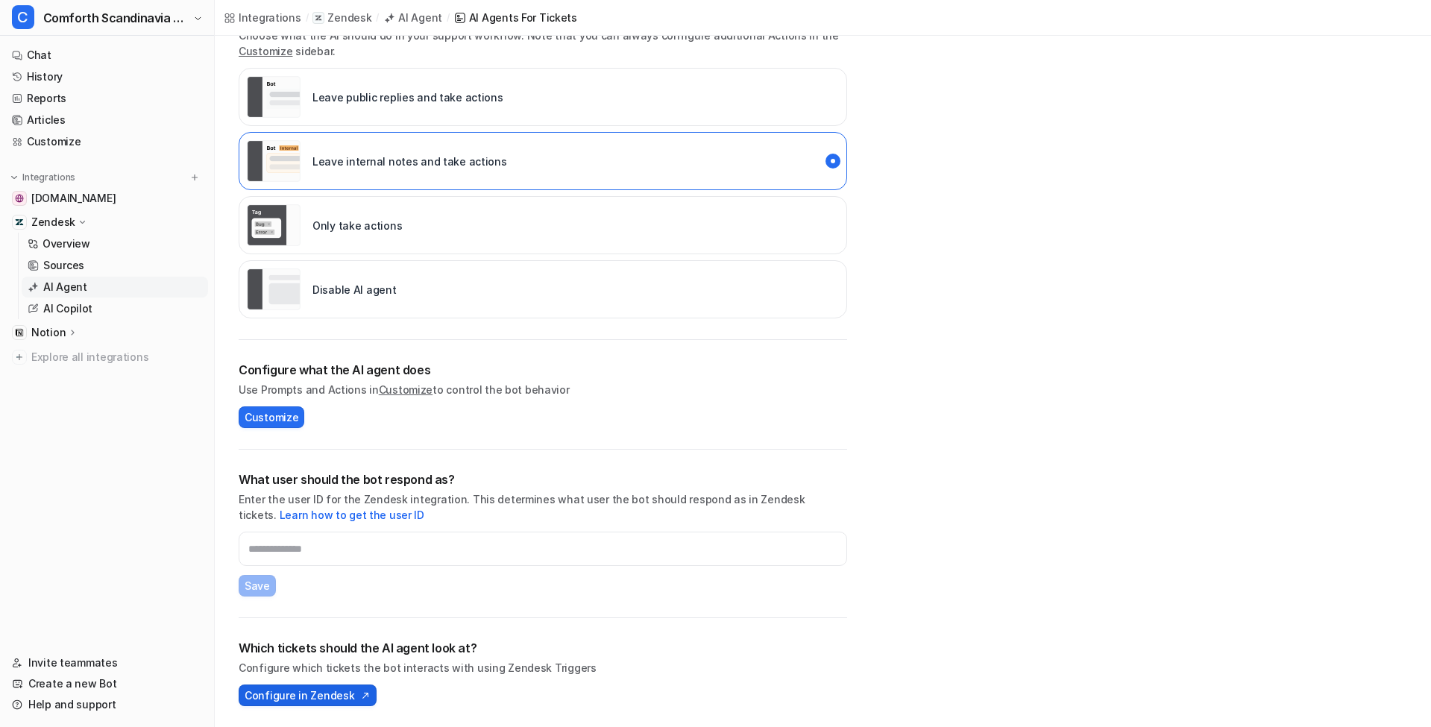
scroll to position [277, 0]
click at [303, 699] on span "Configure in Zendesk" at bounding box center [300, 695] width 110 height 16
click at [89, 28] on button "C Comforth Scandinavia COM" at bounding box center [107, 18] width 214 height 36
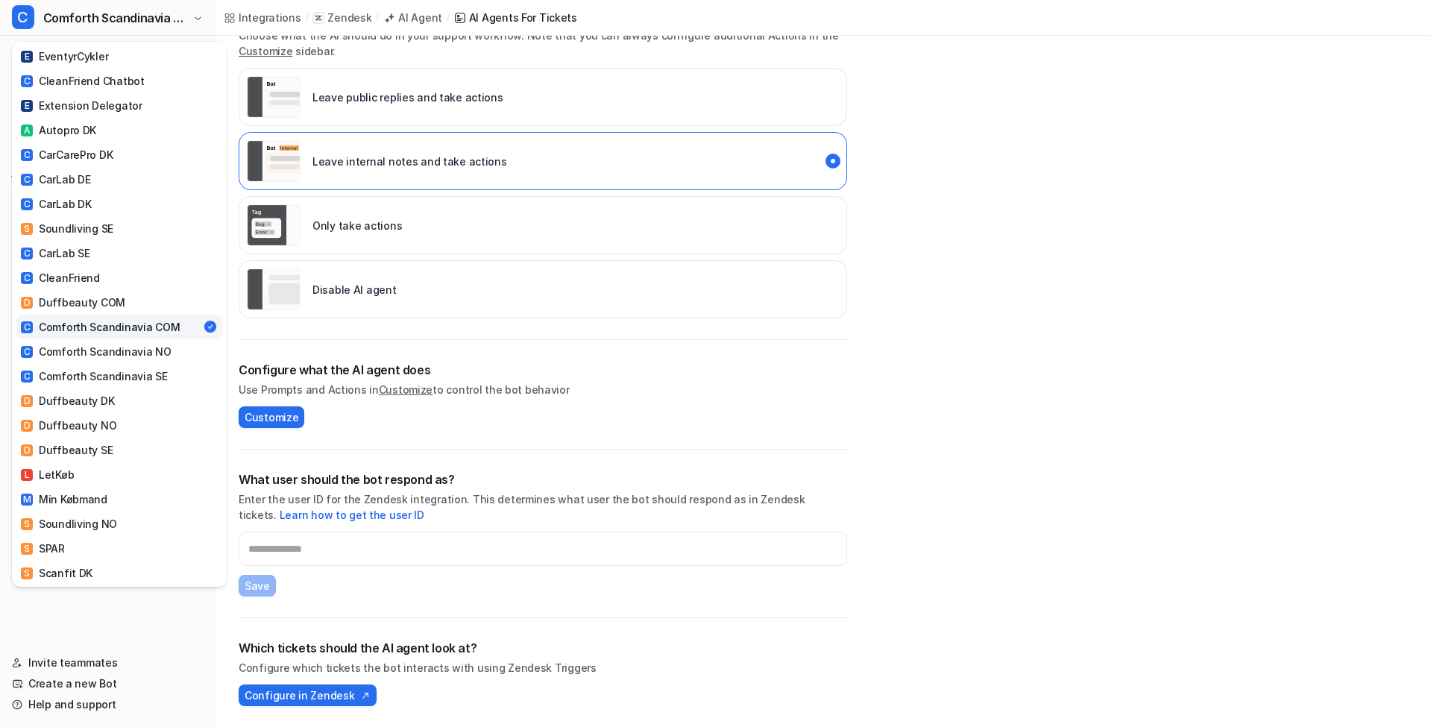
scroll to position [408, 0]
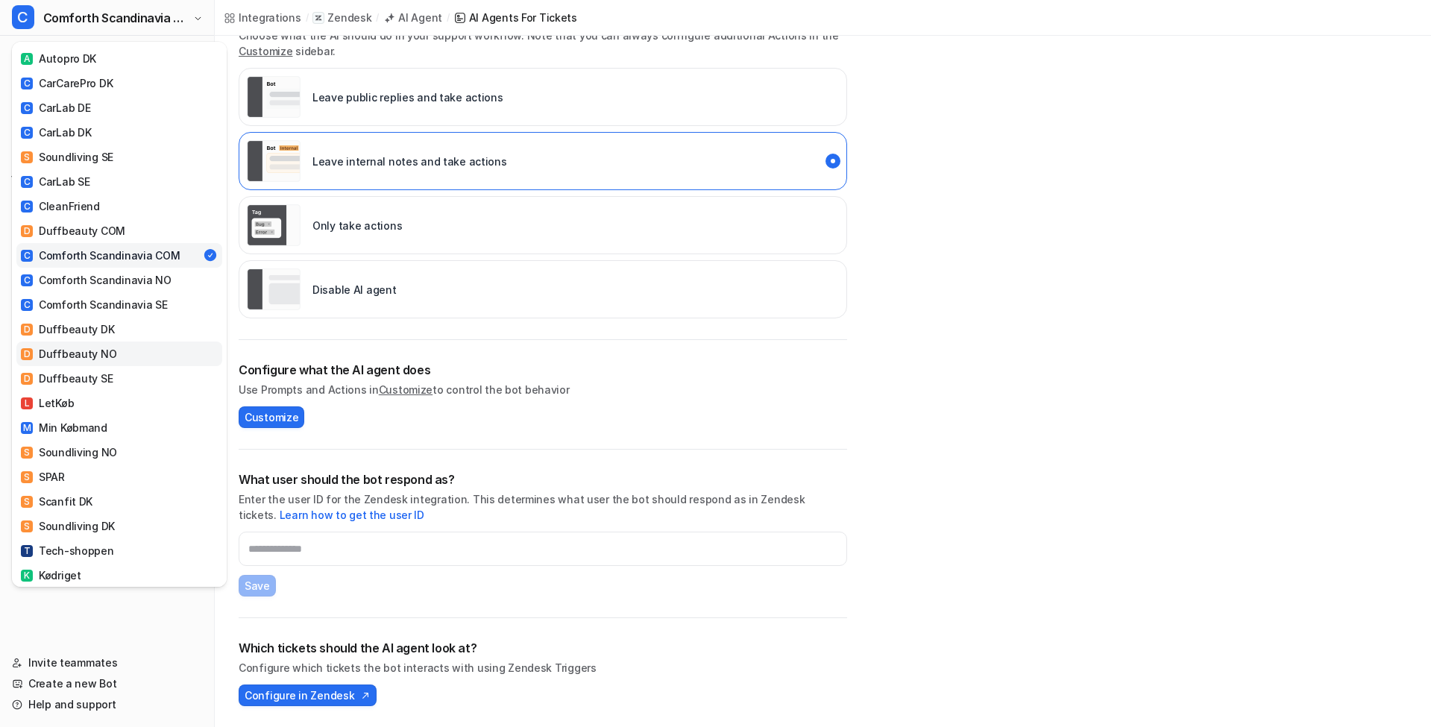
drag, startPoint x: 107, startPoint y: 314, endPoint x: 189, endPoint y: 340, distance: 86.1
click at [107, 321] on div "D Duffbeauty DK" at bounding box center [67, 329] width 93 height 16
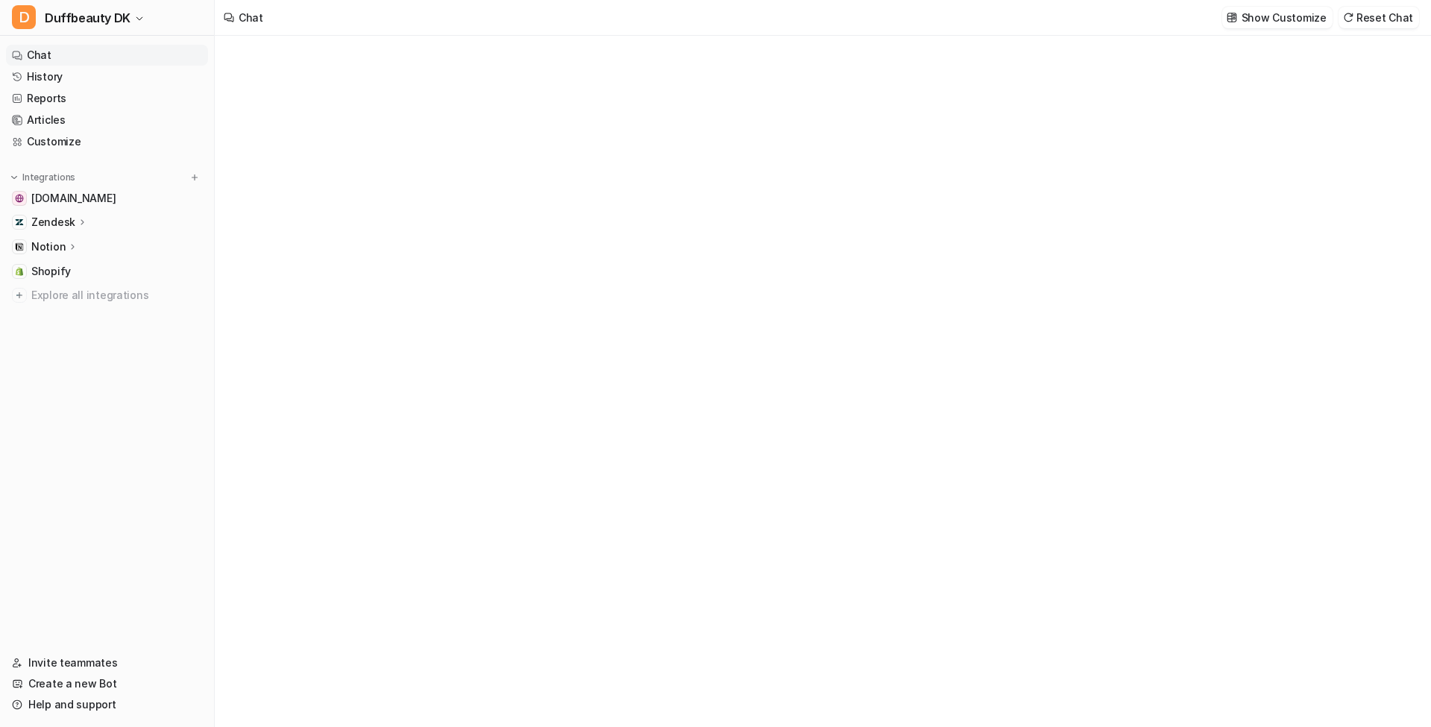
type textarea "**********"
drag, startPoint x: 61, startPoint y: 226, endPoint x: 69, endPoint y: 245, distance: 20.8
click at [61, 226] on p "Zendesk" at bounding box center [53, 222] width 44 height 15
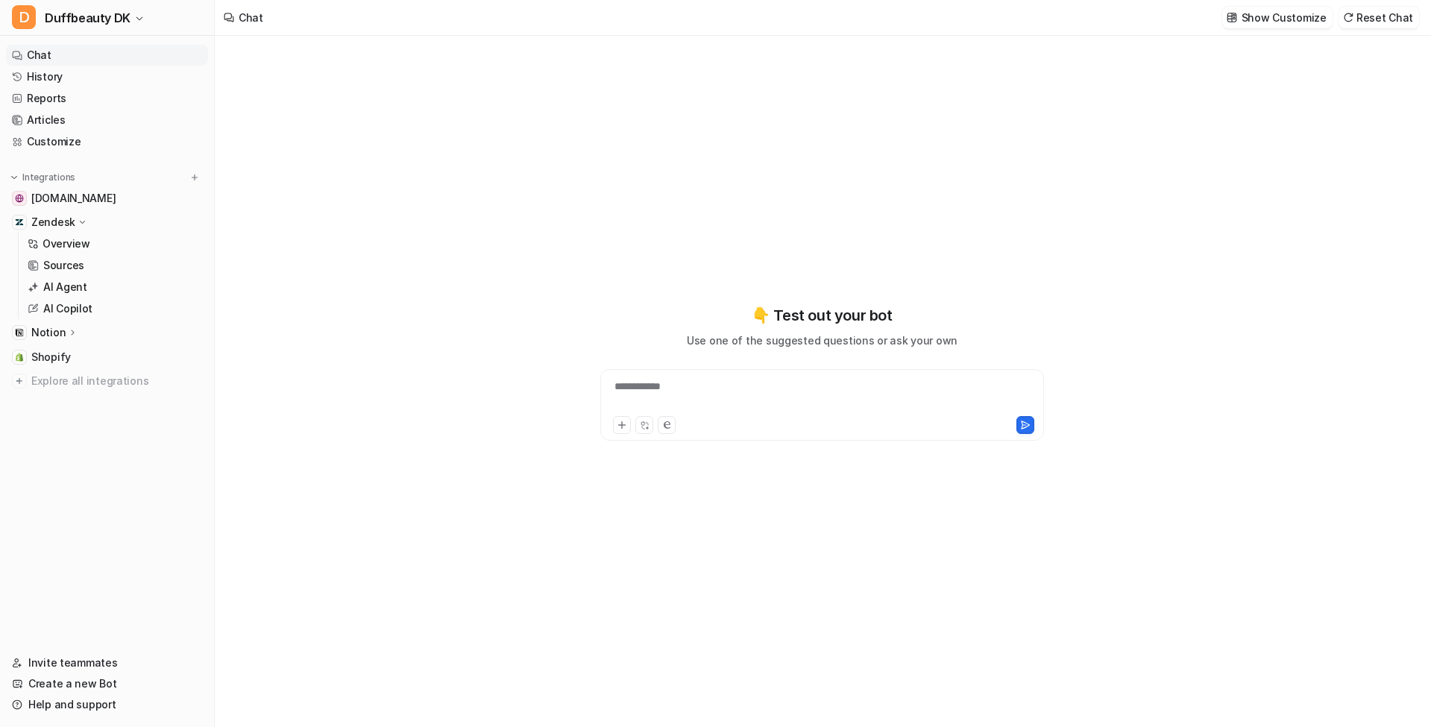
click at [78, 291] on p "AI Agent" at bounding box center [65, 287] width 44 height 15
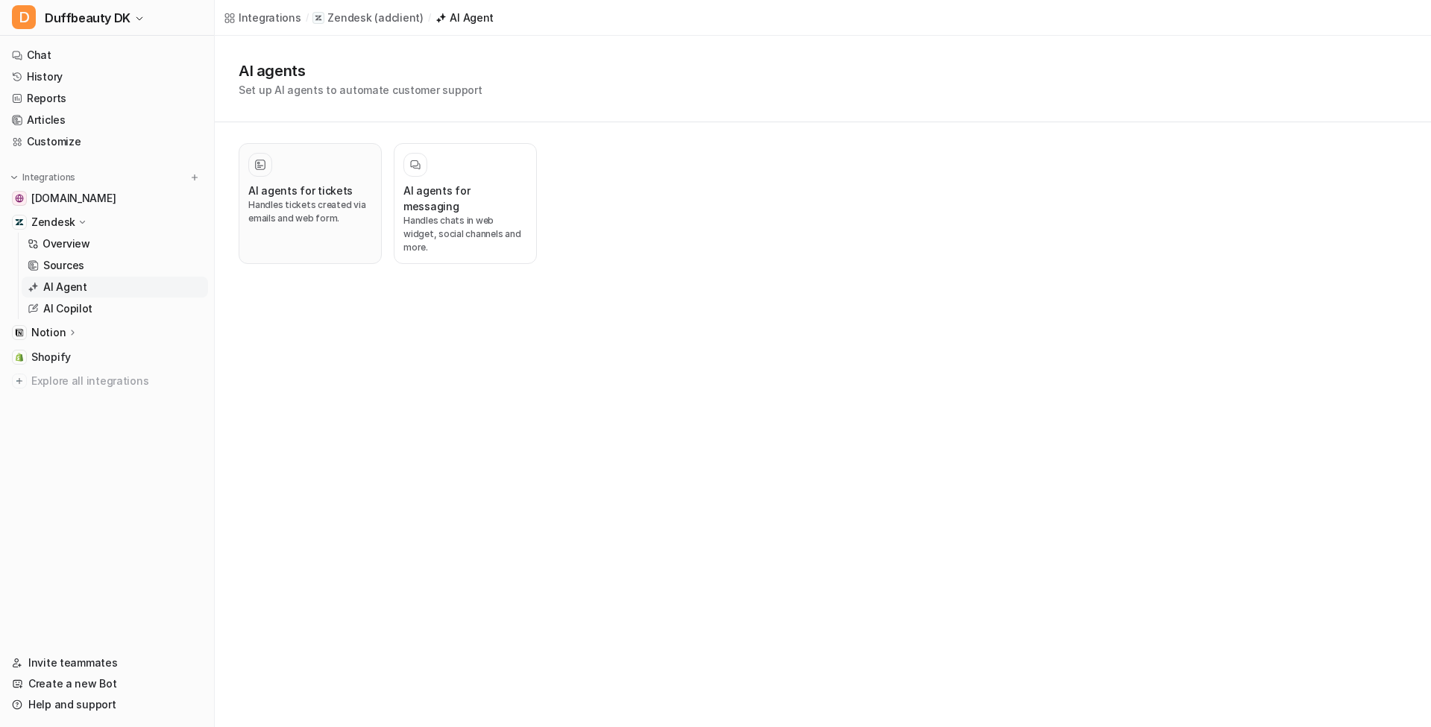
click at [324, 209] on p "Handles tickets created via emails and web form." at bounding box center [310, 211] width 124 height 27
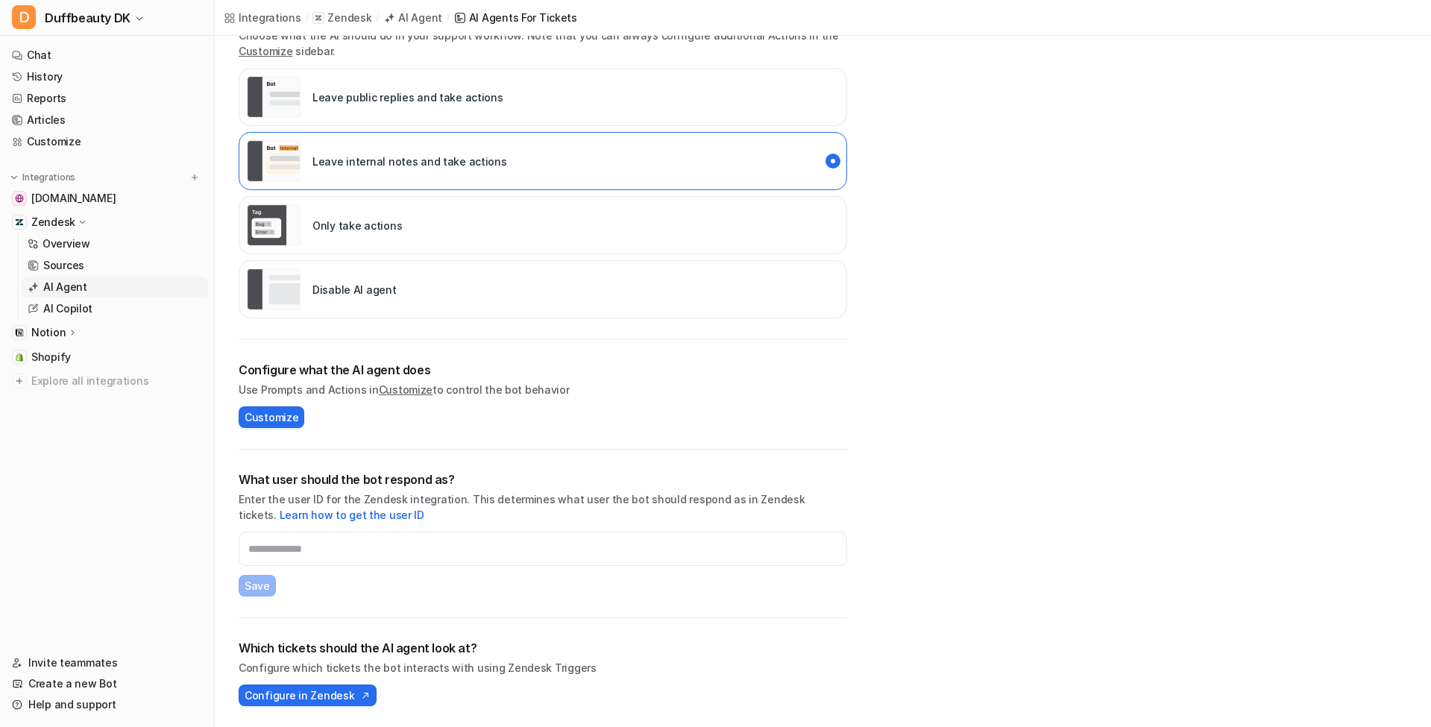
scroll to position [277, 0]
click at [345, 694] on span "Configure in Zendesk" at bounding box center [300, 695] width 110 height 16
click at [119, 21] on span "Duffbeauty DK" at bounding box center [88, 17] width 86 height 21
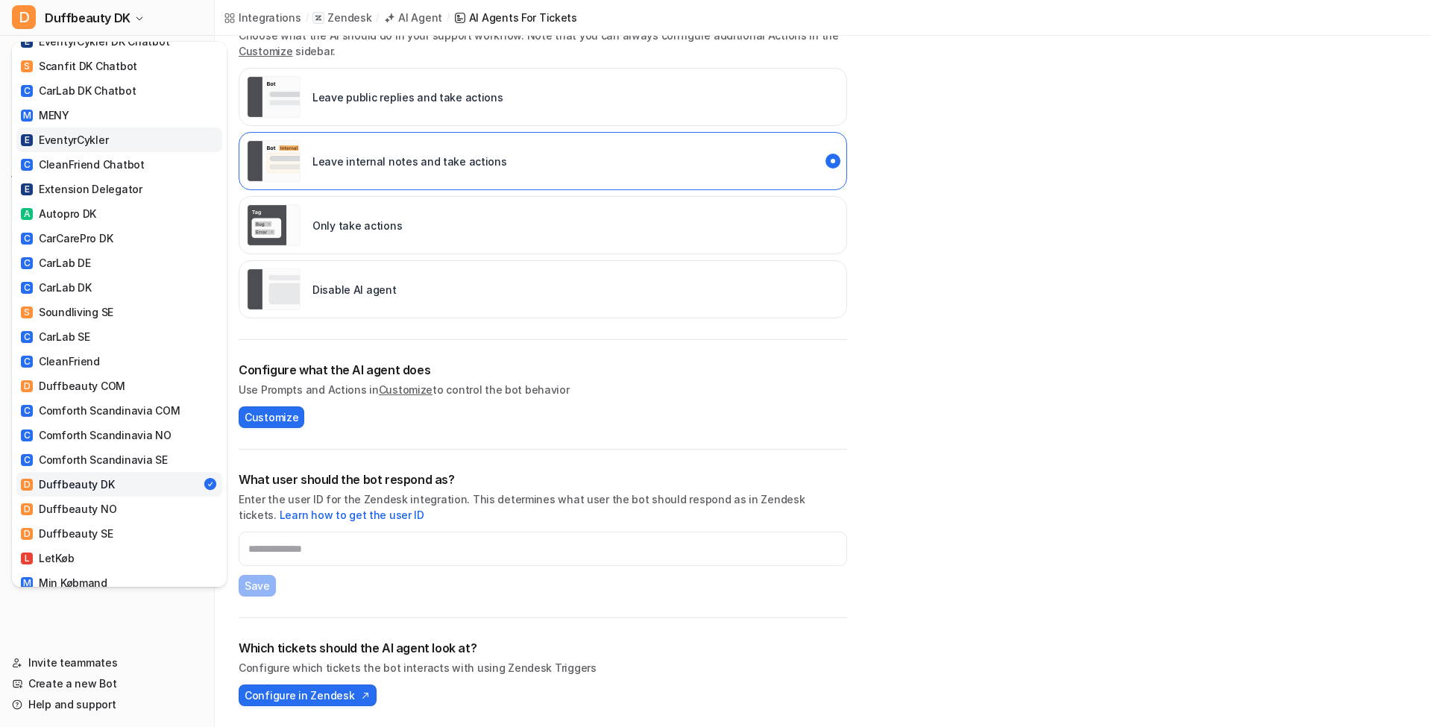
scroll to position [256, 0]
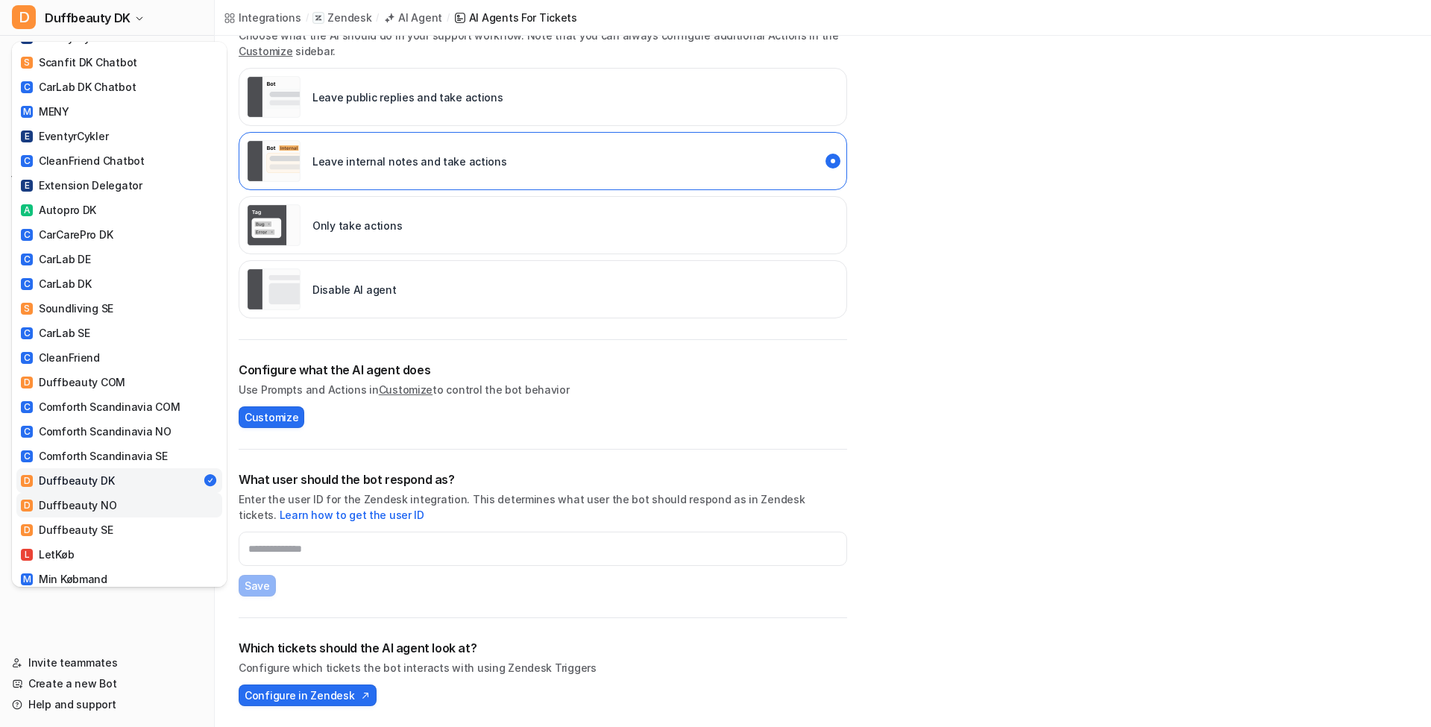
click at [125, 494] on link "D Duffbeauty NO" at bounding box center [119, 505] width 206 height 25
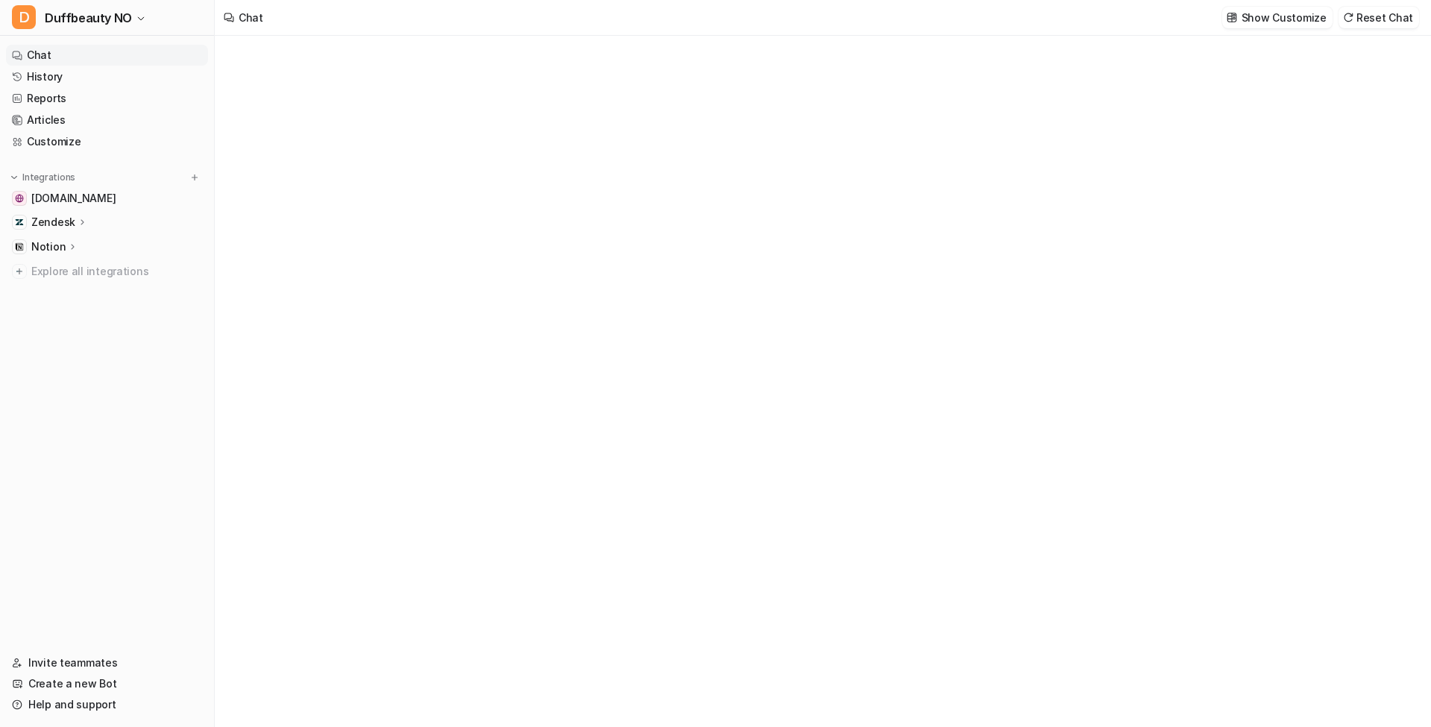
type textarea "**********"
click at [64, 218] on p "Zendesk" at bounding box center [53, 222] width 44 height 15
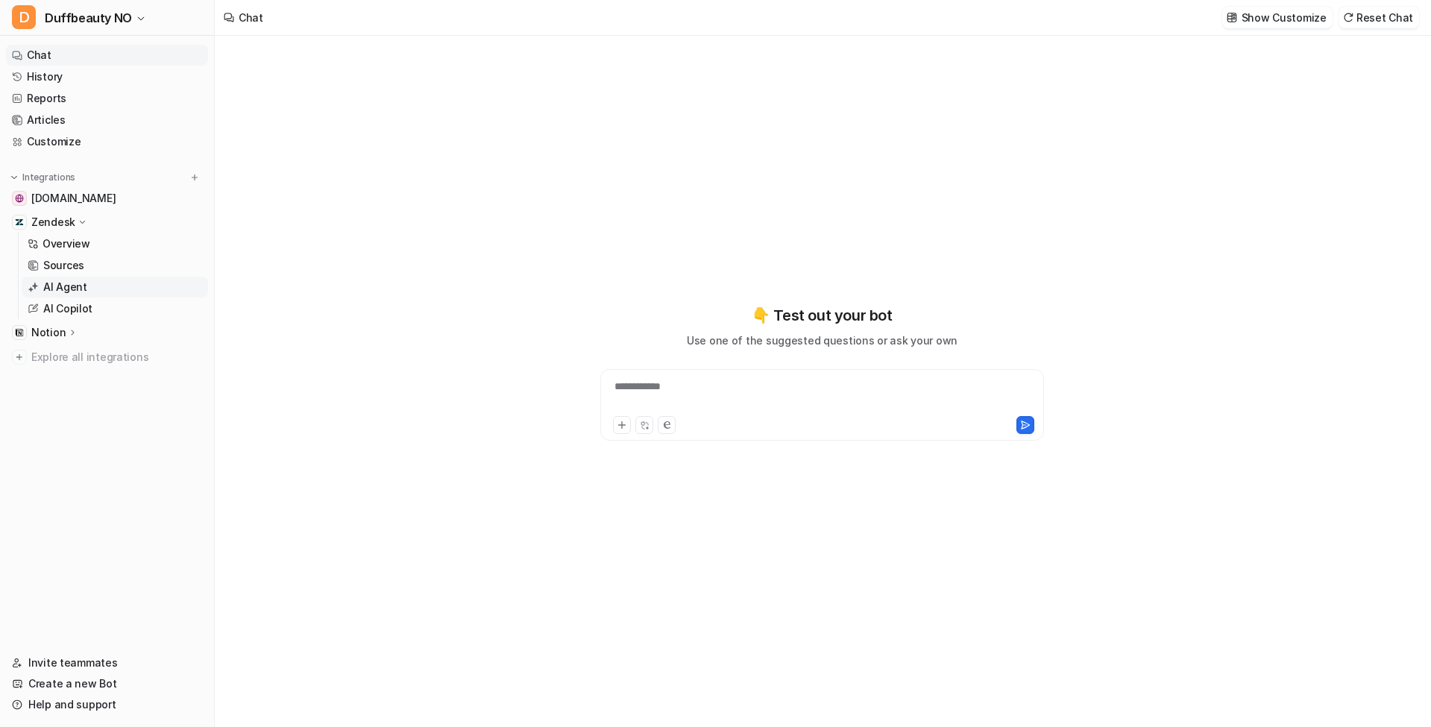
click at [69, 289] on p "AI Agent" at bounding box center [65, 287] width 44 height 15
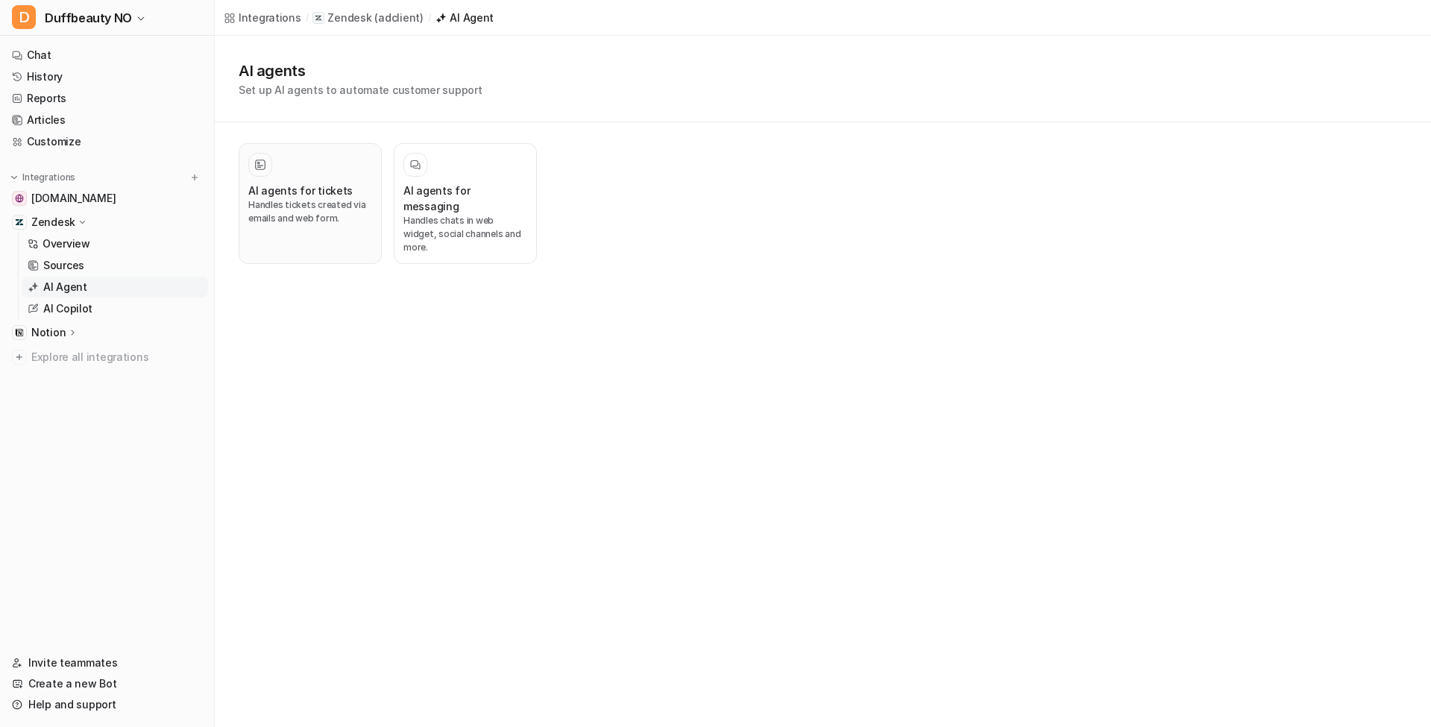
click at [304, 213] on p "Handles tickets created via emails and web form." at bounding box center [310, 211] width 124 height 27
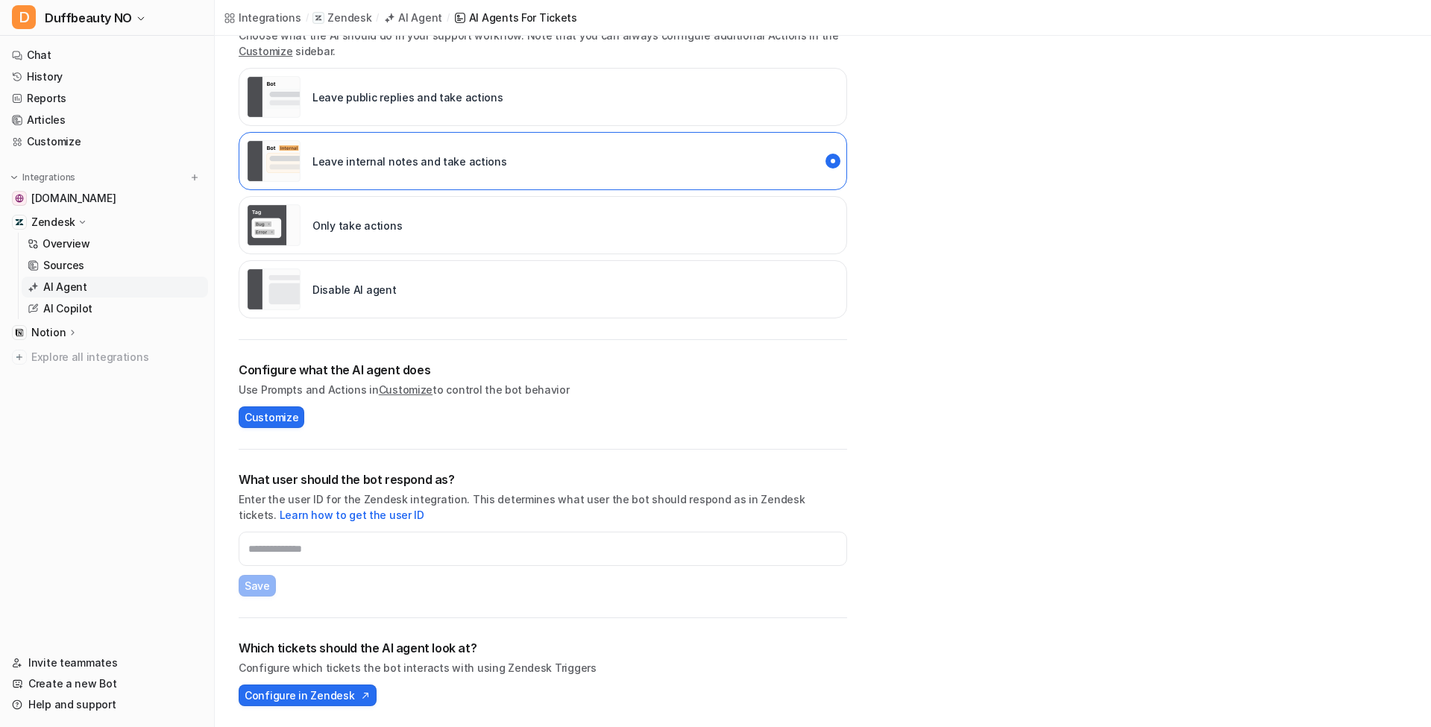
scroll to position [277, 0]
click at [318, 693] on span "Configure in Zendesk" at bounding box center [300, 695] width 110 height 16
click at [98, 17] on span "Duffbeauty NO" at bounding box center [88, 17] width 87 height 21
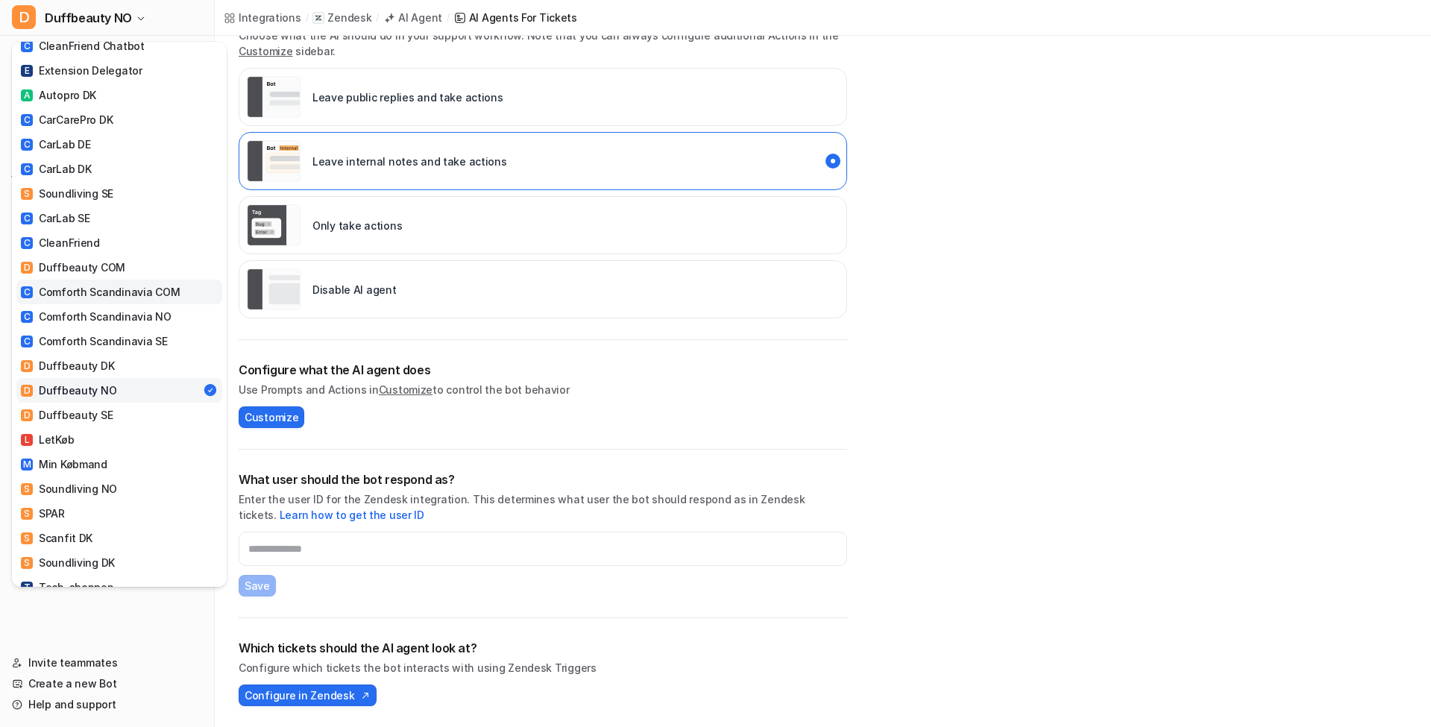
scroll to position [372, 0]
click at [103, 406] on div "D Duffbeauty SE" at bounding box center [67, 414] width 92 height 16
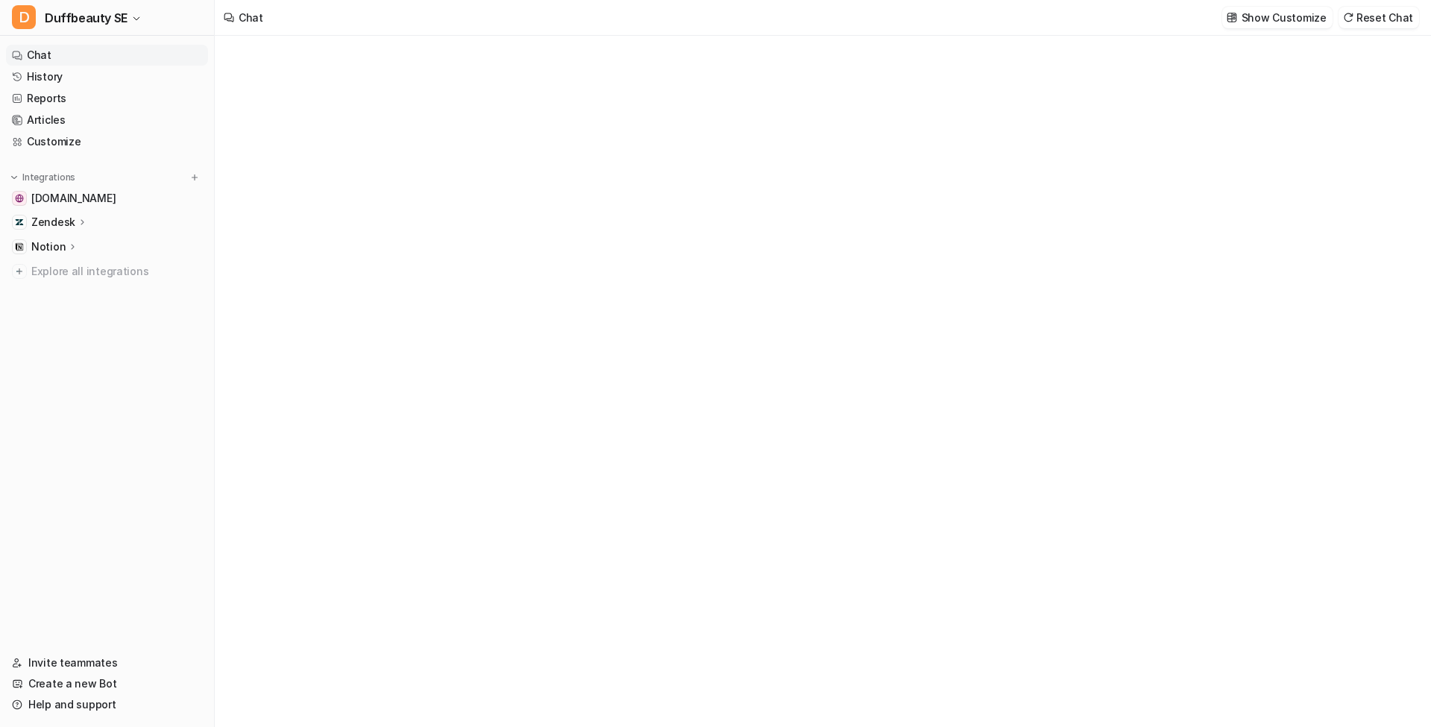
type textarea "**********"
click at [61, 227] on p "Zendesk" at bounding box center [53, 222] width 44 height 15
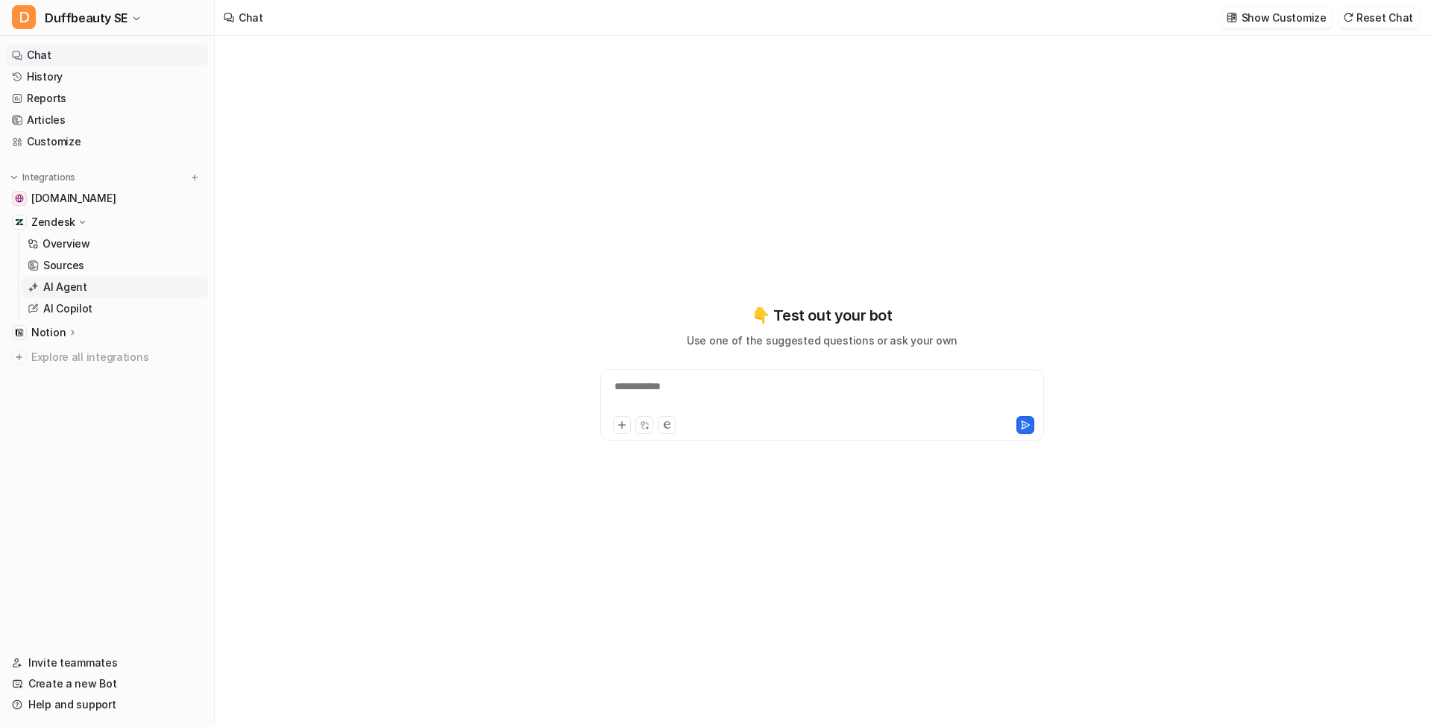
click at [66, 288] on p "AI Agent" at bounding box center [65, 287] width 44 height 15
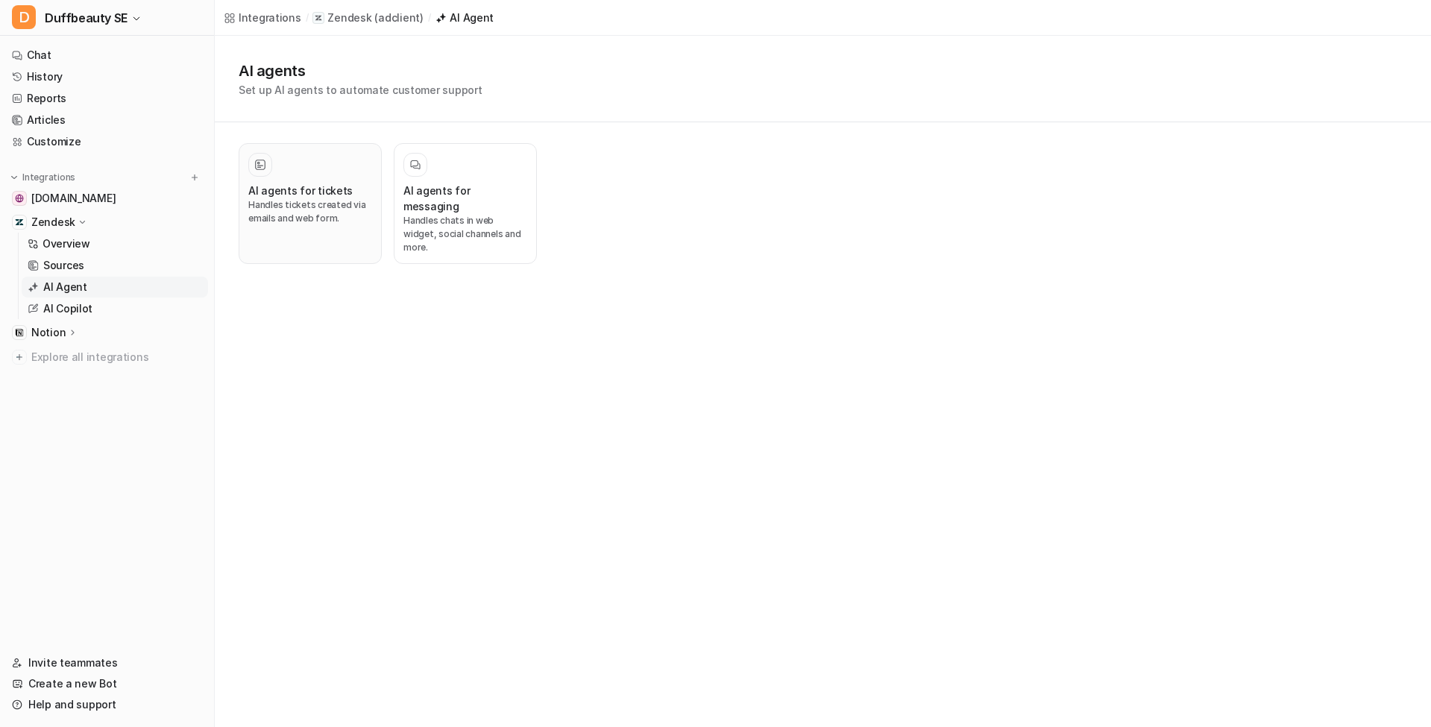
click at [313, 170] on div at bounding box center [310, 165] width 124 height 24
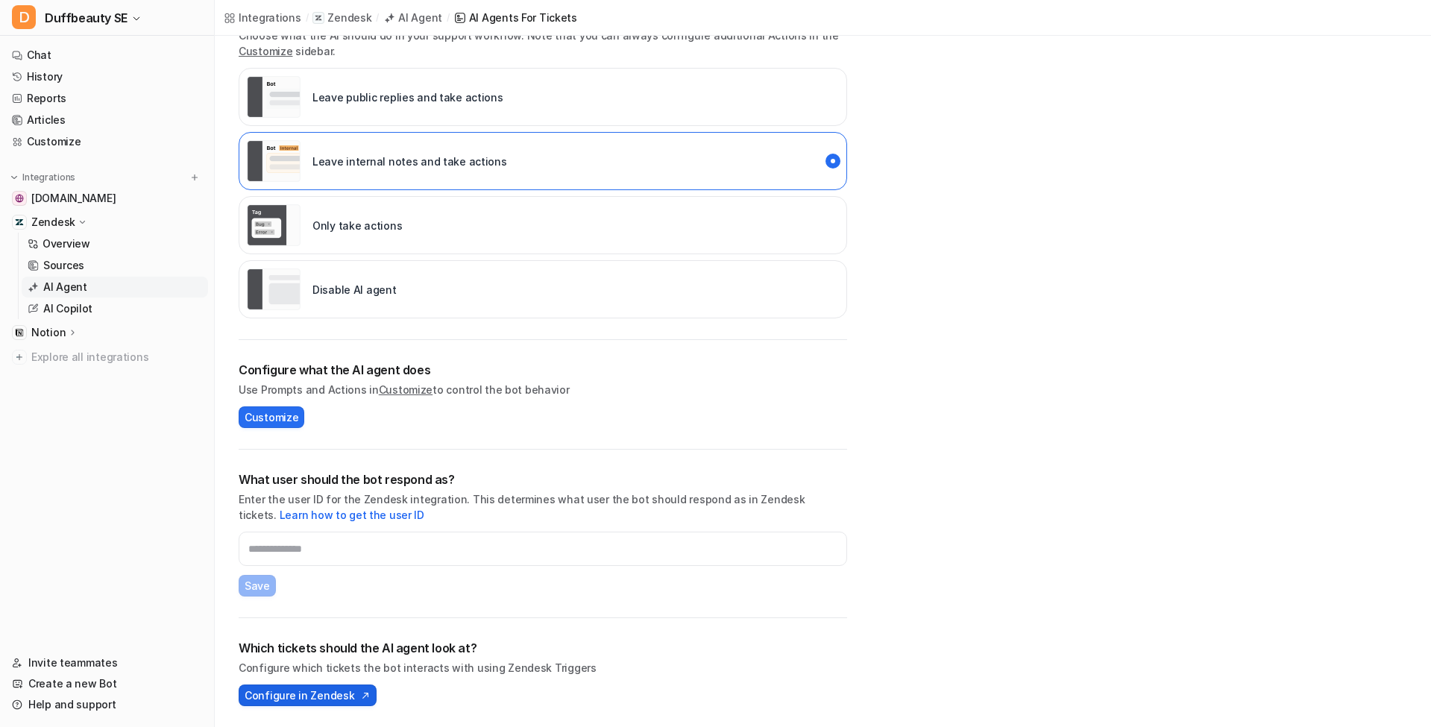
scroll to position [277, 0]
click at [328, 697] on span "Configure in Zendesk" at bounding box center [300, 695] width 110 height 16
click at [89, 15] on span "Duffbeauty SE" at bounding box center [86, 17] width 83 height 21
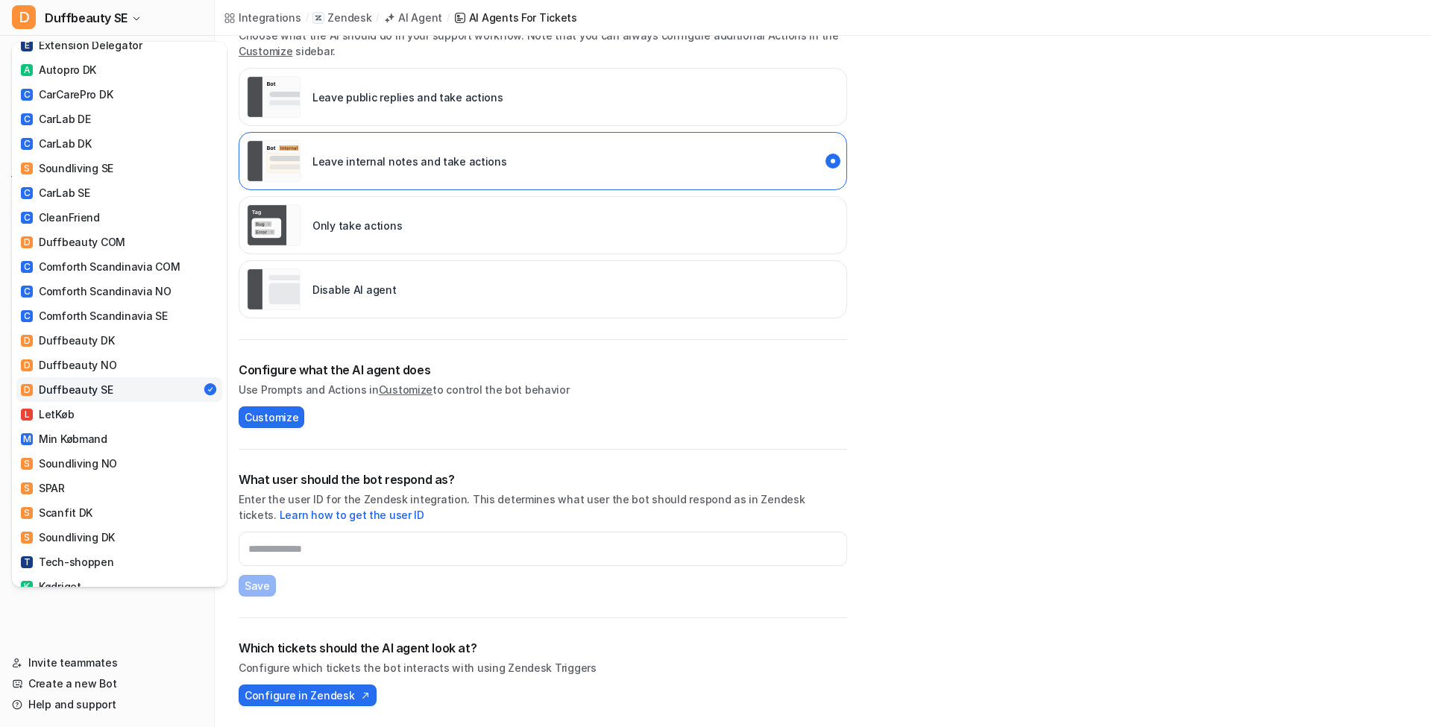
scroll to position [397, 0]
click at [66, 406] on div "L LetKøb" at bounding box center [47, 414] width 53 height 16
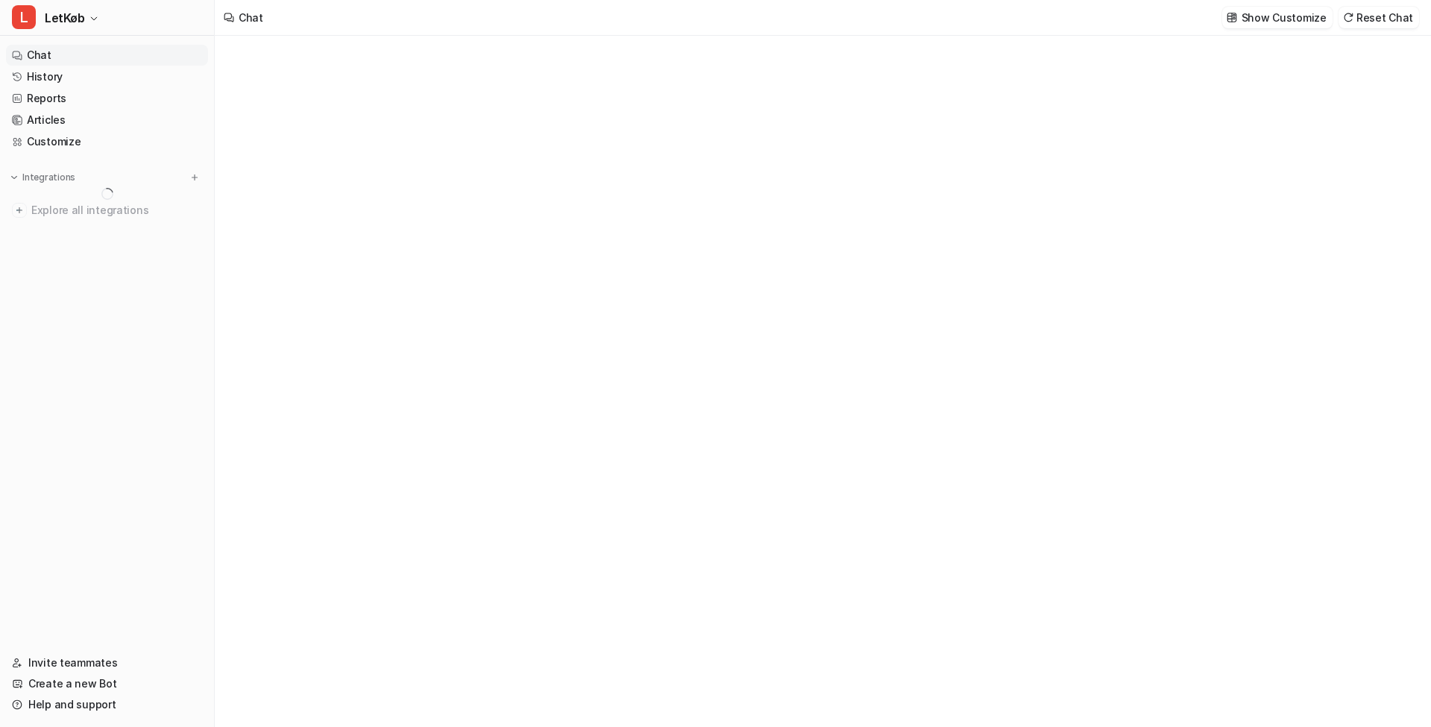
type textarea "**********"
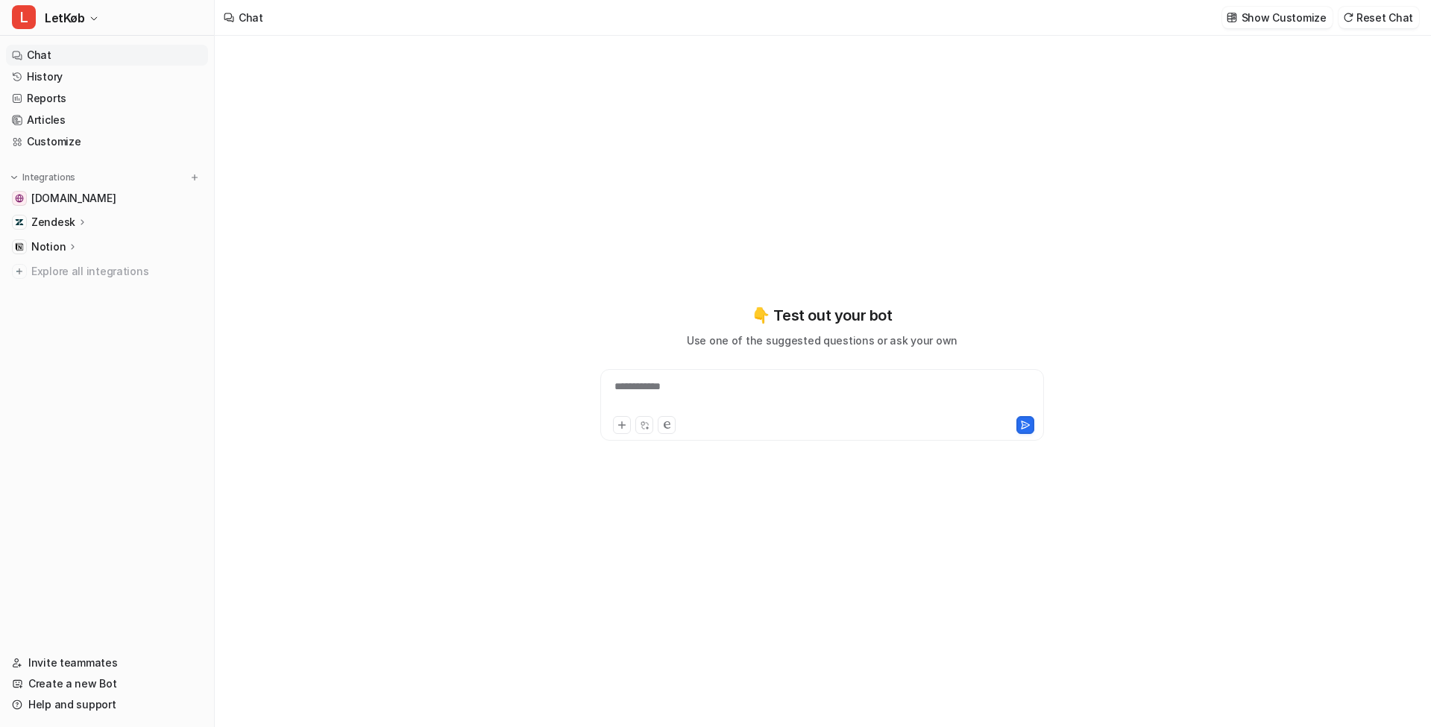
click at [51, 221] on p "Zendesk" at bounding box center [53, 222] width 44 height 15
click at [83, 289] on p "AI Agent" at bounding box center [65, 287] width 44 height 15
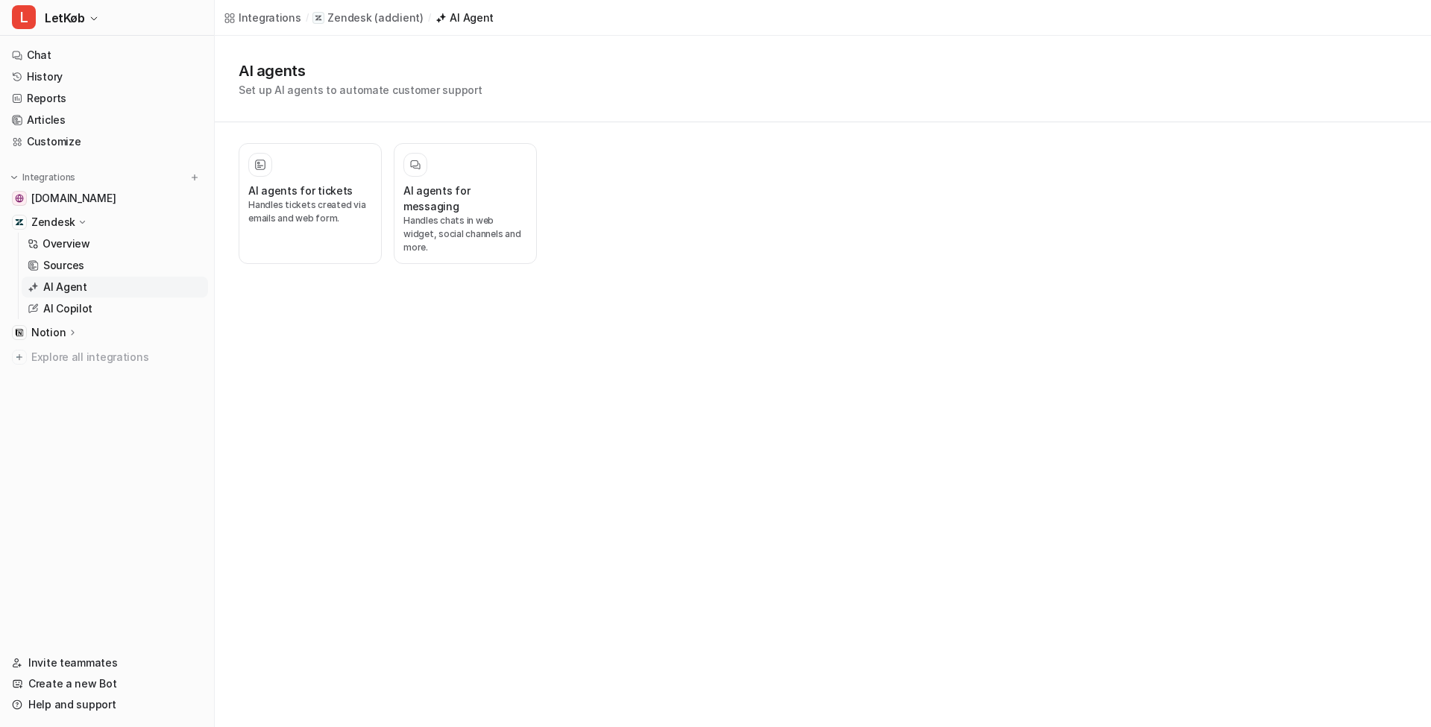
click at [343, 184] on h3 "AI agents for tickets" at bounding box center [300, 191] width 104 height 16
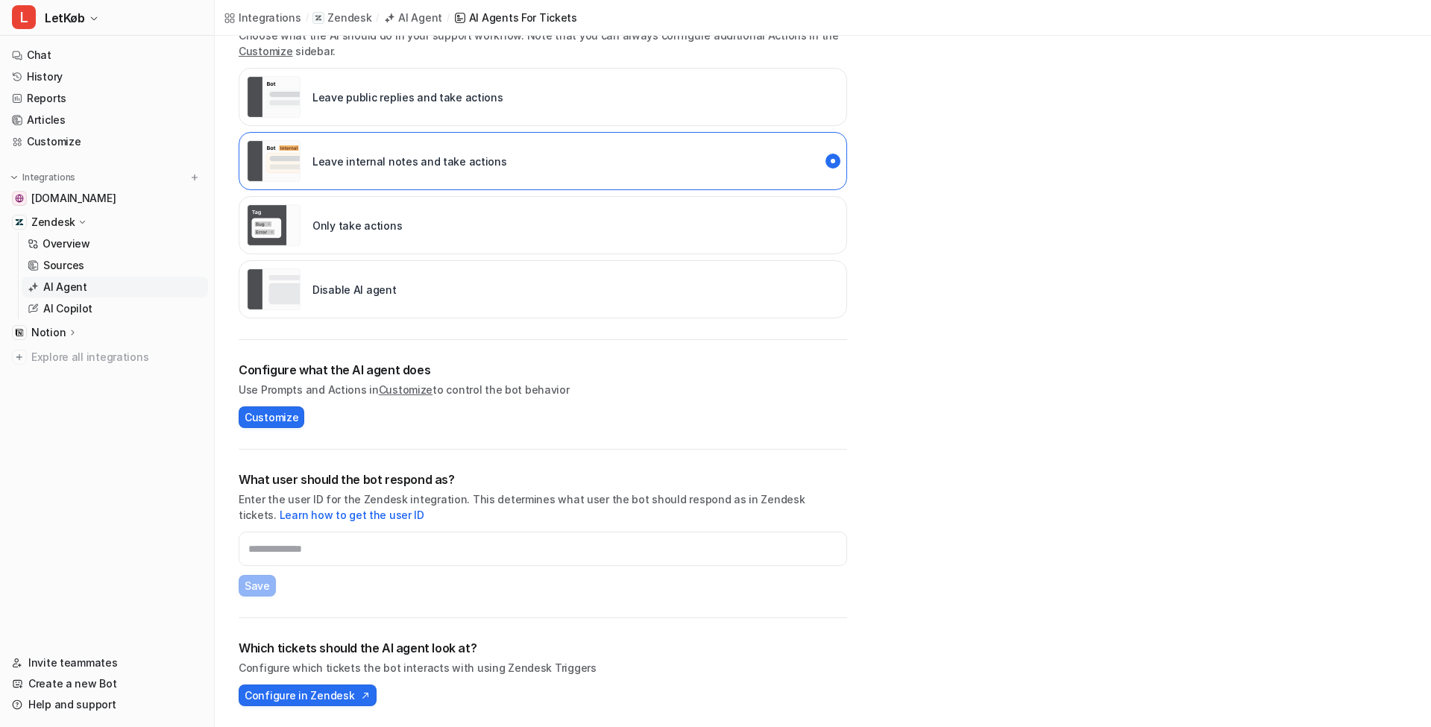
click at [341, 682] on div "Which tickets should the AI agent look at? Configure which tickets the bot inte…" at bounding box center [543, 672] width 608 height 67
click at [344, 687] on button "Configure in Zendesk" at bounding box center [308, 695] width 138 height 22
click at [306, 693] on span "Configure in Zendesk" at bounding box center [300, 695] width 110 height 16
click at [60, 12] on span "LetKøb" at bounding box center [65, 17] width 40 height 21
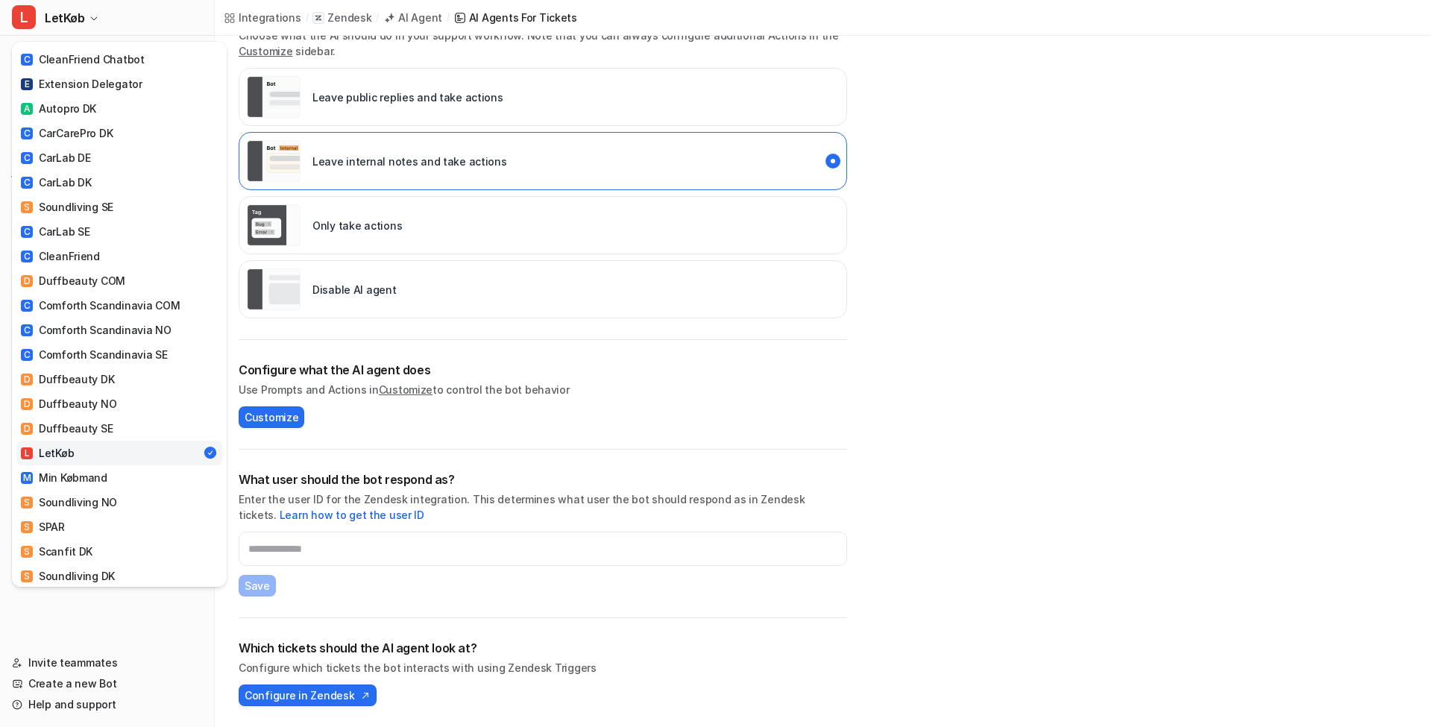
scroll to position [359, 0]
click at [126, 465] on link "M Min Købmand" at bounding box center [119, 477] width 206 height 25
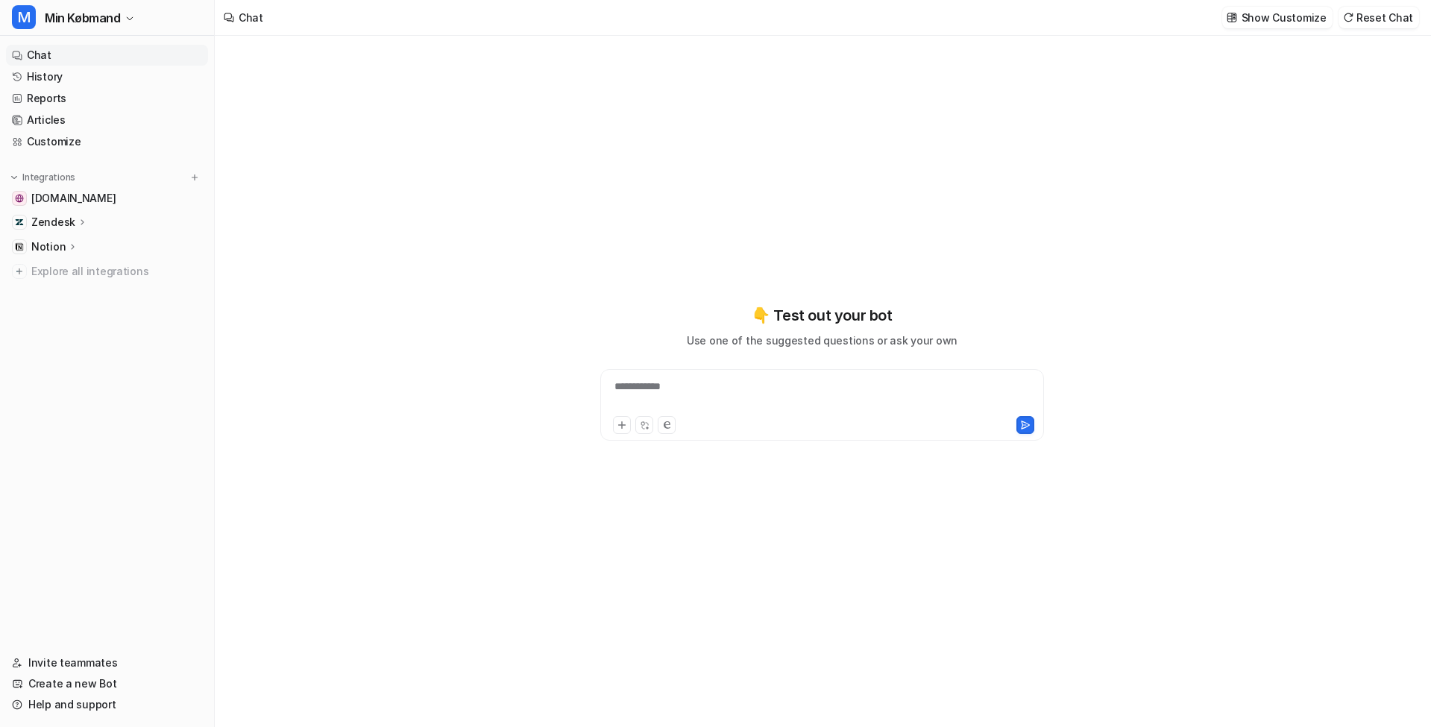
click at [49, 225] on p "Zendesk" at bounding box center [53, 222] width 44 height 15
click at [82, 292] on p "AI Agent" at bounding box center [65, 287] width 44 height 15
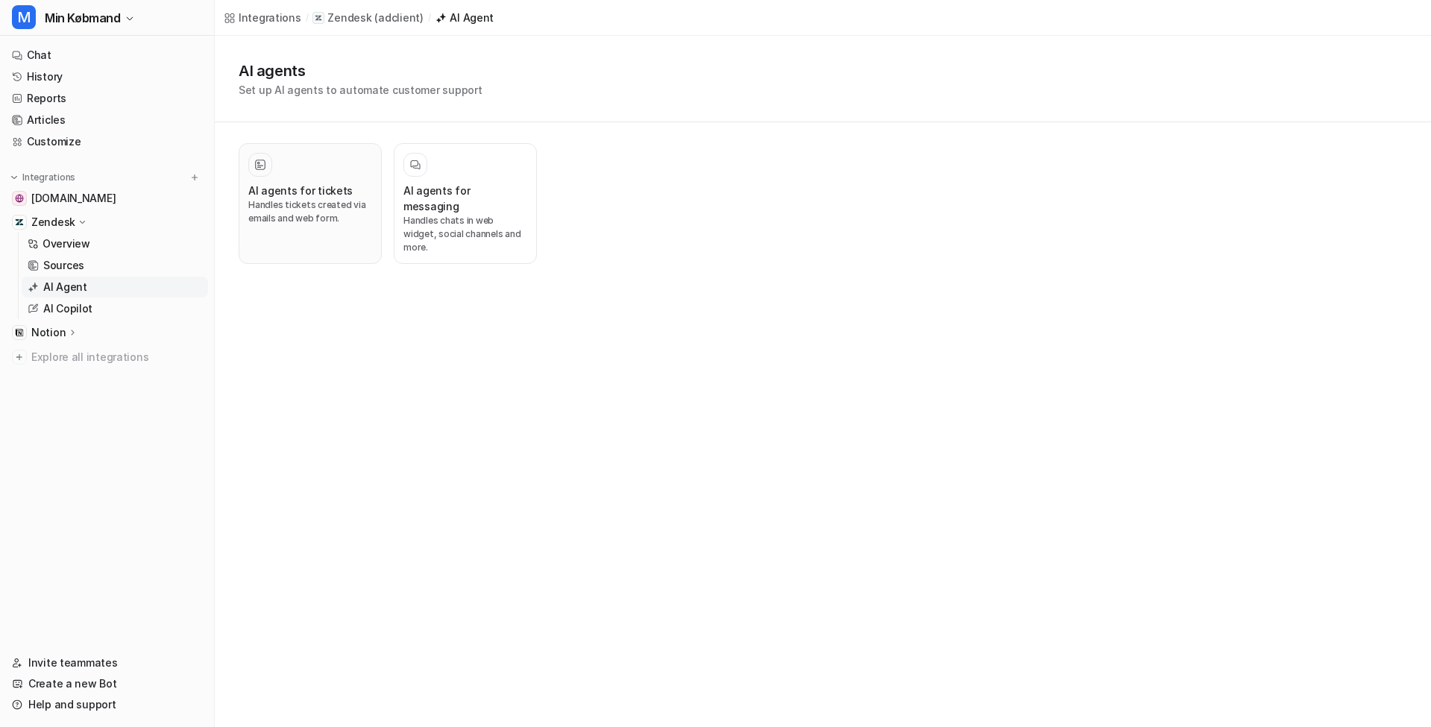
click at [309, 183] on h3 "AI agents for tickets" at bounding box center [300, 191] width 104 height 16
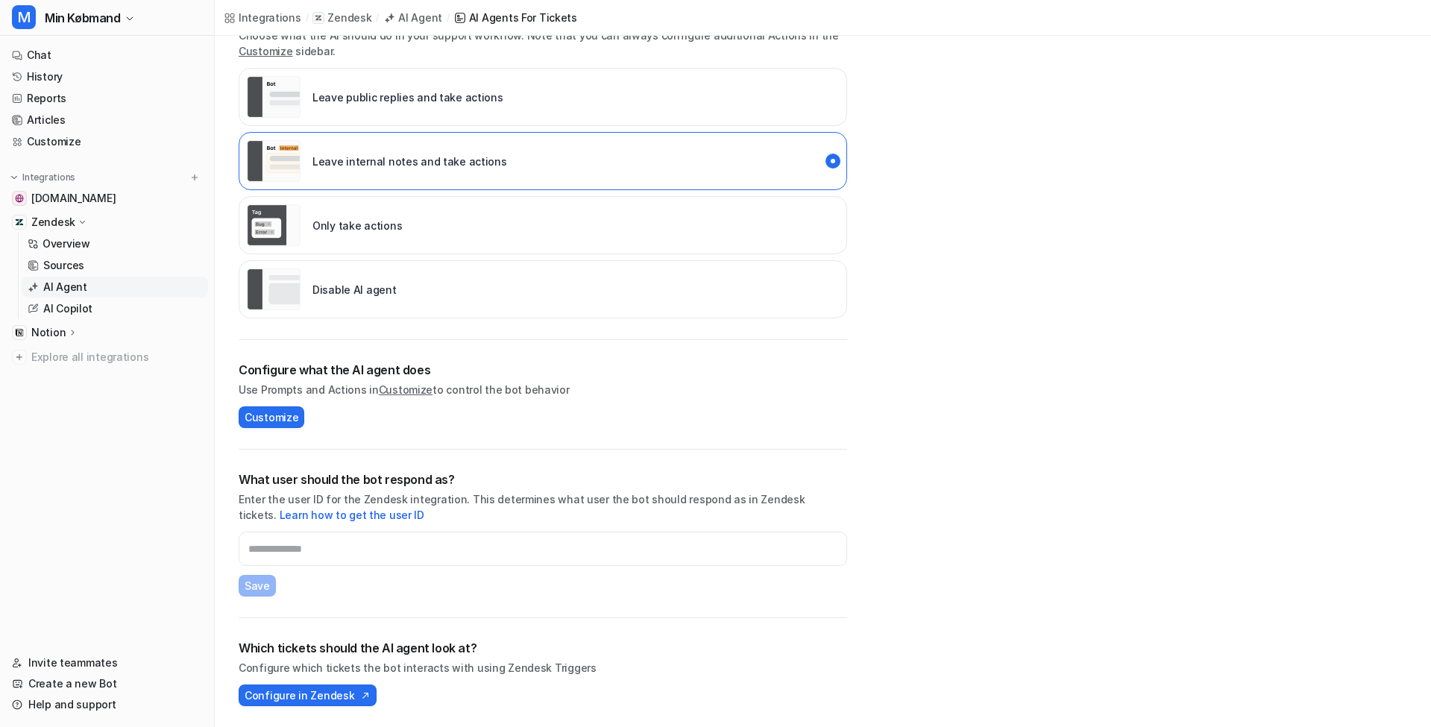
scroll to position [277, 0]
click at [323, 701] on span "Configure in Zendesk" at bounding box center [300, 695] width 110 height 16
click at [47, 9] on span "Min Købmand" at bounding box center [83, 17] width 76 height 21
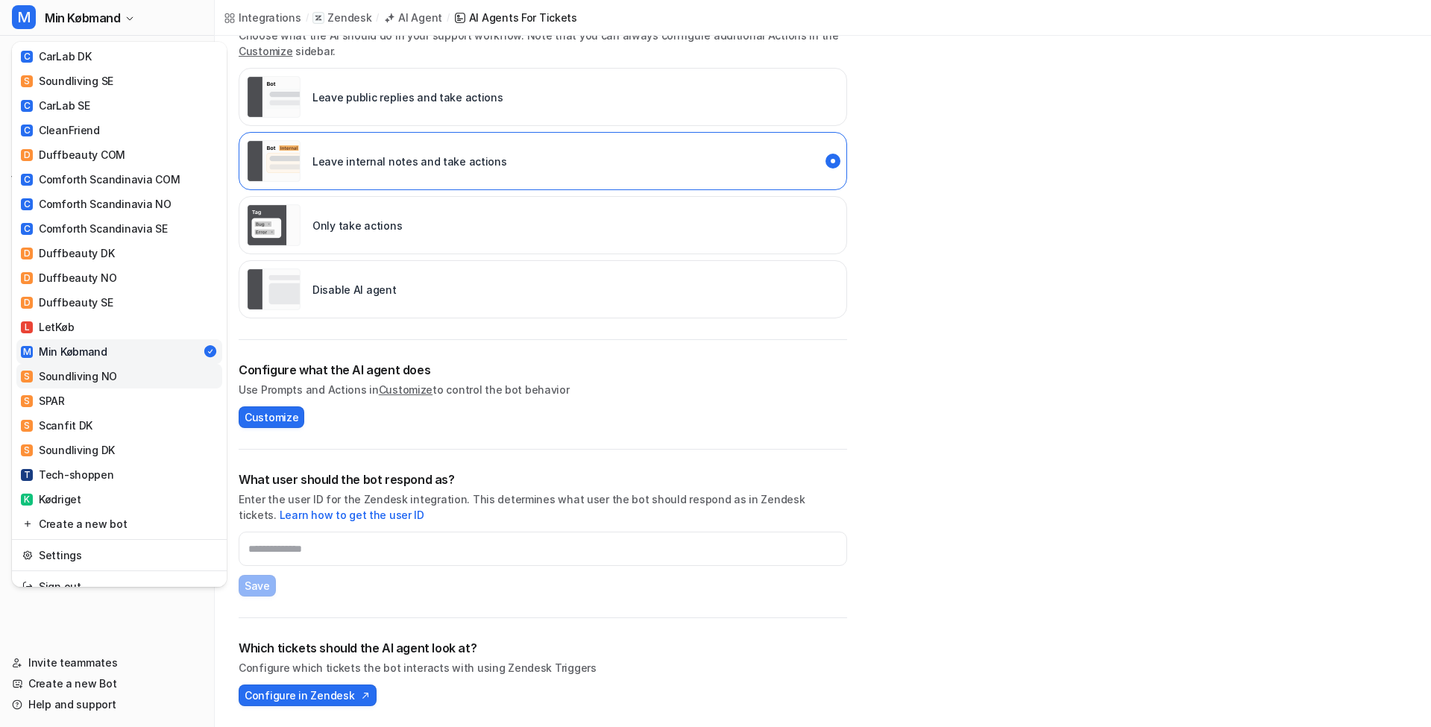
scroll to position [483, 0]
click at [128, 365] on link "S Soundliving NO" at bounding box center [119, 377] width 206 height 25
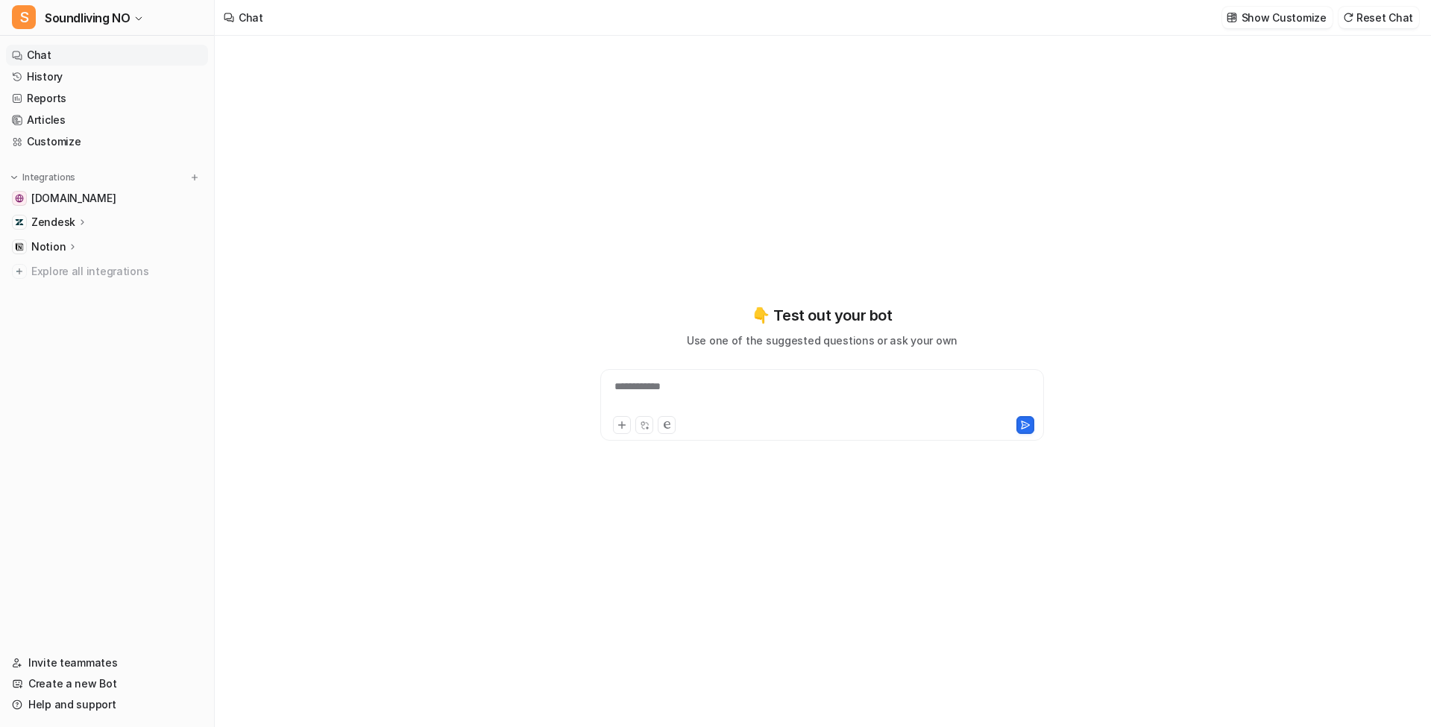
click at [72, 224] on p "Zendesk" at bounding box center [53, 222] width 44 height 15
type textarea "**********"
click at [78, 288] on p "AI Agent" at bounding box center [65, 287] width 44 height 15
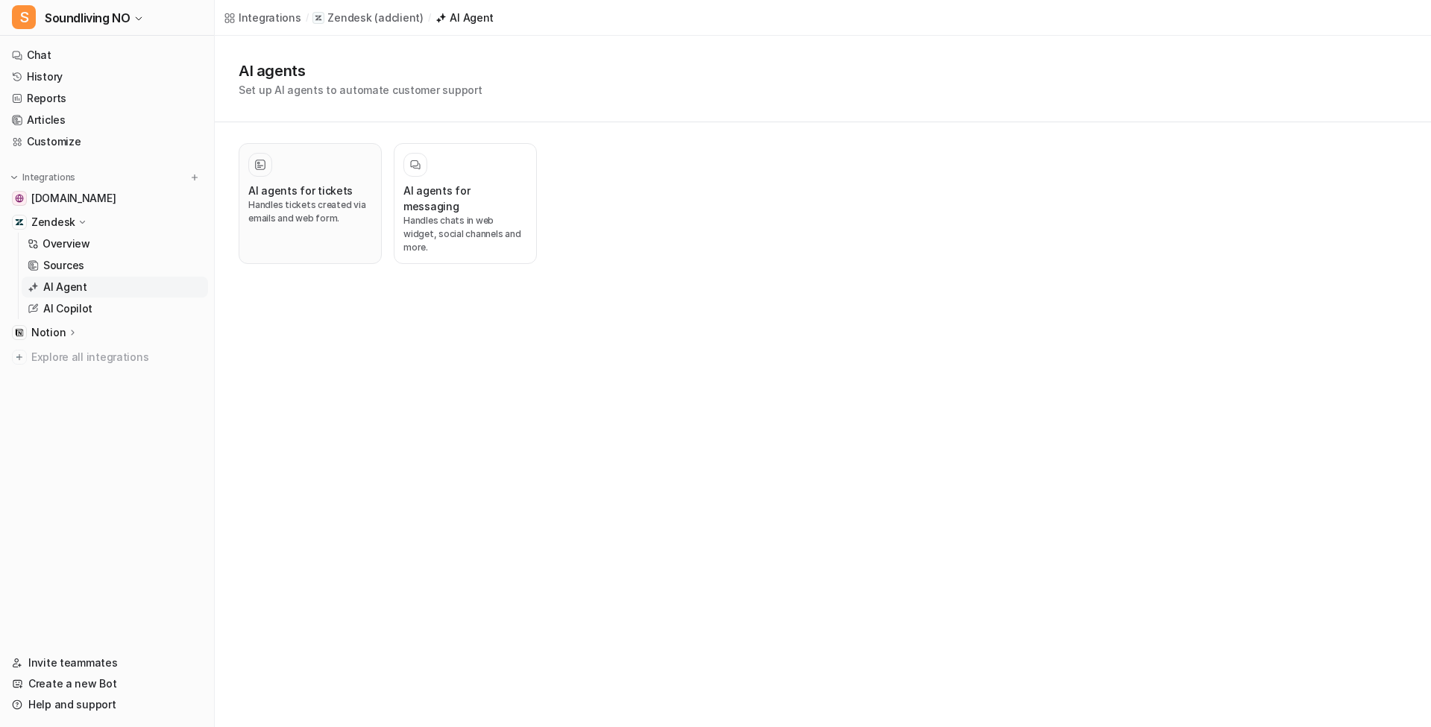
click at [308, 213] on p "Handles tickets created via emails and web form." at bounding box center [310, 211] width 124 height 27
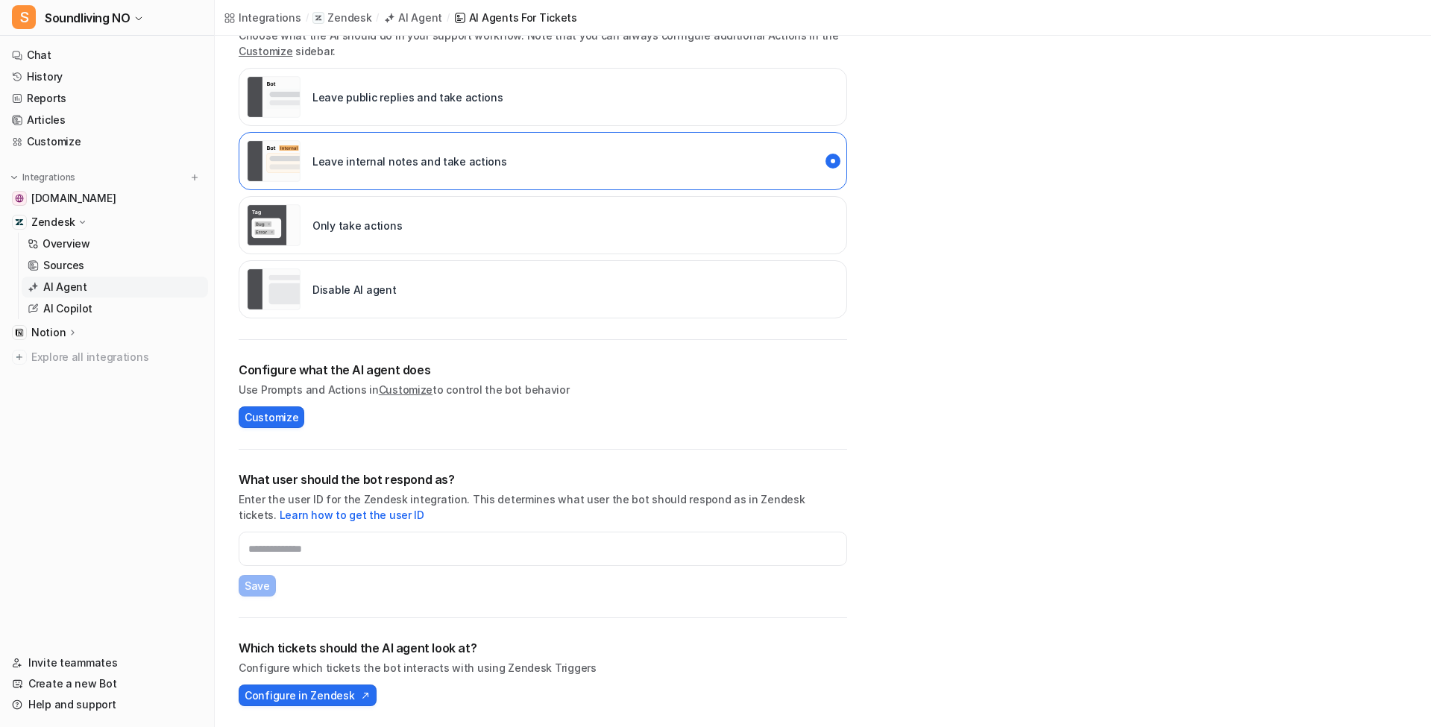
scroll to position [277, 0]
click at [336, 705] on button "Configure in Zendesk" at bounding box center [308, 695] width 138 height 22
click at [101, 19] on span "Soundliving NO" at bounding box center [87, 17] width 85 height 21
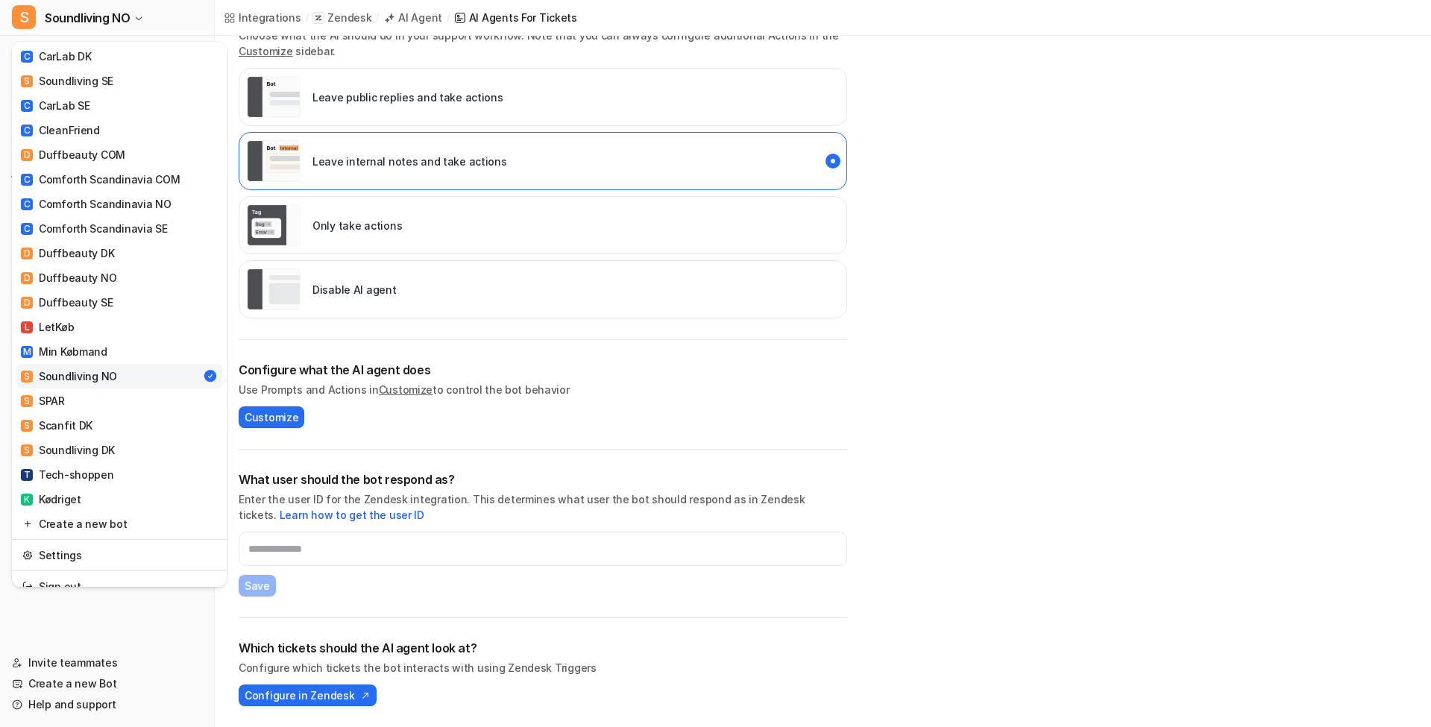
scroll to position [483, 0]
click at [56, 394] on div "S SPAR" at bounding box center [43, 402] width 44 height 16
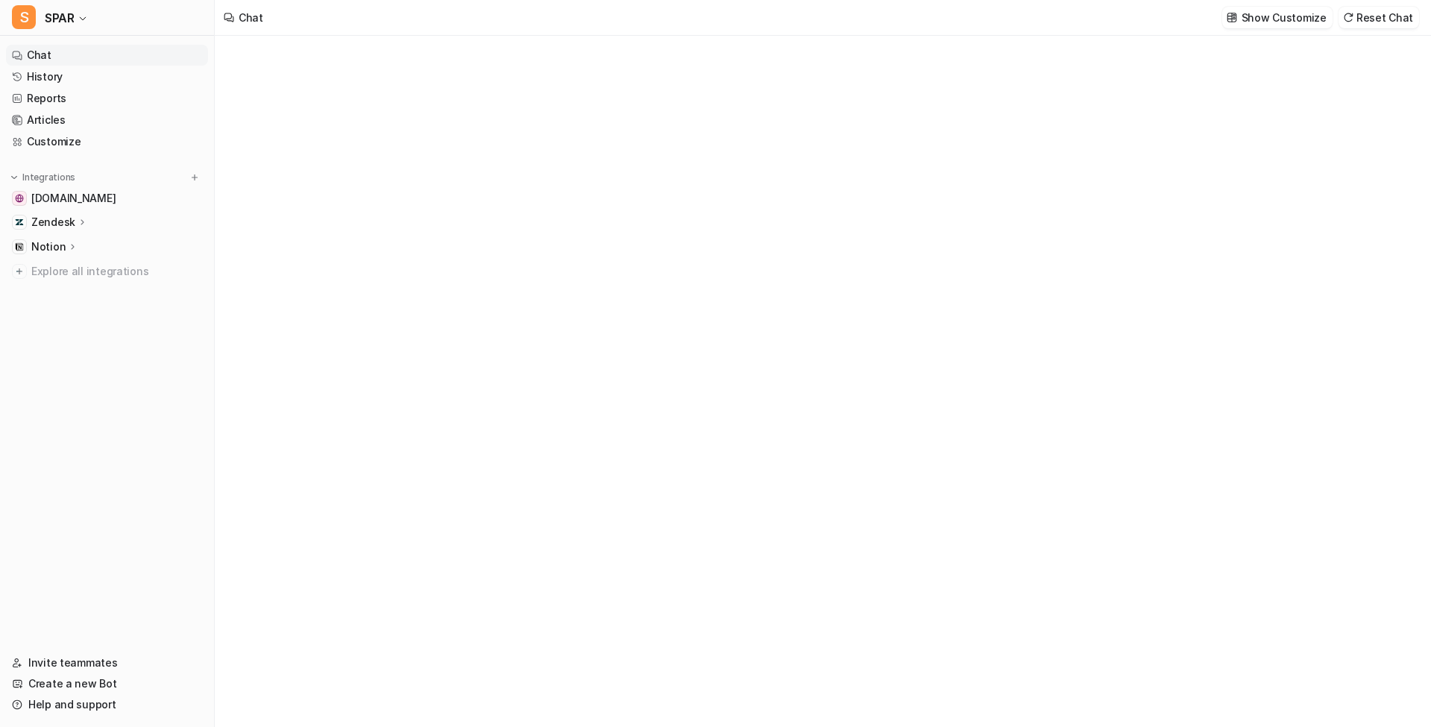
type textarea "**********"
click at [65, 219] on p "Zendesk" at bounding box center [53, 222] width 44 height 15
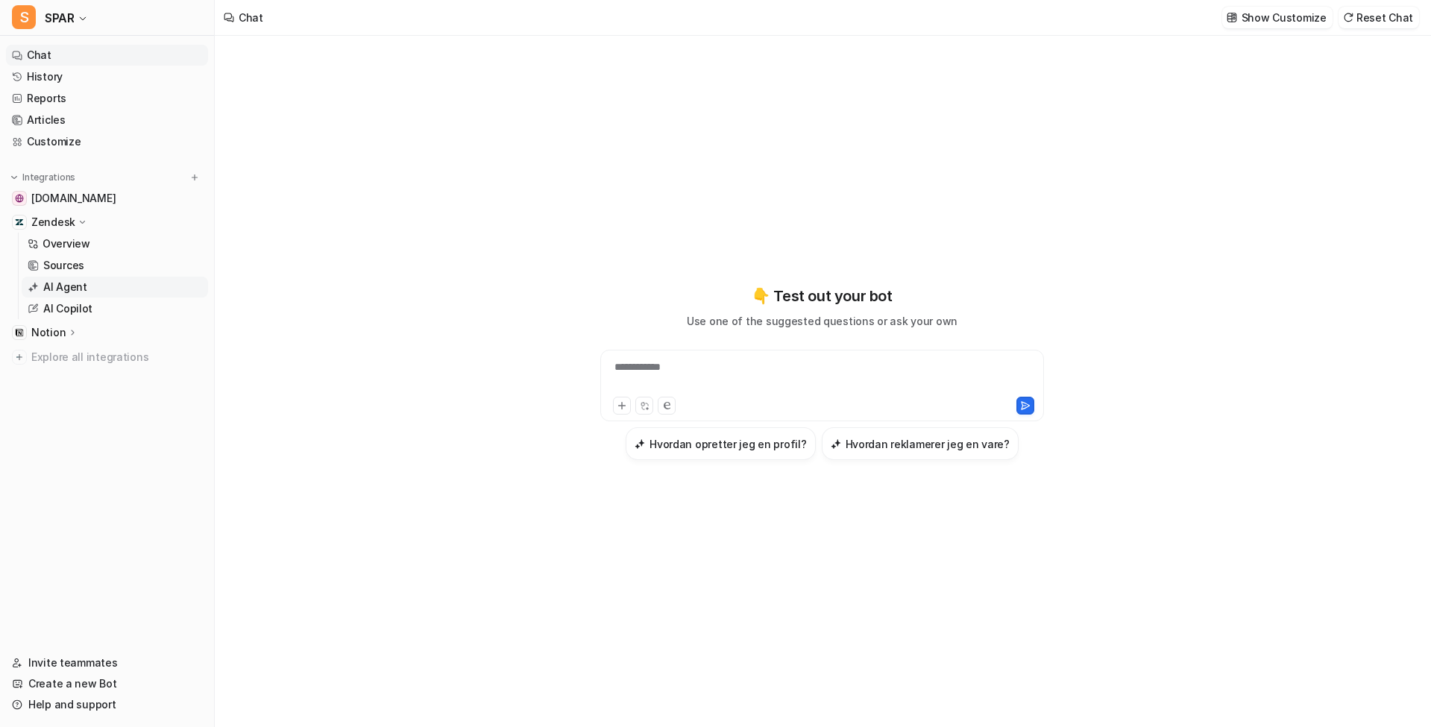
click at [74, 291] on p "AI Agent" at bounding box center [65, 287] width 44 height 15
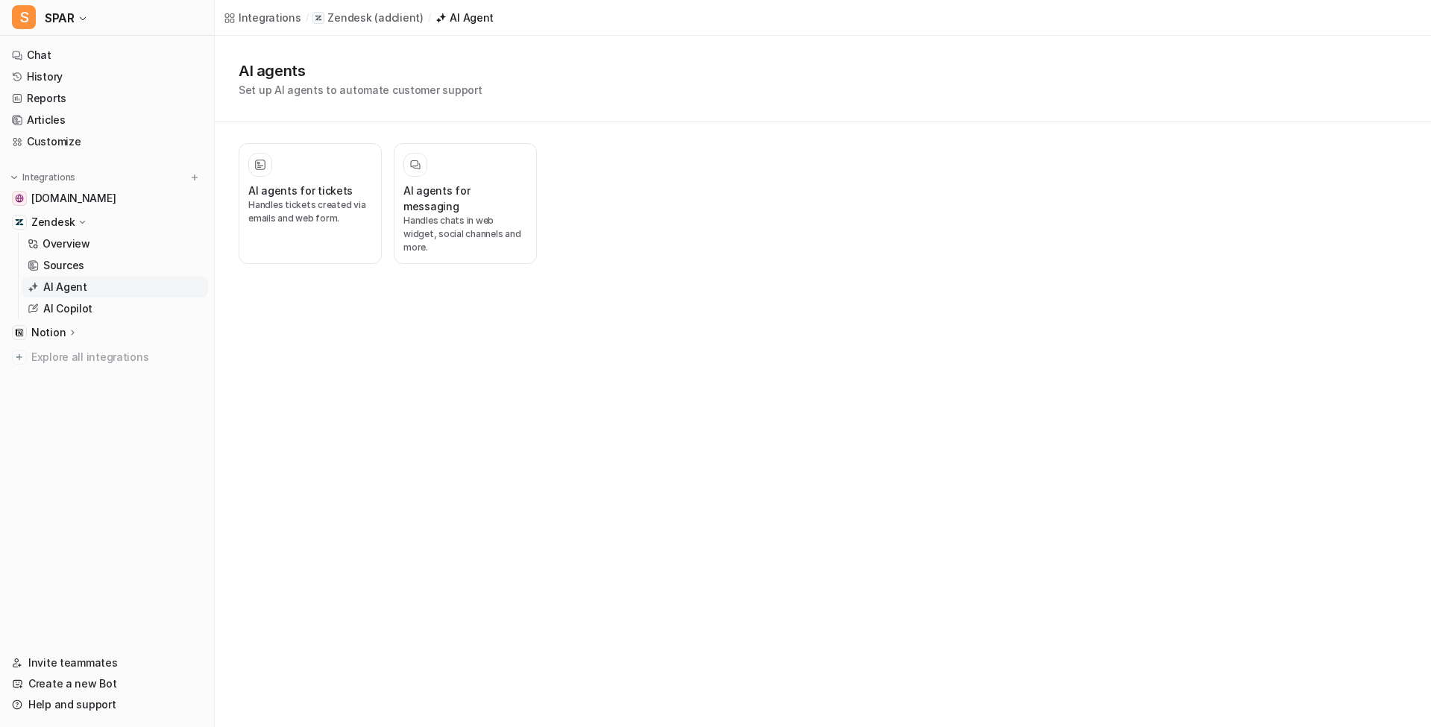
drag, startPoint x: 322, startPoint y: 208, endPoint x: 388, endPoint y: 333, distance: 141.1
click at [322, 208] on p "Handles tickets created via emails and web form." at bounding box center [310, 211] width 124 height 27
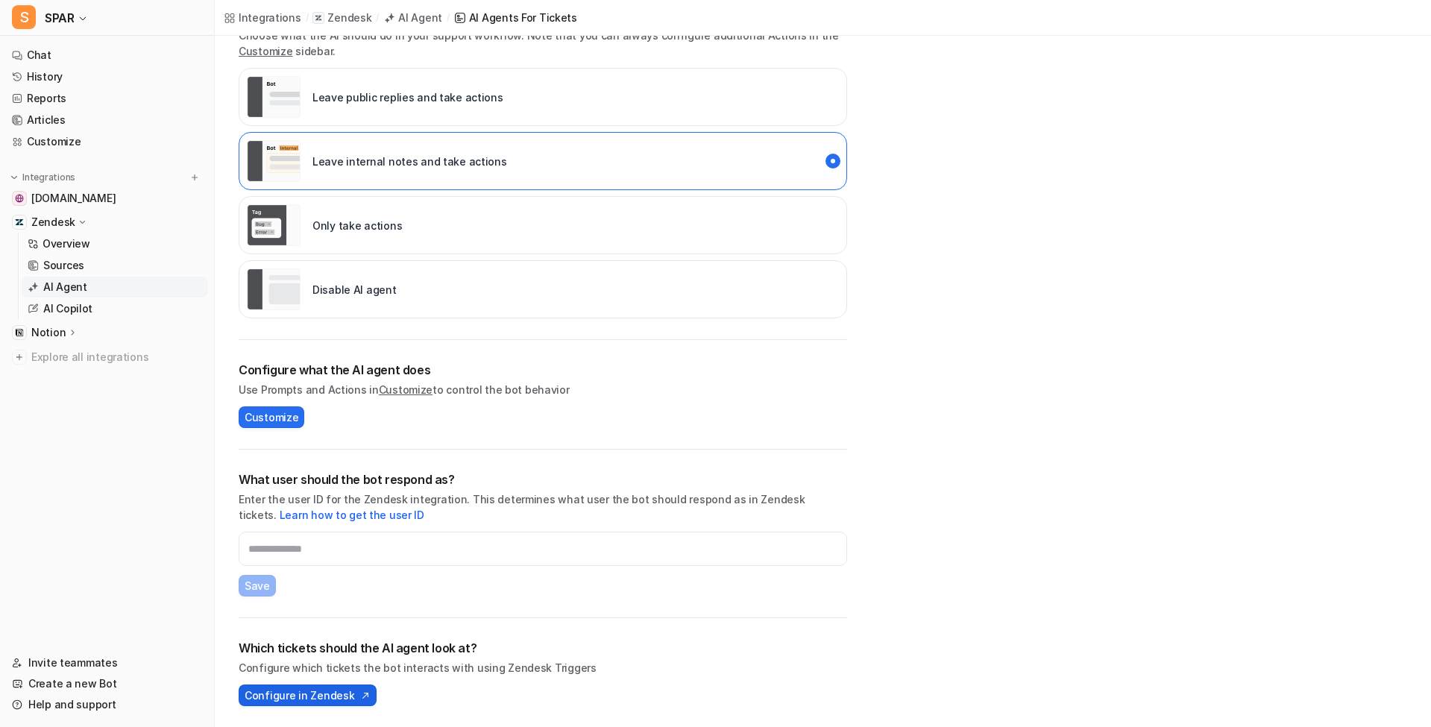
scroll to position [277, 0]
click at [322, 690] on span "Configure in Zendesk" at bounding box center [300, 695] width 110 height 16
click at [75, 13] on button "S SPAR" at bounding box center [107, 18] width 214 height 36
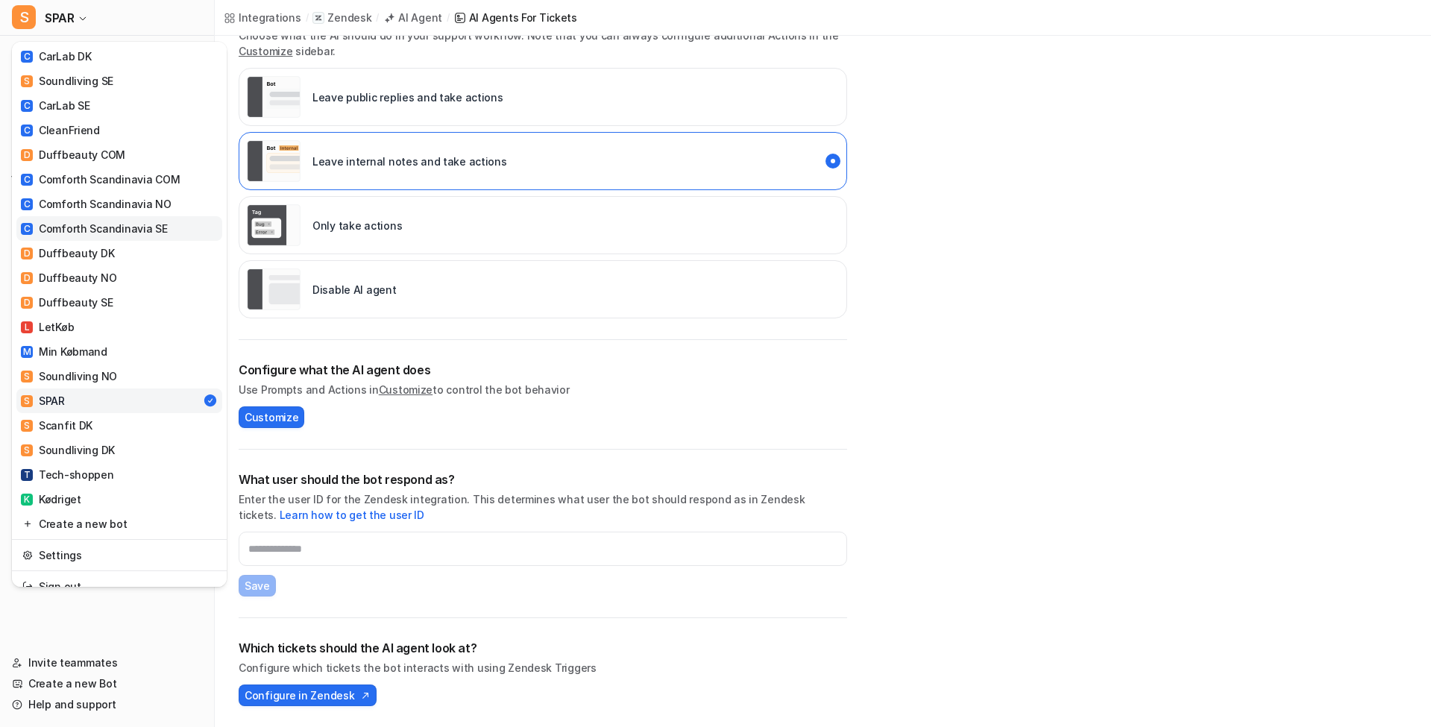
scroll to position [483, 0]
click at [89, 418] on div "S Scanfit DK" at bounding box center [57, 426] width 72 height 16
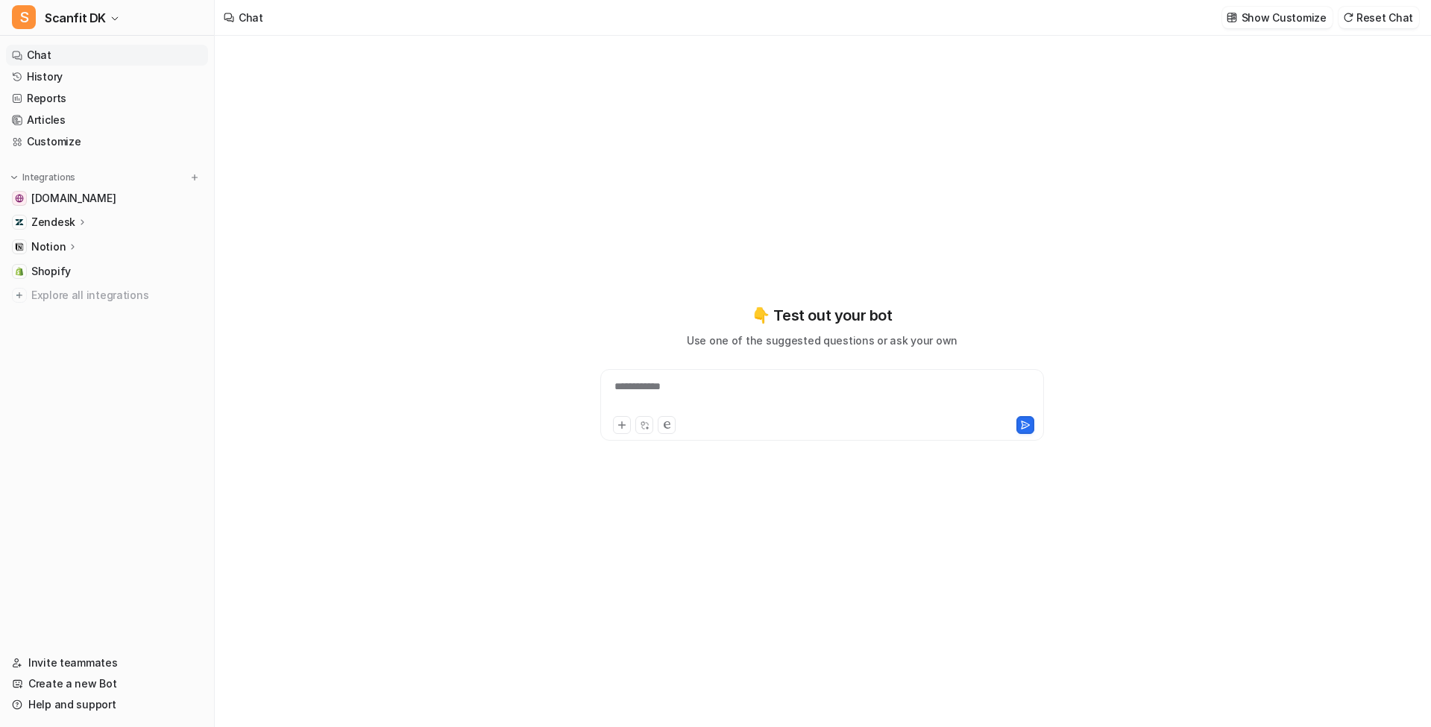
type textarea "**********"
drag, startPoint x: 73, startPoint y: 221, endPoint x: 88, endPoint y: 238, distance: 22.2
click at [73, 221] on div "Zendesk" at bounding box center [59, 222] width 57 height 15
click at [84, 290] on p "AI Agent" at bounding box center [65, 287] width 44 height 15
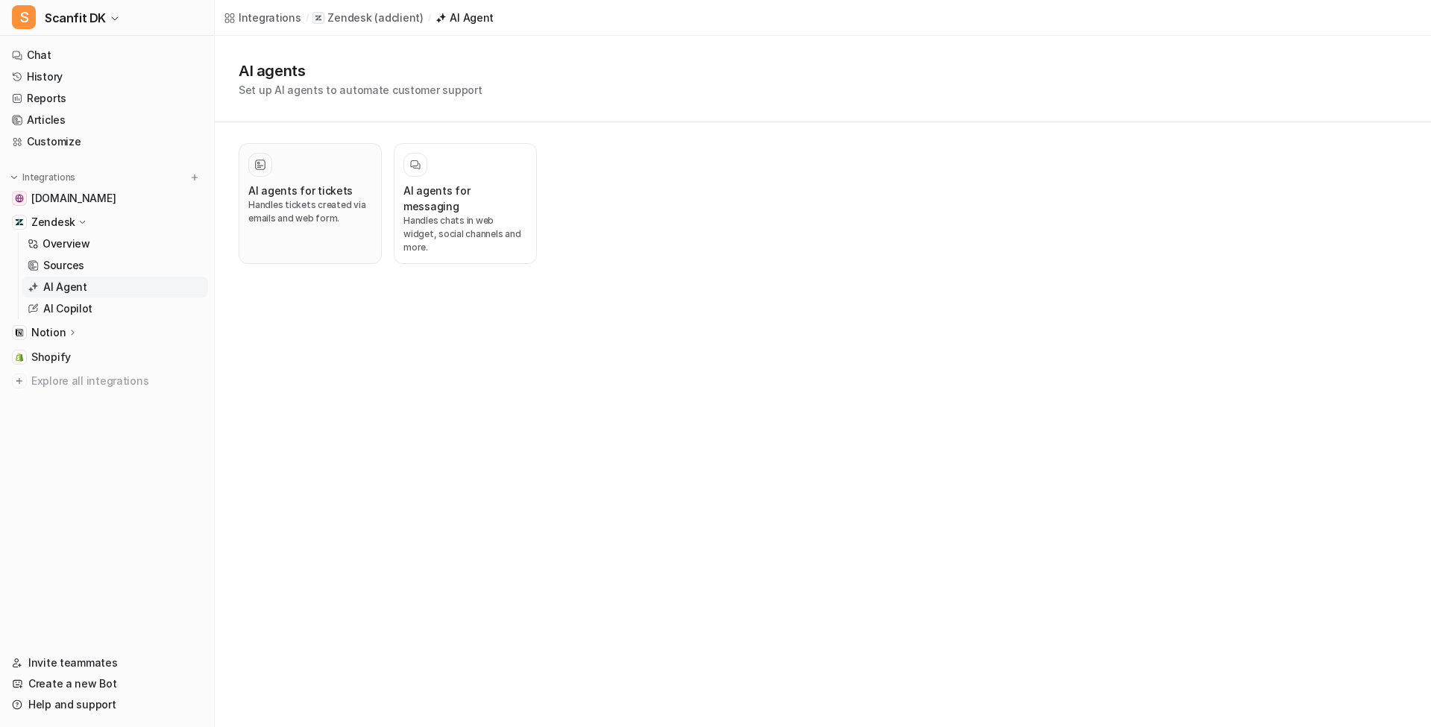
click at [292, 216] on p "Handles tickets created via emails and web form." at bounding box center [310, 211] width 124 height 27
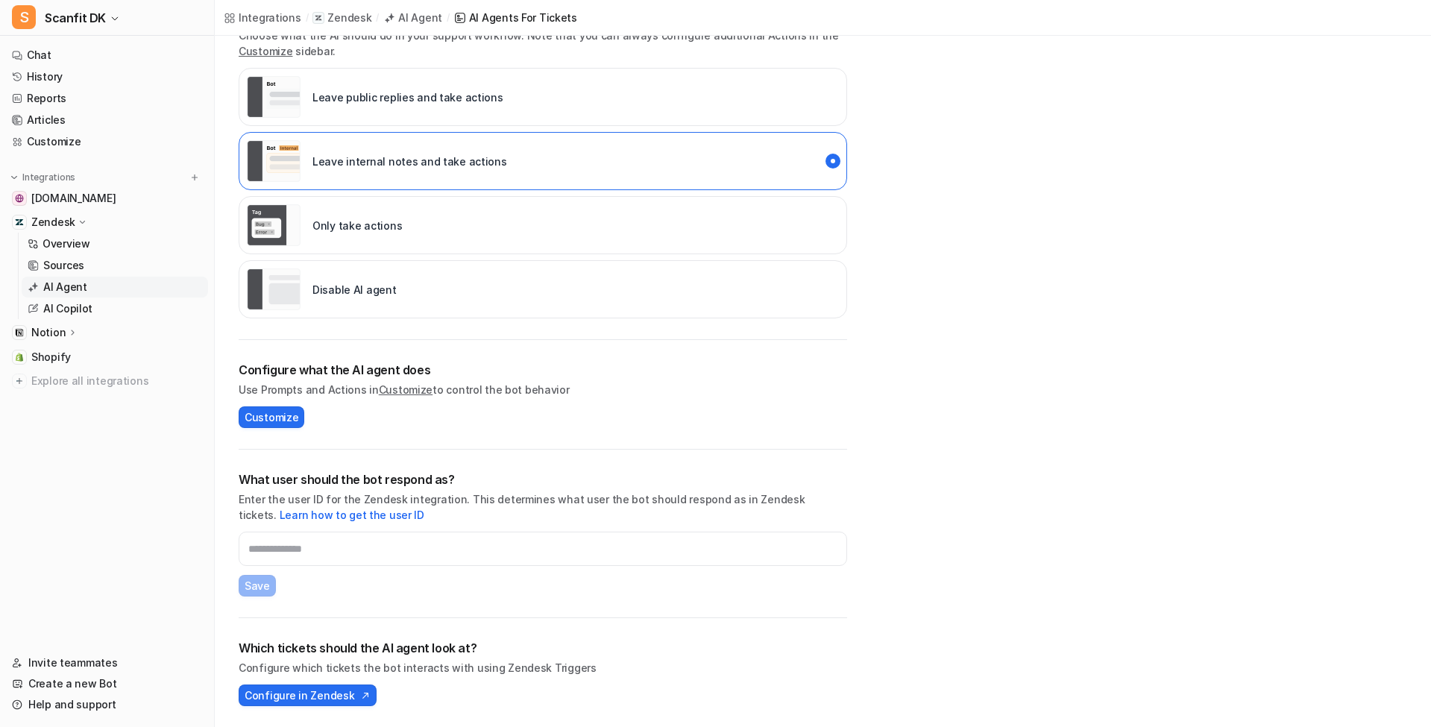
scroll to position [277, 0]
click at [345, 700] on span "Configure in Zendesk" at bounding box center [300, 695] width 110 height 16
click at [89, 26] on span "Scanfit DK" at bounding box center [75, 17] width 61 height 21
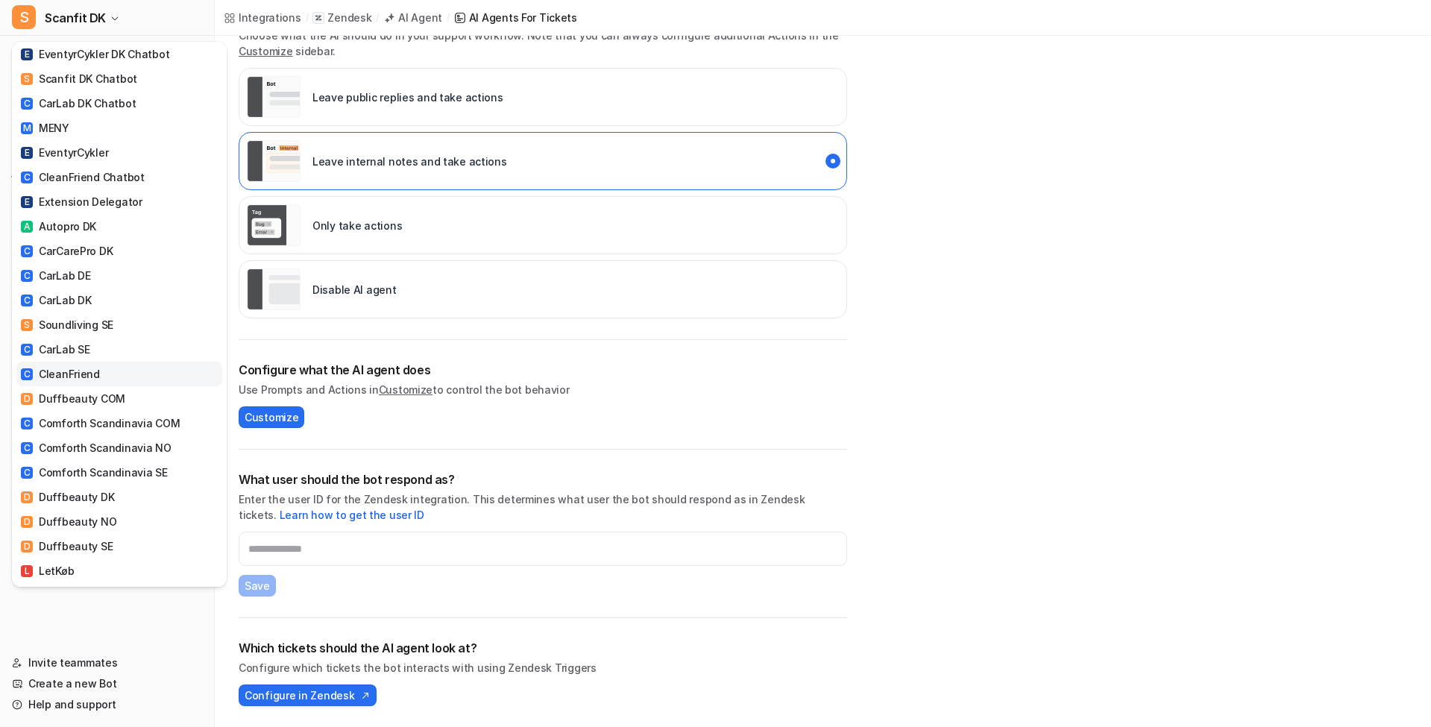
scroll to position [455, 0]
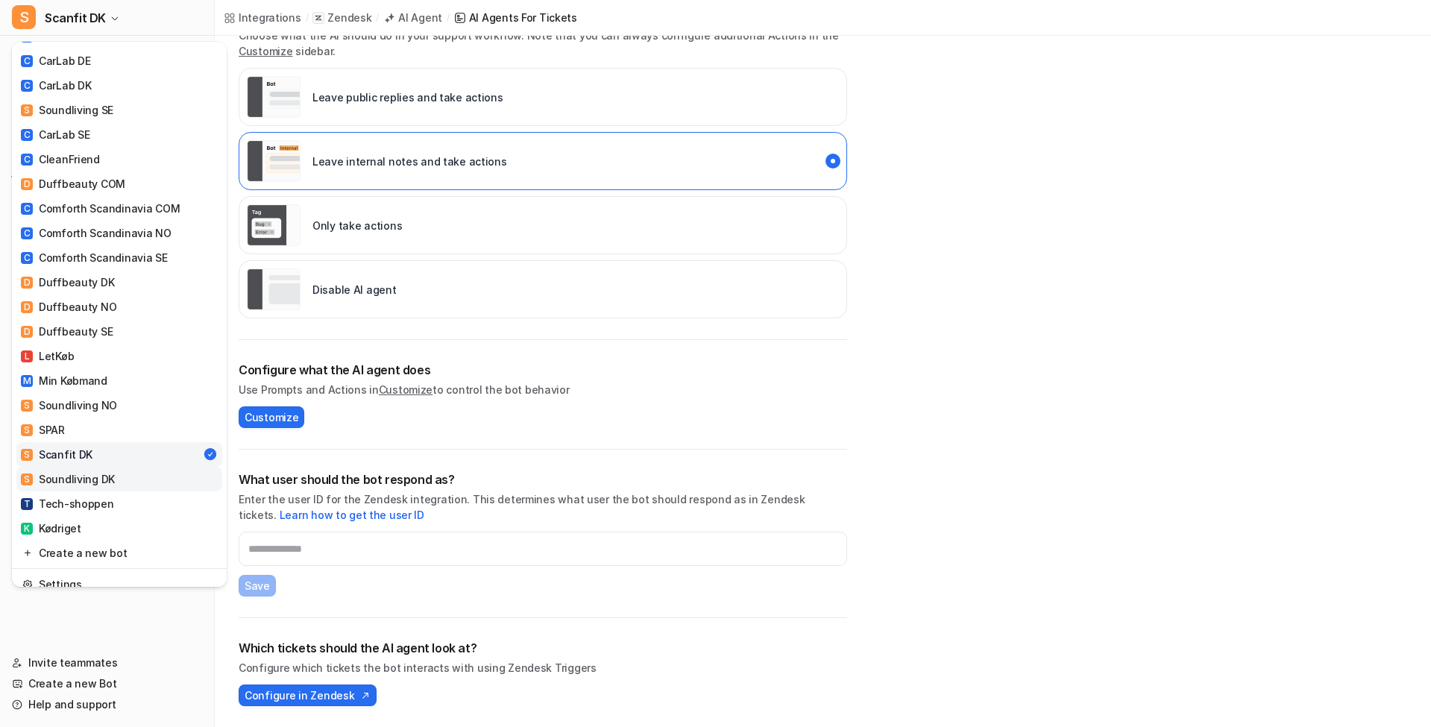
click at [98, 471] on div "S Soundliving DK" at bounding box center [68, 479] width 94 height 16
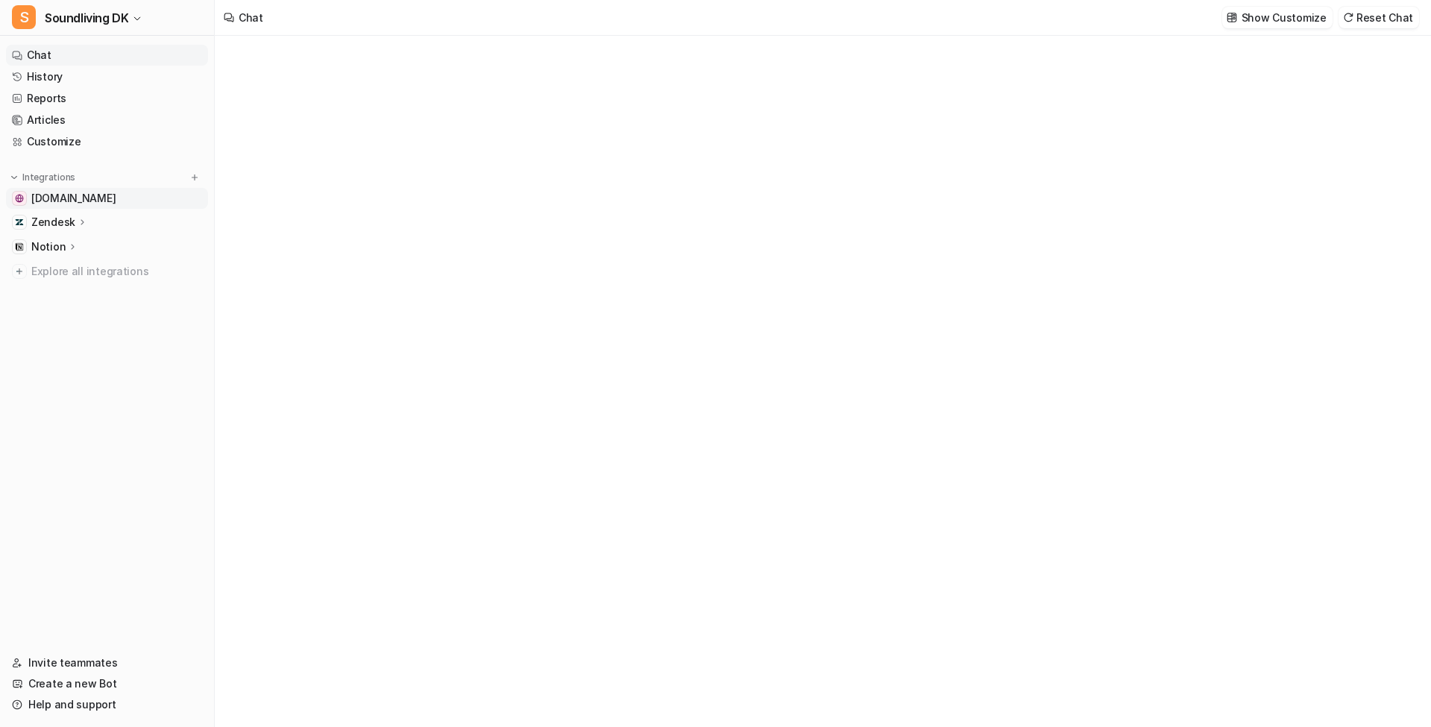
type textarea "**********"
click at [56, 222] on p "Zendesk" at bounding box center [53, 222] width 44 height 15
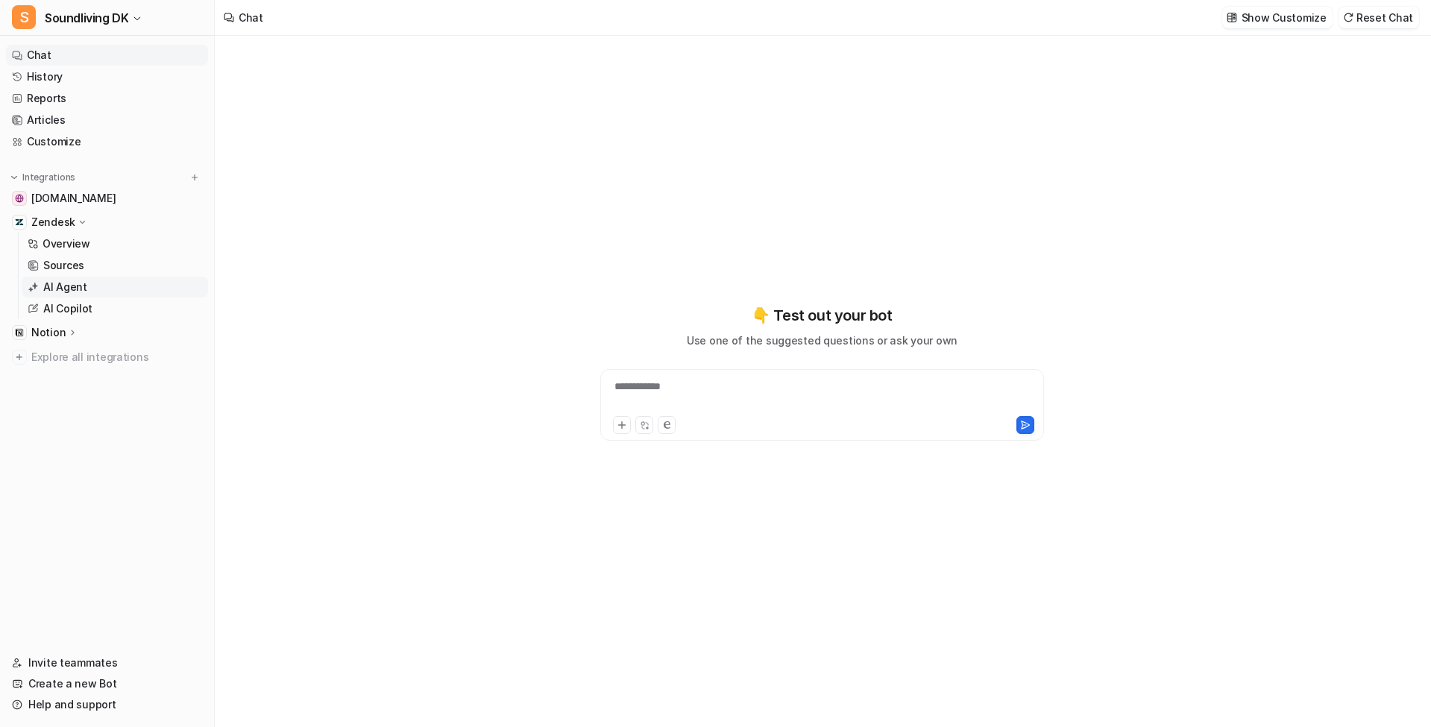
click at [81, 289] on p "AI Agent" at bounding box center [65, 287] width 44 height 15
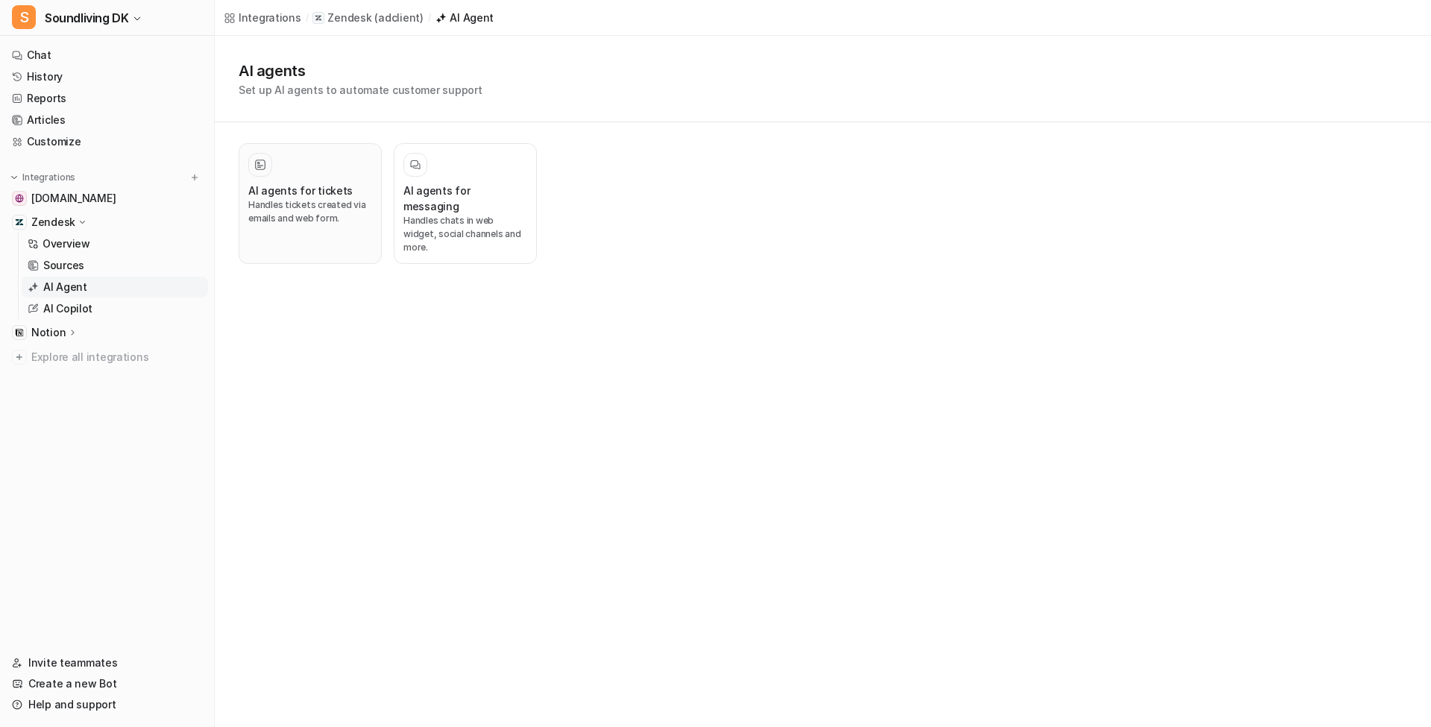
click at [337, 229] on button "AI agents for tickets Handles tickets created via emails and web form." at bounding box center [310, 203] width 143 height 121
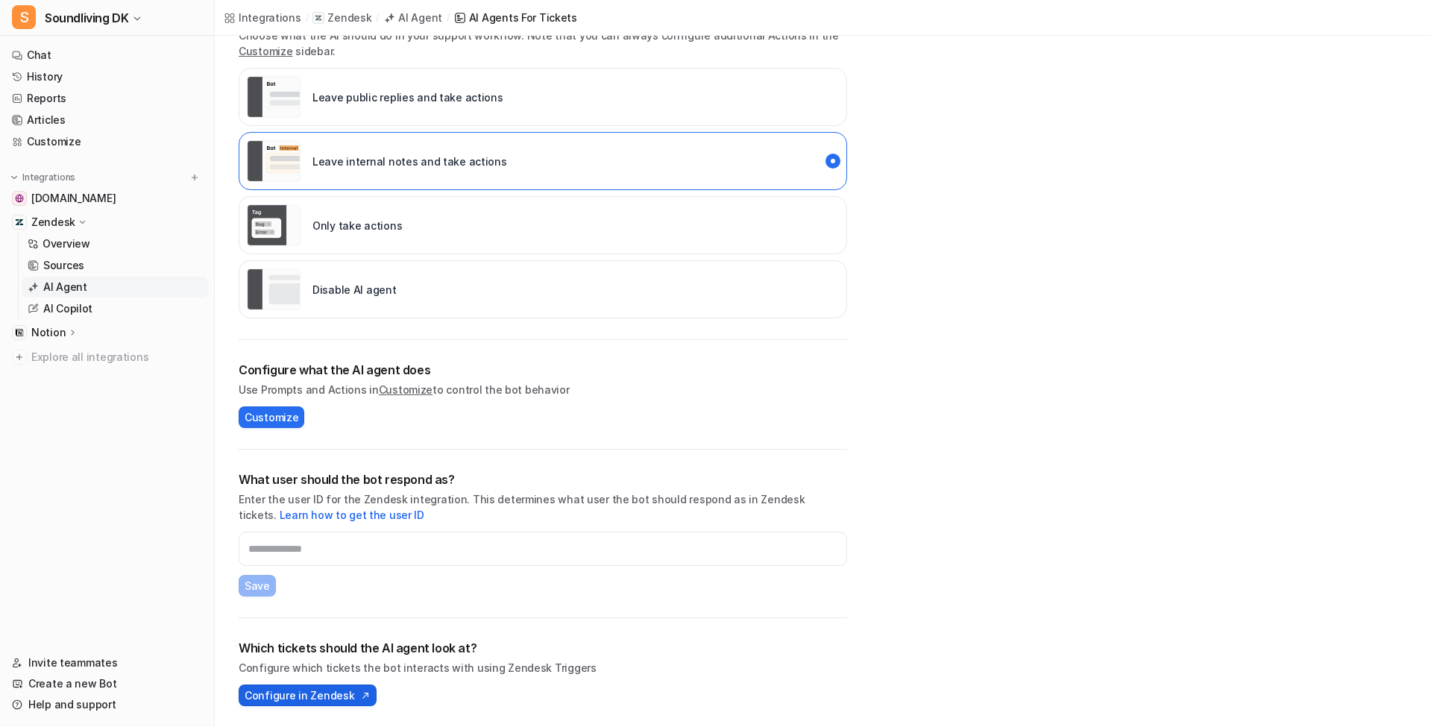
scroll to position [277, 0]
click at [306, 691] on span "Configure in Zendesk" at bounding box center [300, 695] width 110 height 16
click at [110, 16] on span "Soundliving DK" at bounding box center [87, 17] width 84 height 21
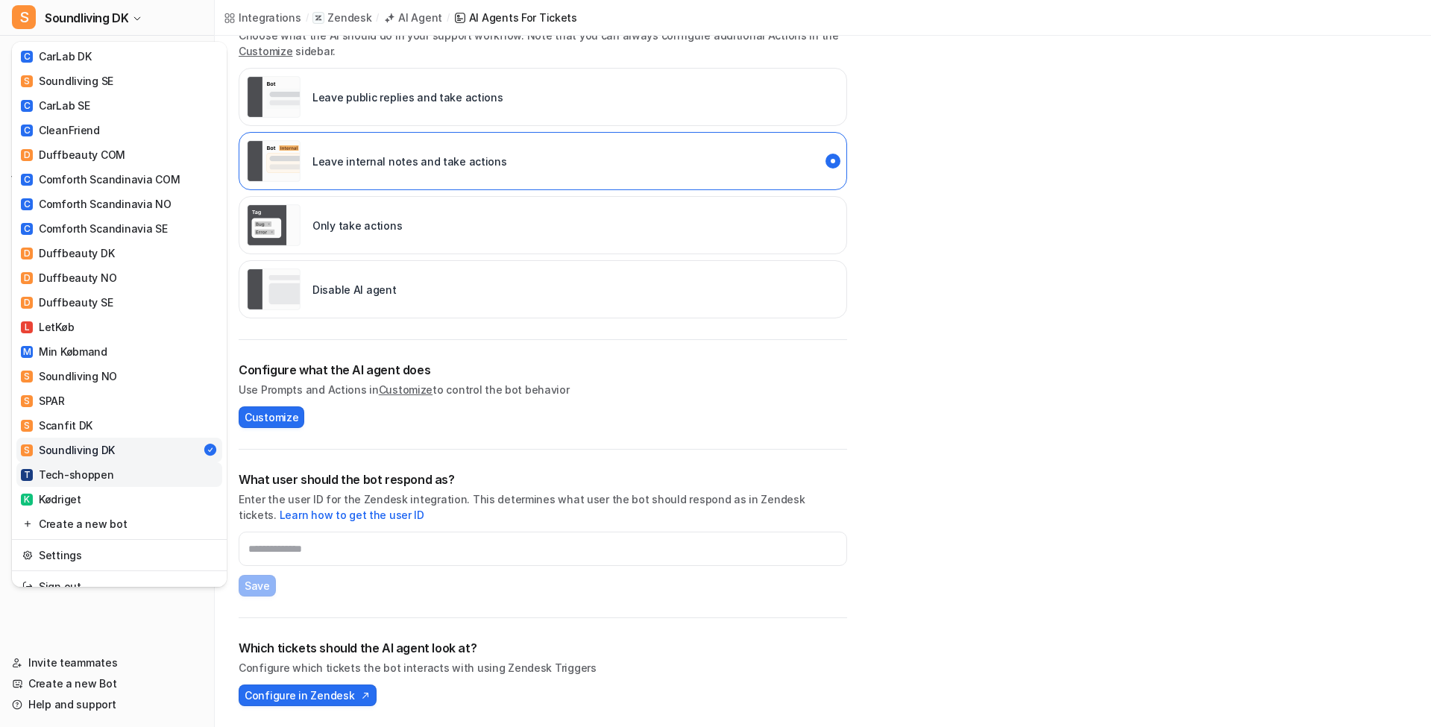
scroll to position [483, 0]
click at [94, 468] on div "T Tech-shoppen" at bounding box center [67, 476] width 93 height 16
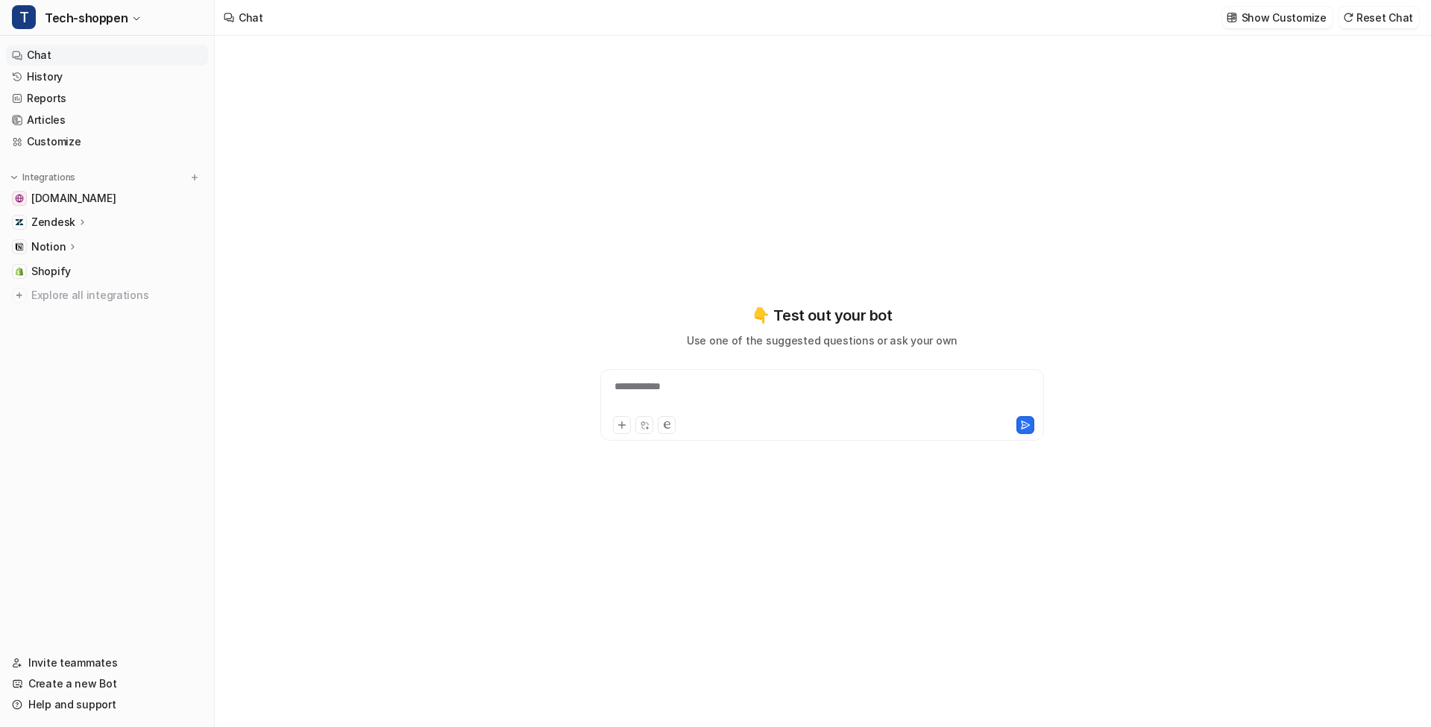
type textarea "**********"
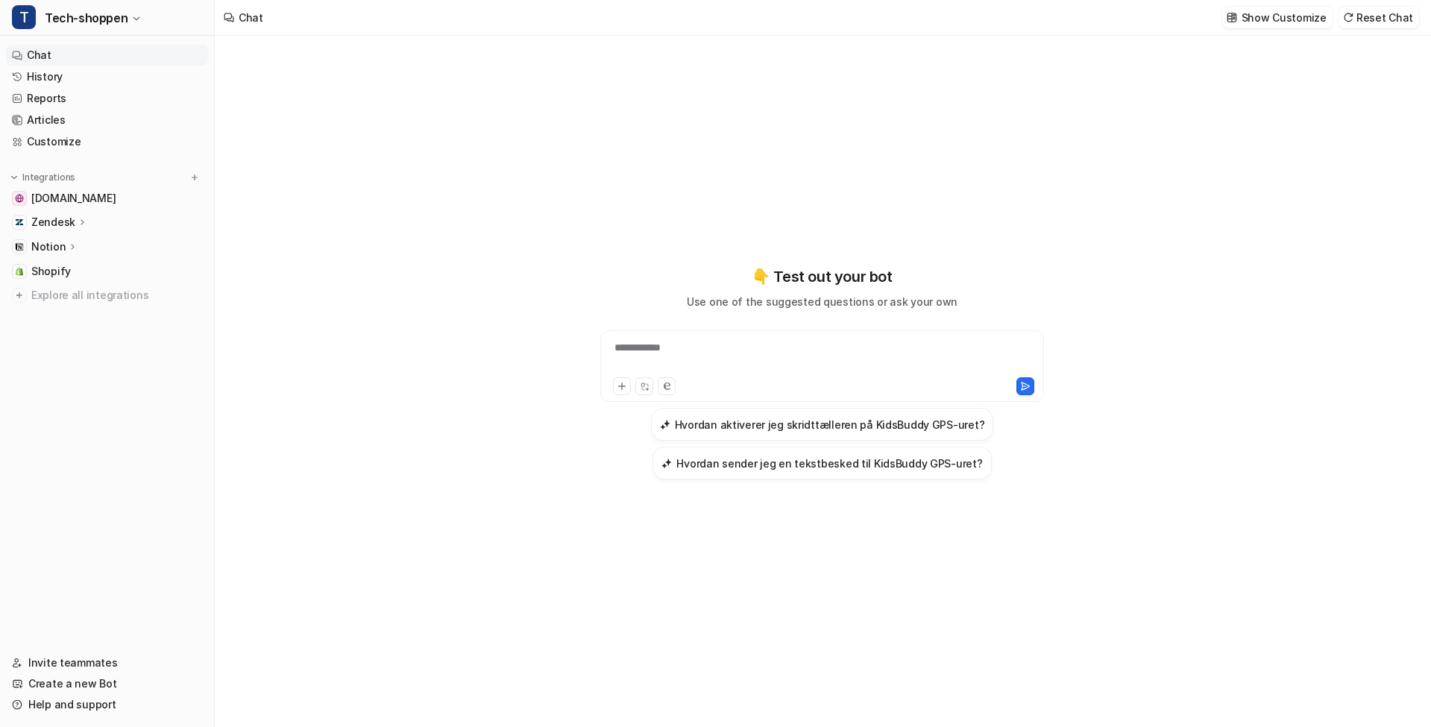
click at [45, 249] on p "Notion" at bounding box center [48, 246] width 34 height 15
click at [57, 251] on p "Notion" at bounding box center [48, 246] width 34 height 15
click at [69, 215] on p "Zendesk" at bounding box center [53, 222] width 44 height 15
click at [73, 289] on p "AI Agent" at bounding box center [65, 287] width 44 height 15
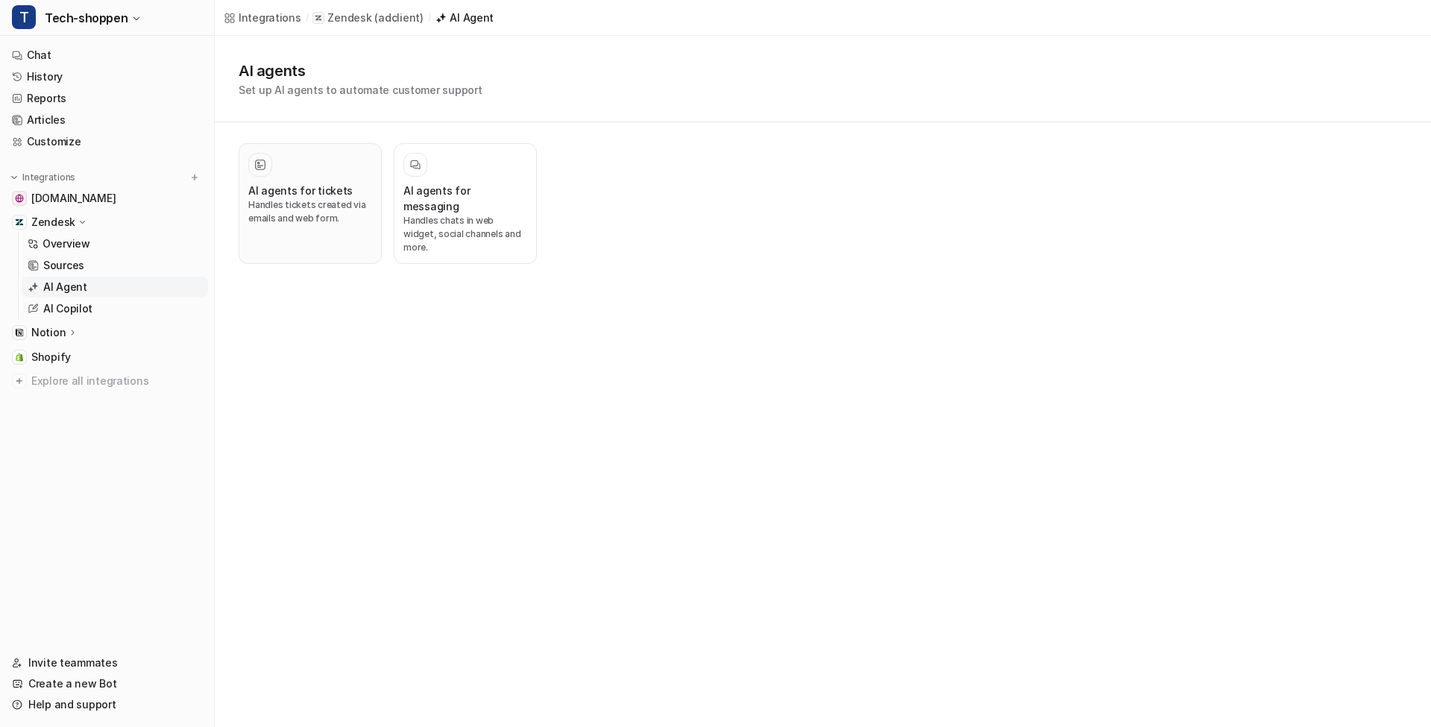
click at [303, 206] on p "Handles tickets created via emails and web form." at bounding box center [310, 211] width 124 height 27
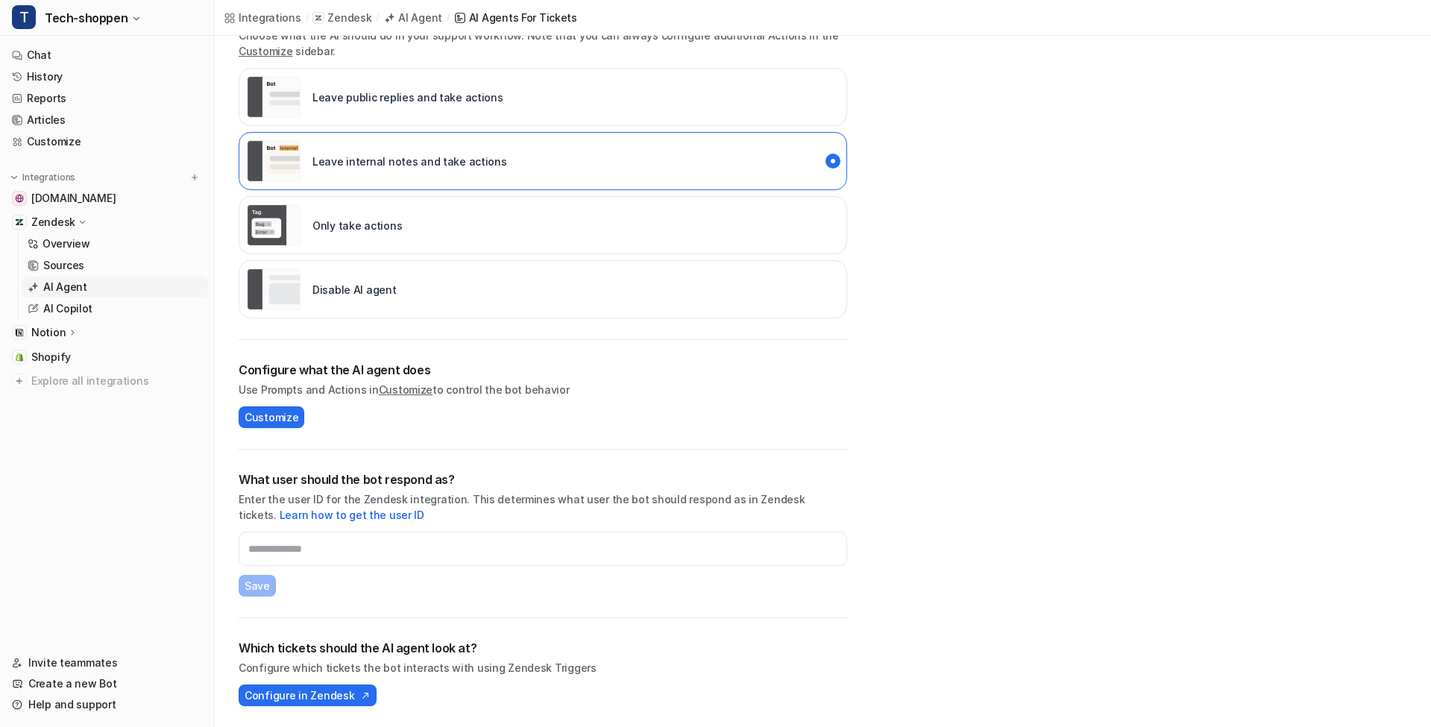
scroll to position [277, 0]
click at [345, 686] on button "Configure in Zendesk" at bounding box center [308, 695] width 138 height 22
